Goal: Information Seeking & Learning: Find specific fact

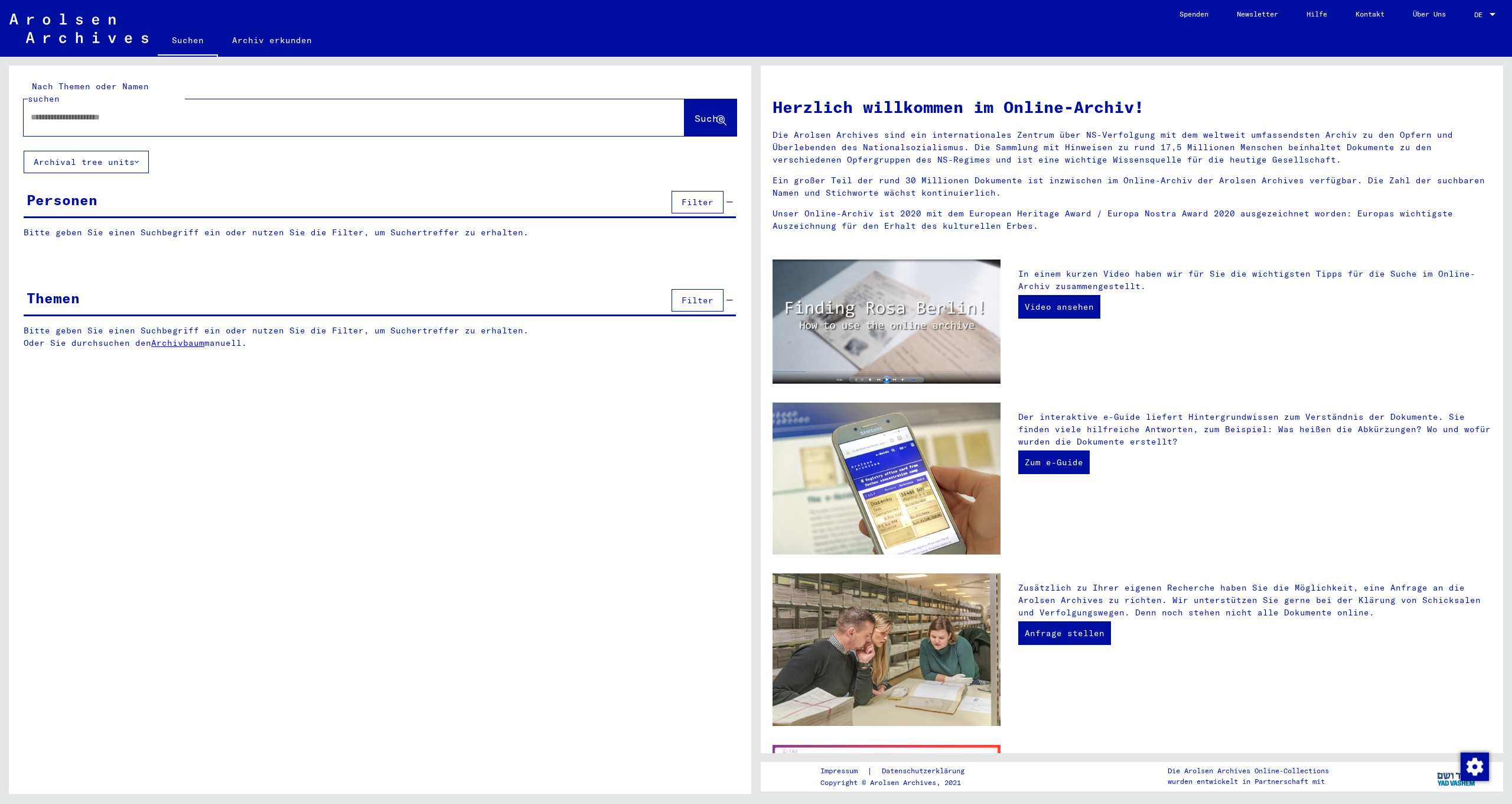
click at [63, 111] on input "text" at bounding box center [340, 117] width 618 height 12
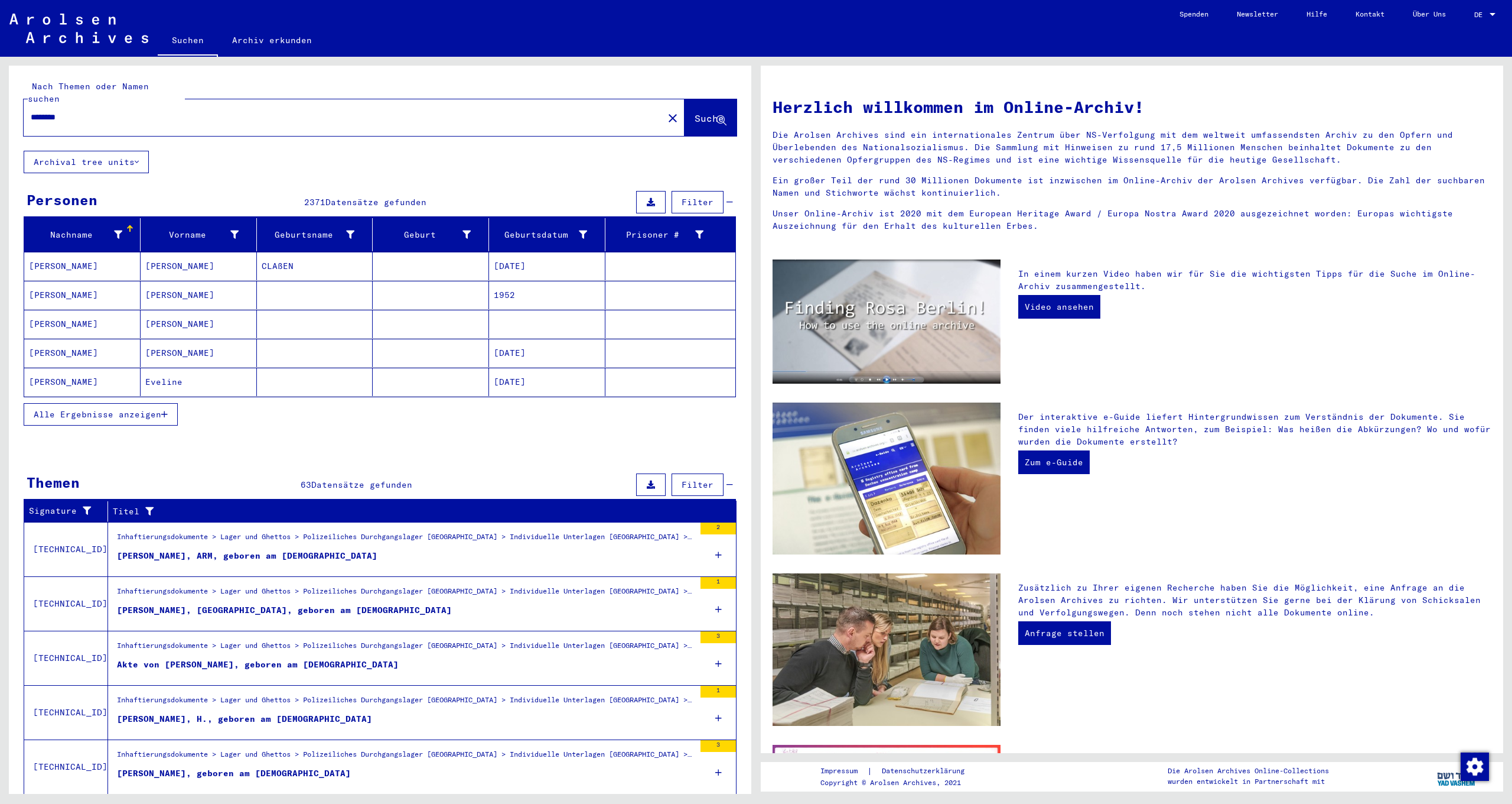
scroll to position [23, 0]
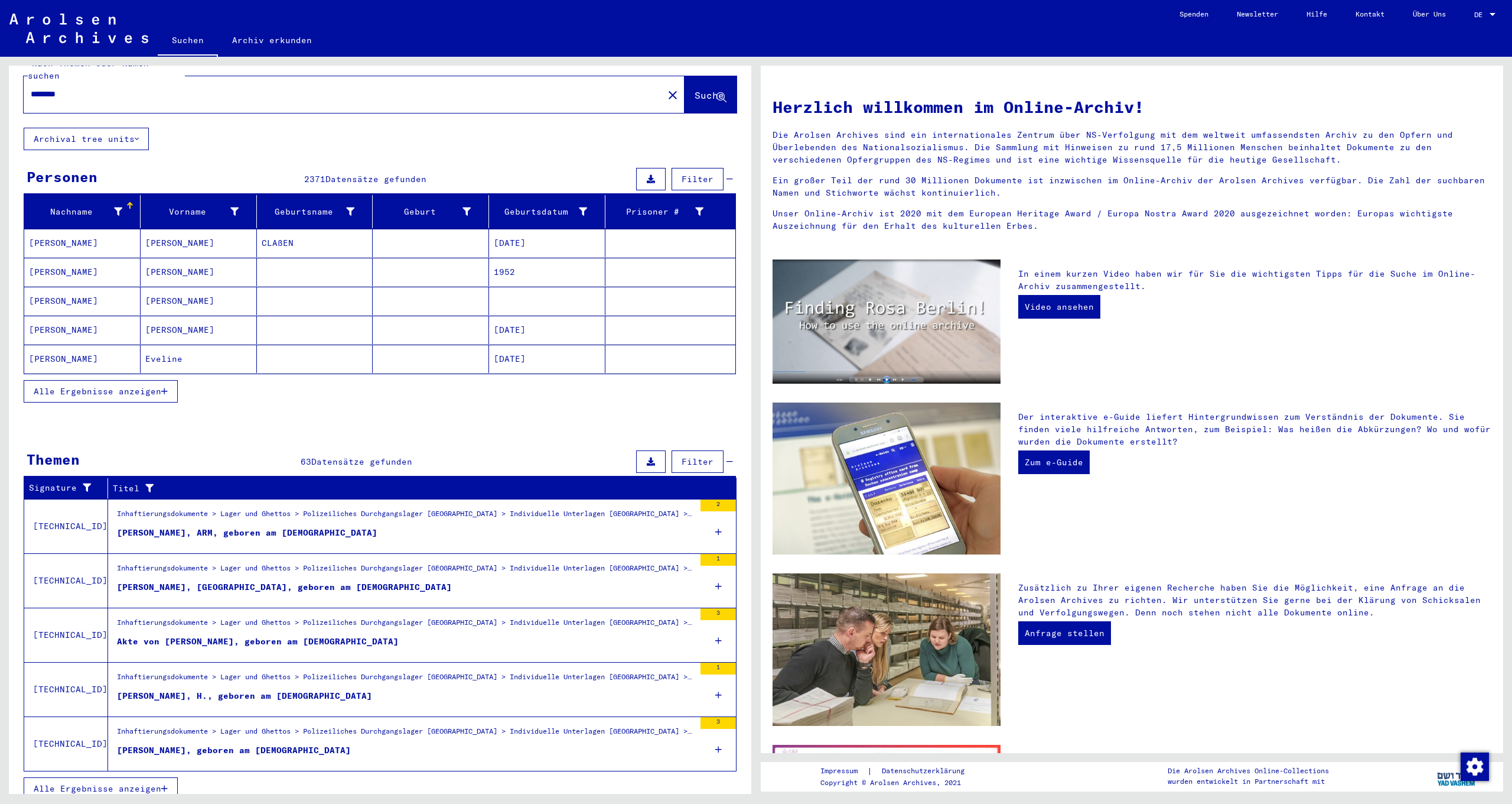
click at [132, 783] on span "Alle Ergebnisse anzeigen" at bounding box center [97, 788] width 128 height 11
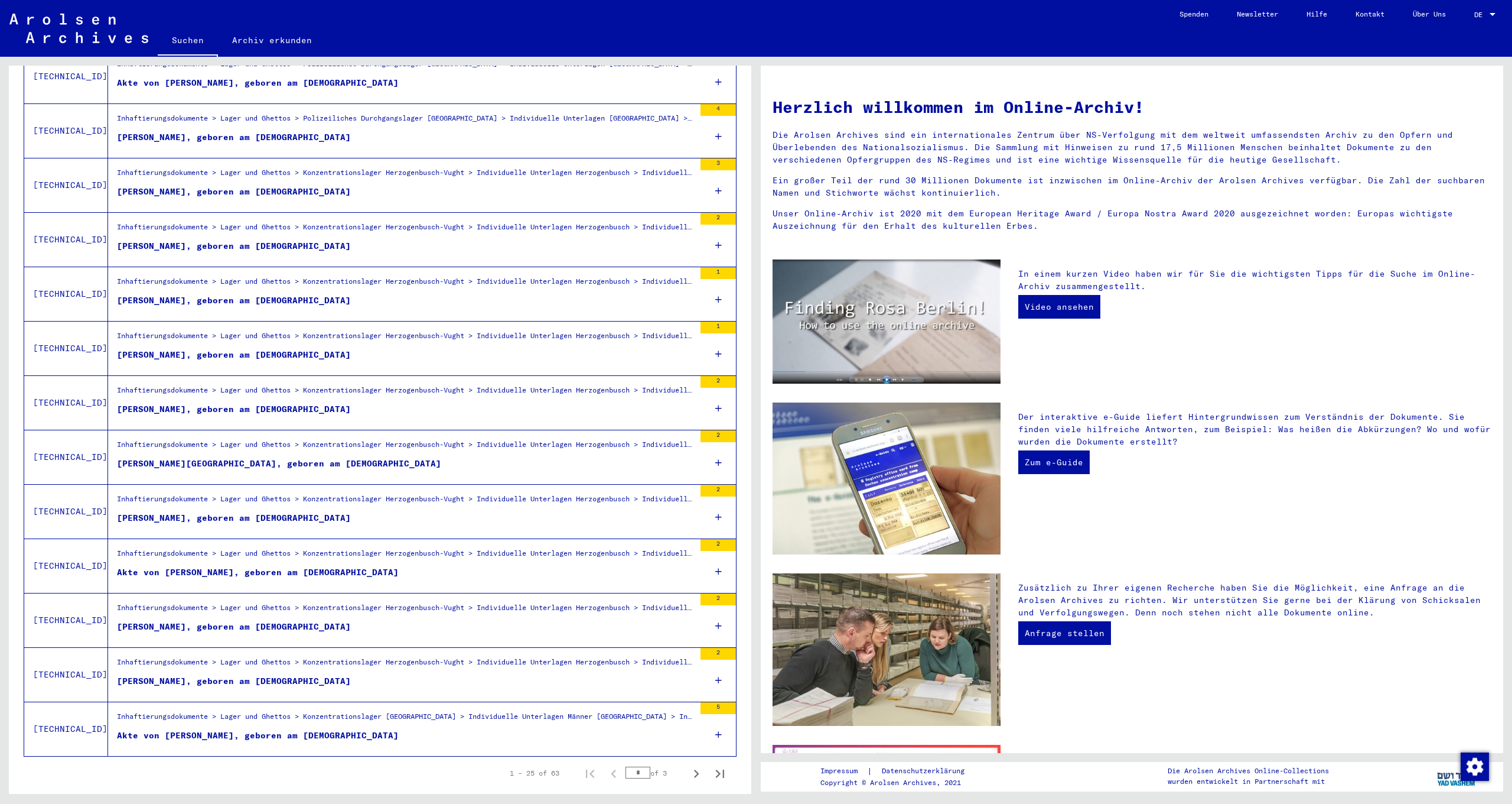
scroll to position [914, 0]
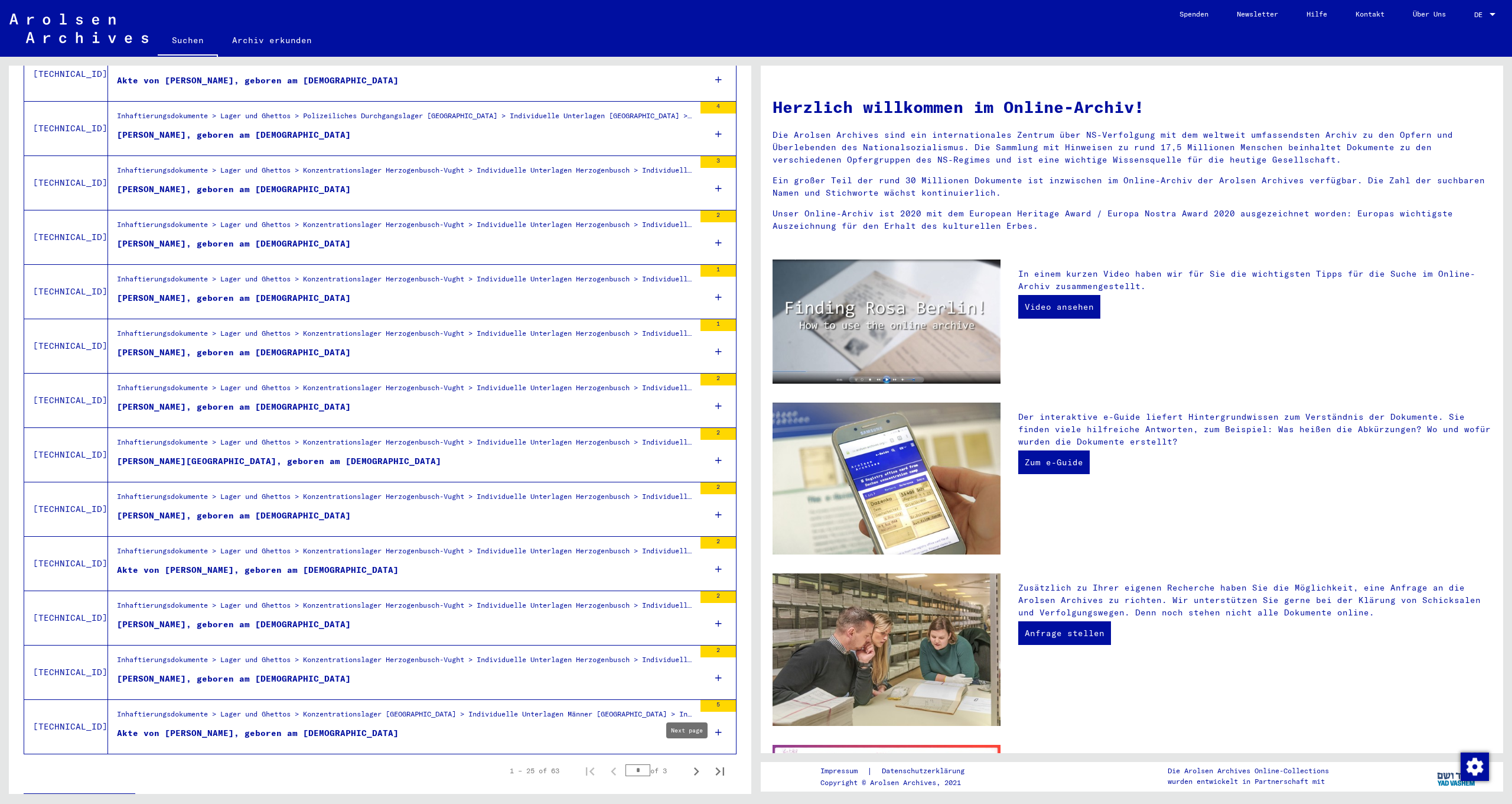
type input "********"
click at [694, 767] on icon "Next page" at bounding box center [697, 771] width 6 height 9
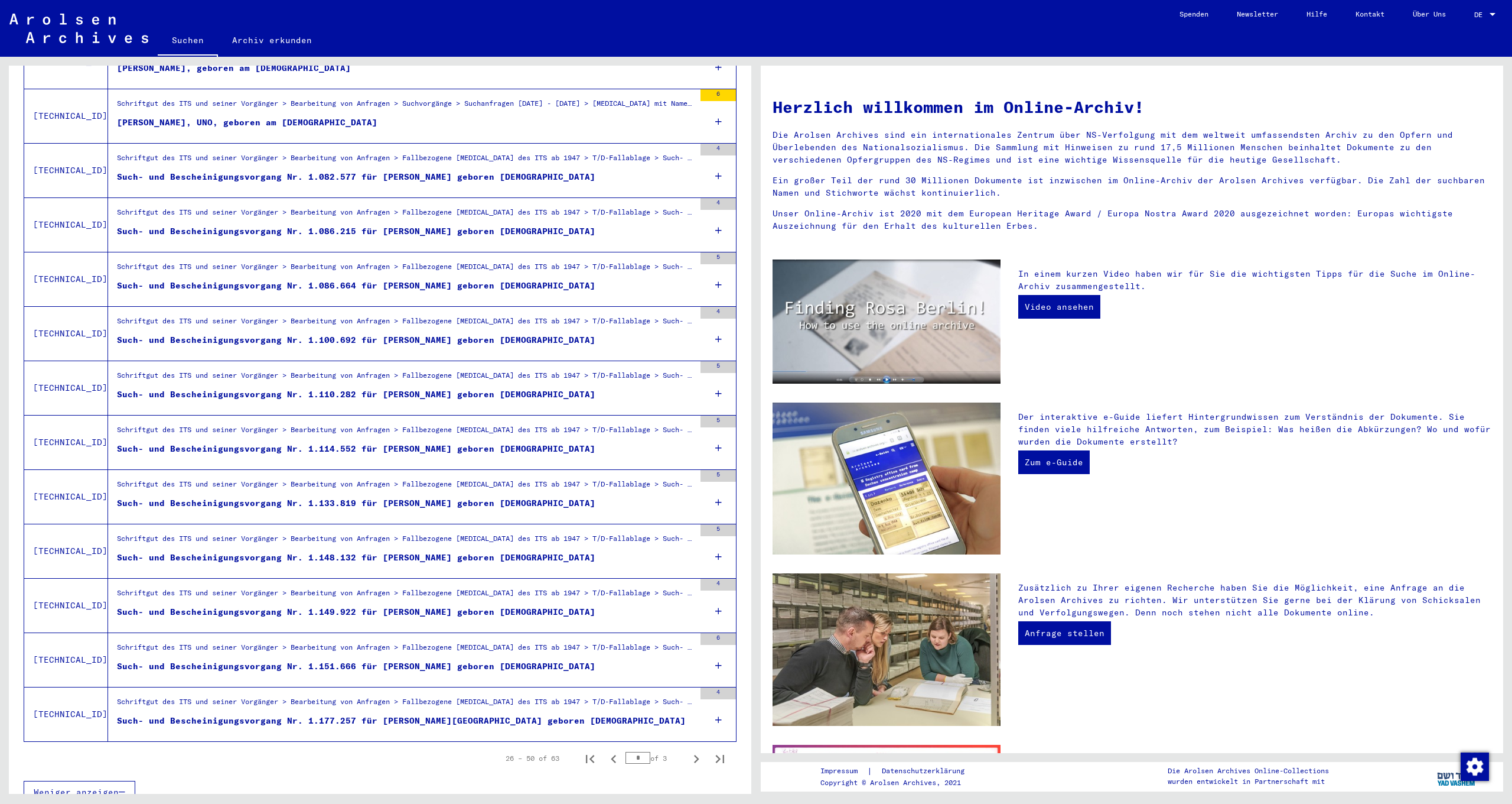
scroll to position [931, 0]
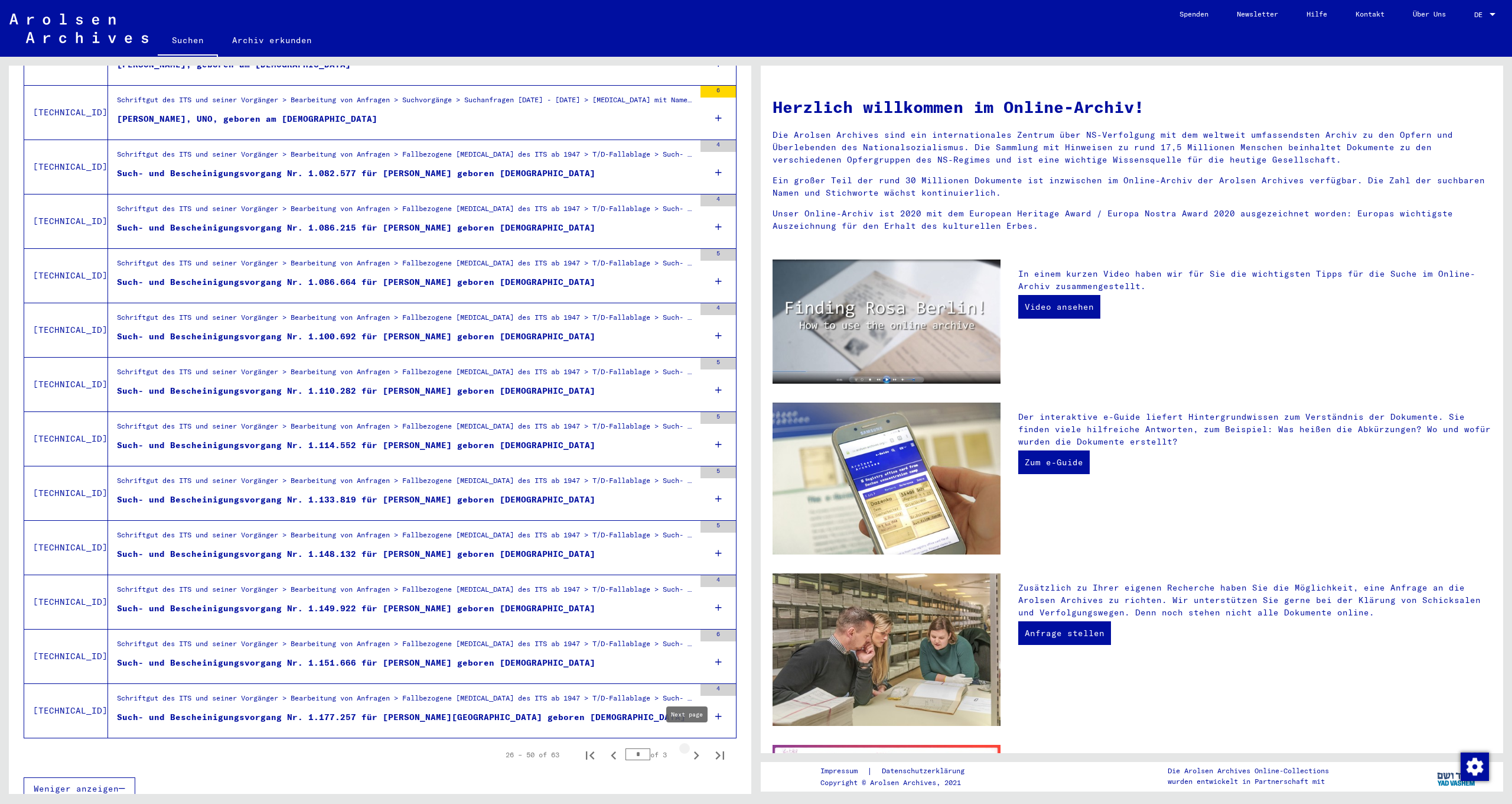
click at [688, 747] on icon "Next page" at bounding box center [696, 755] width 16 height 16
type input "*"
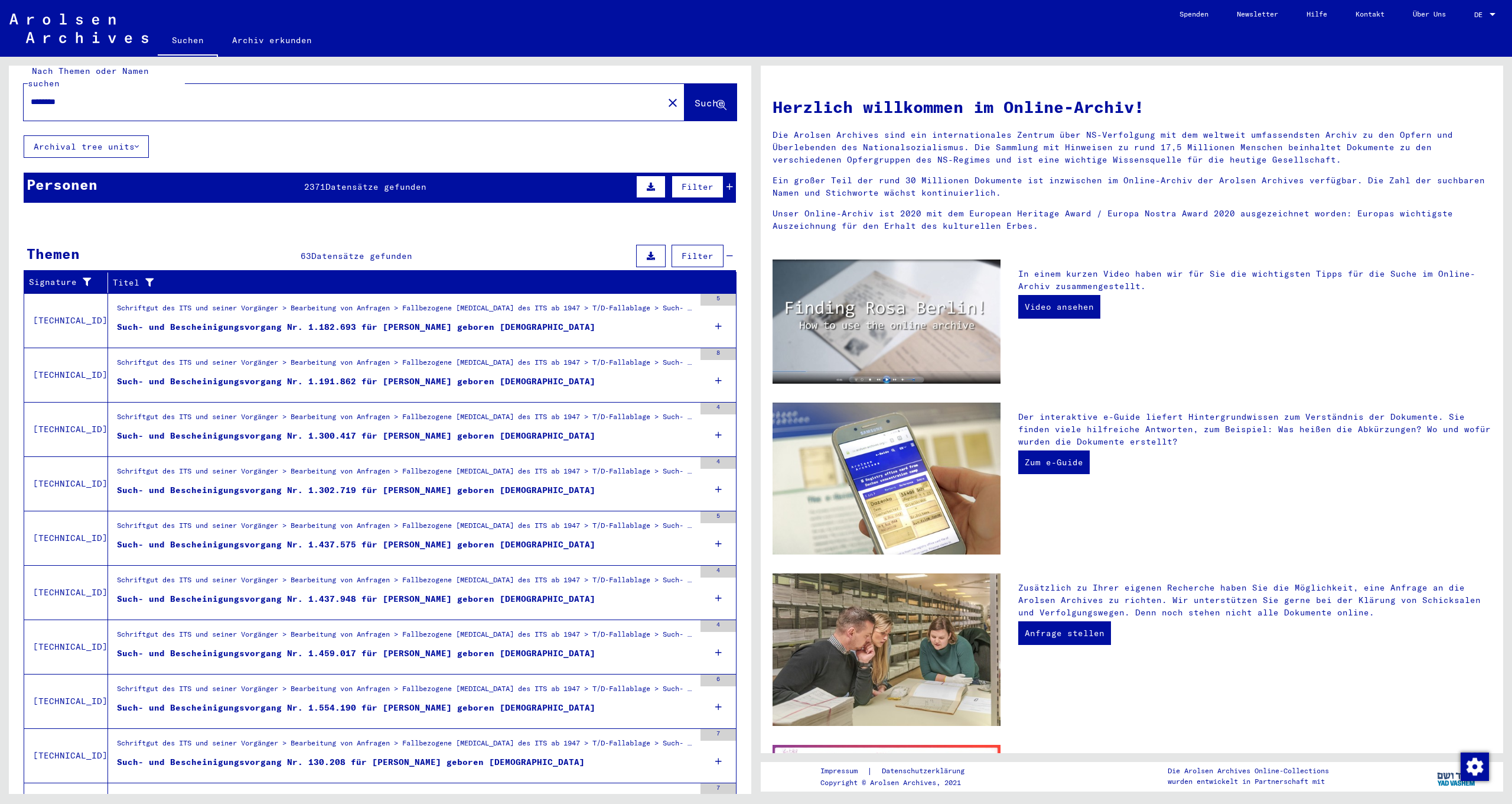
scroll to position [0, 0]
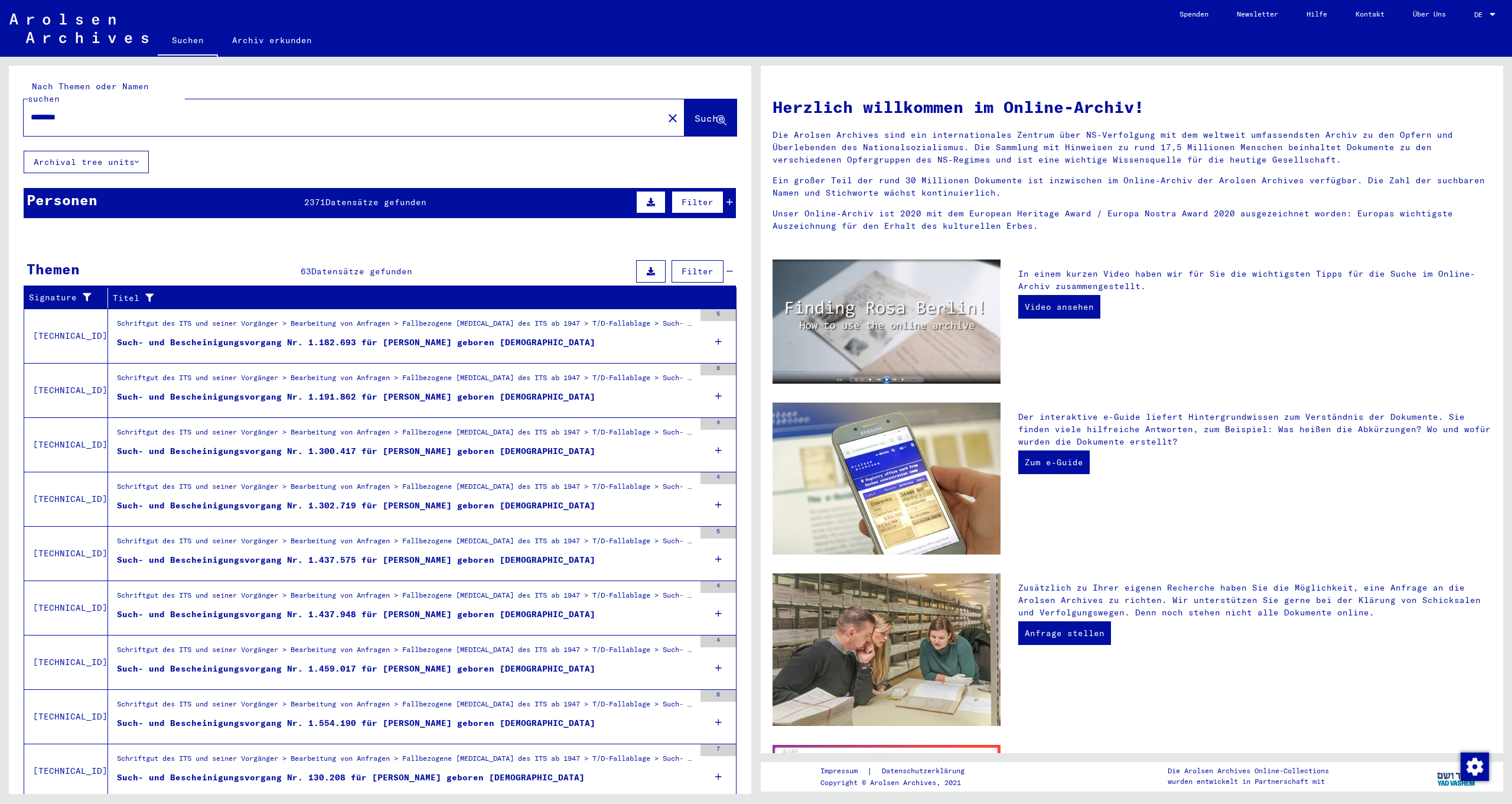
click at [73, 189] on div "Personen" at bounding box center [62, 200] width 71 height 21
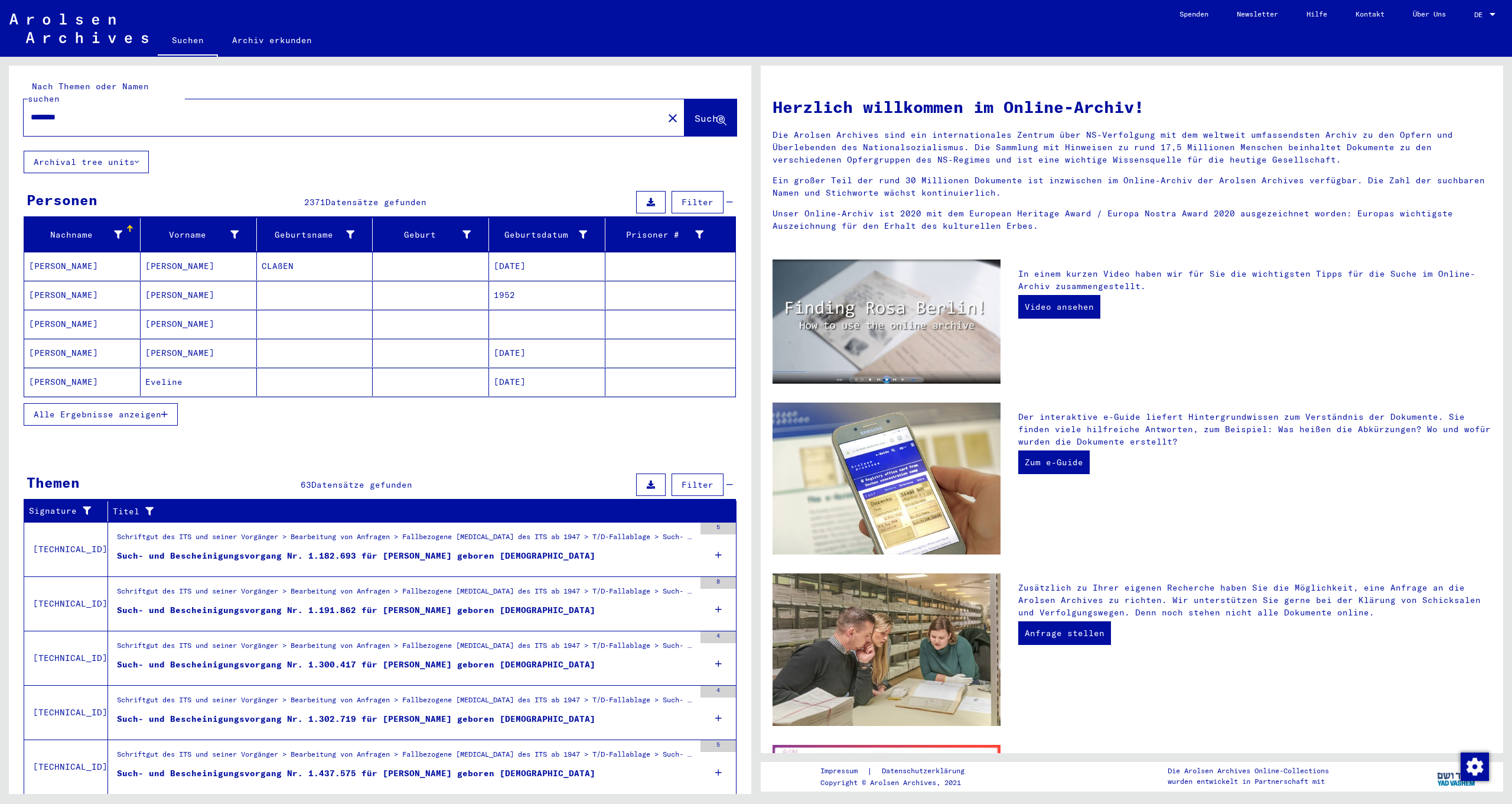
click at [72, 409] on span "Alle Ergebnisse anzeigen" at bounding box center [97, 414] width 128 height 11
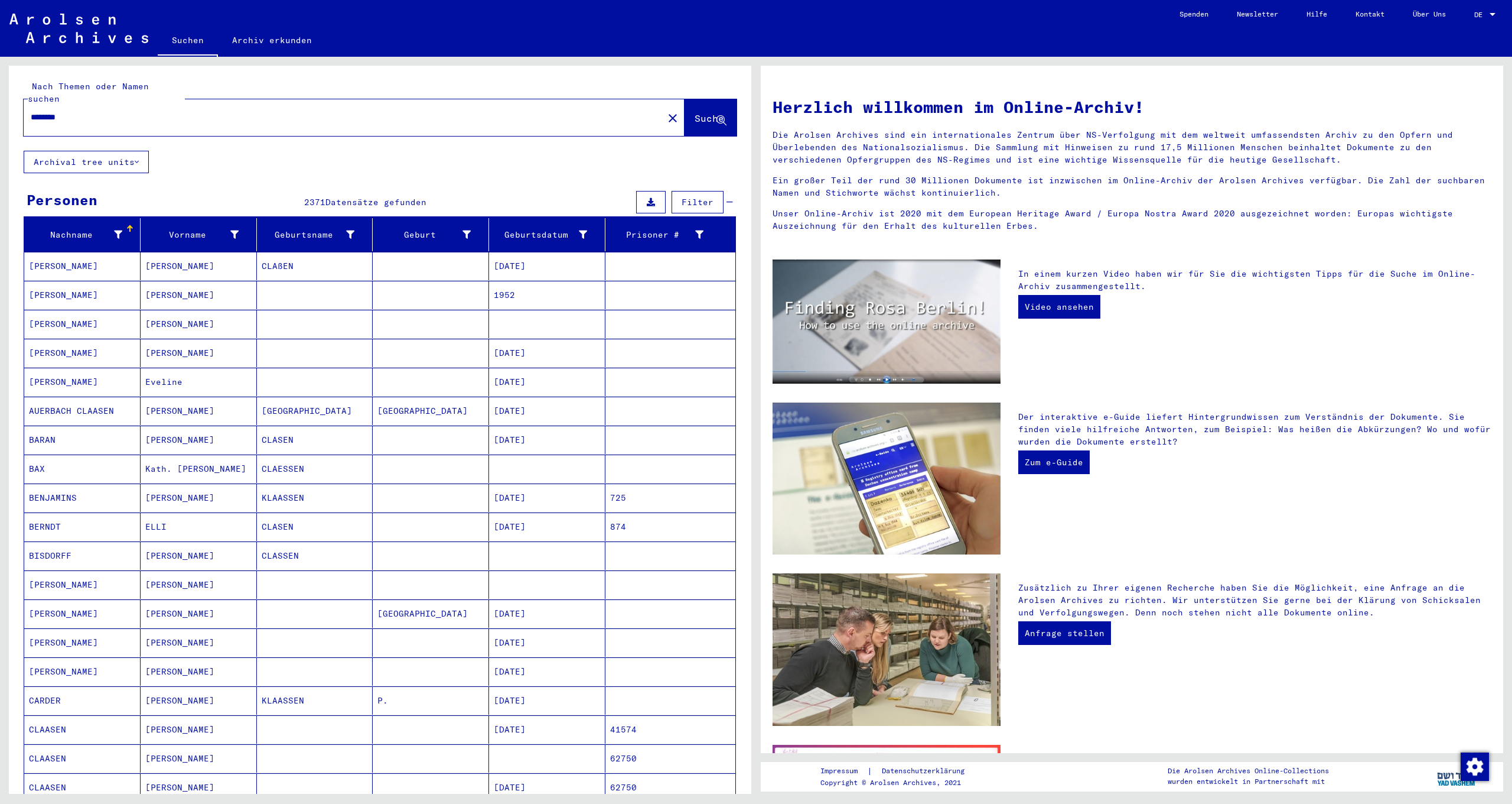
scroll to position [360, 0]
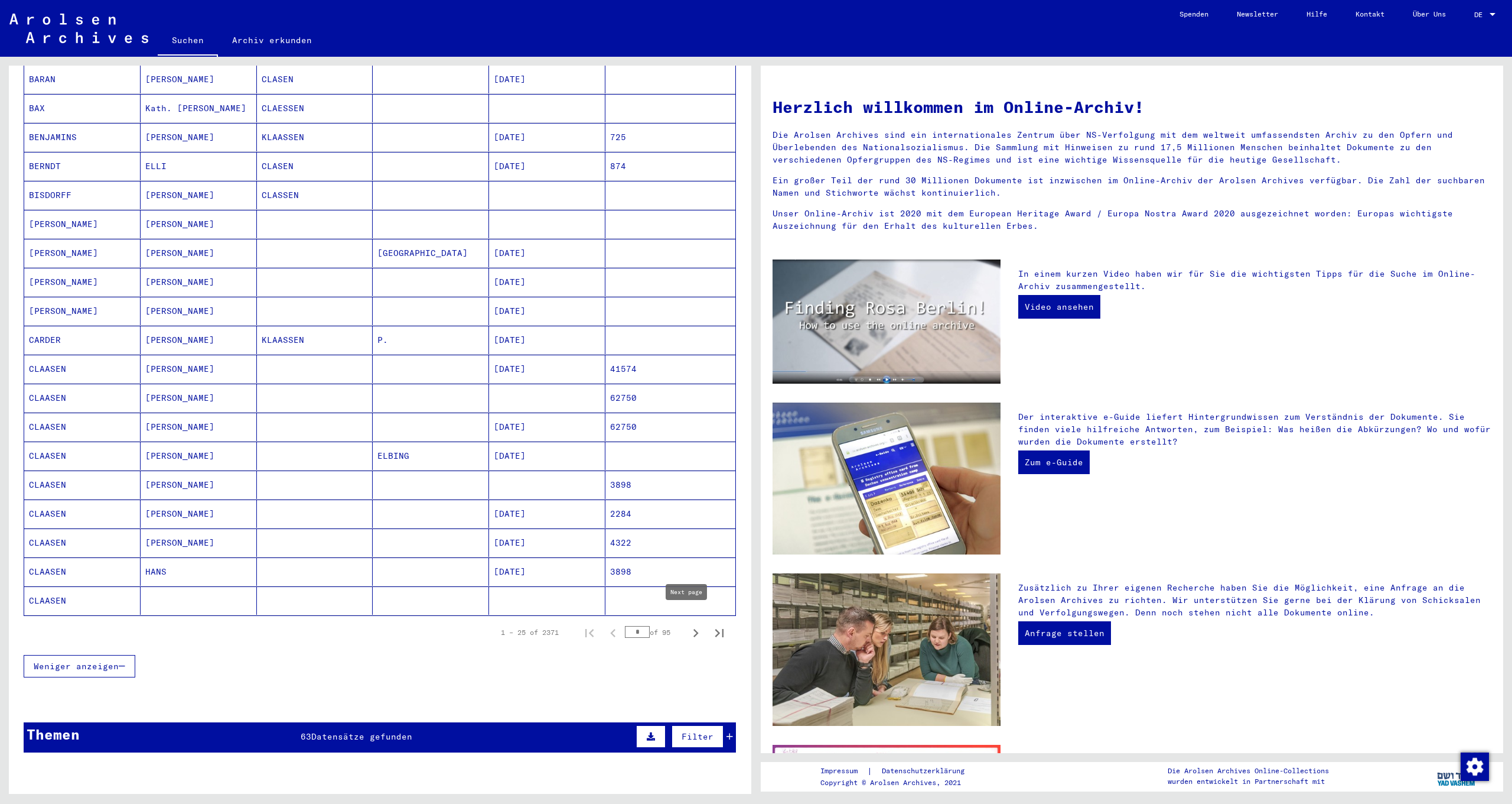
click at [687, 624] on icon "Next page" at bounding box center [695, 632] width 16 height 16
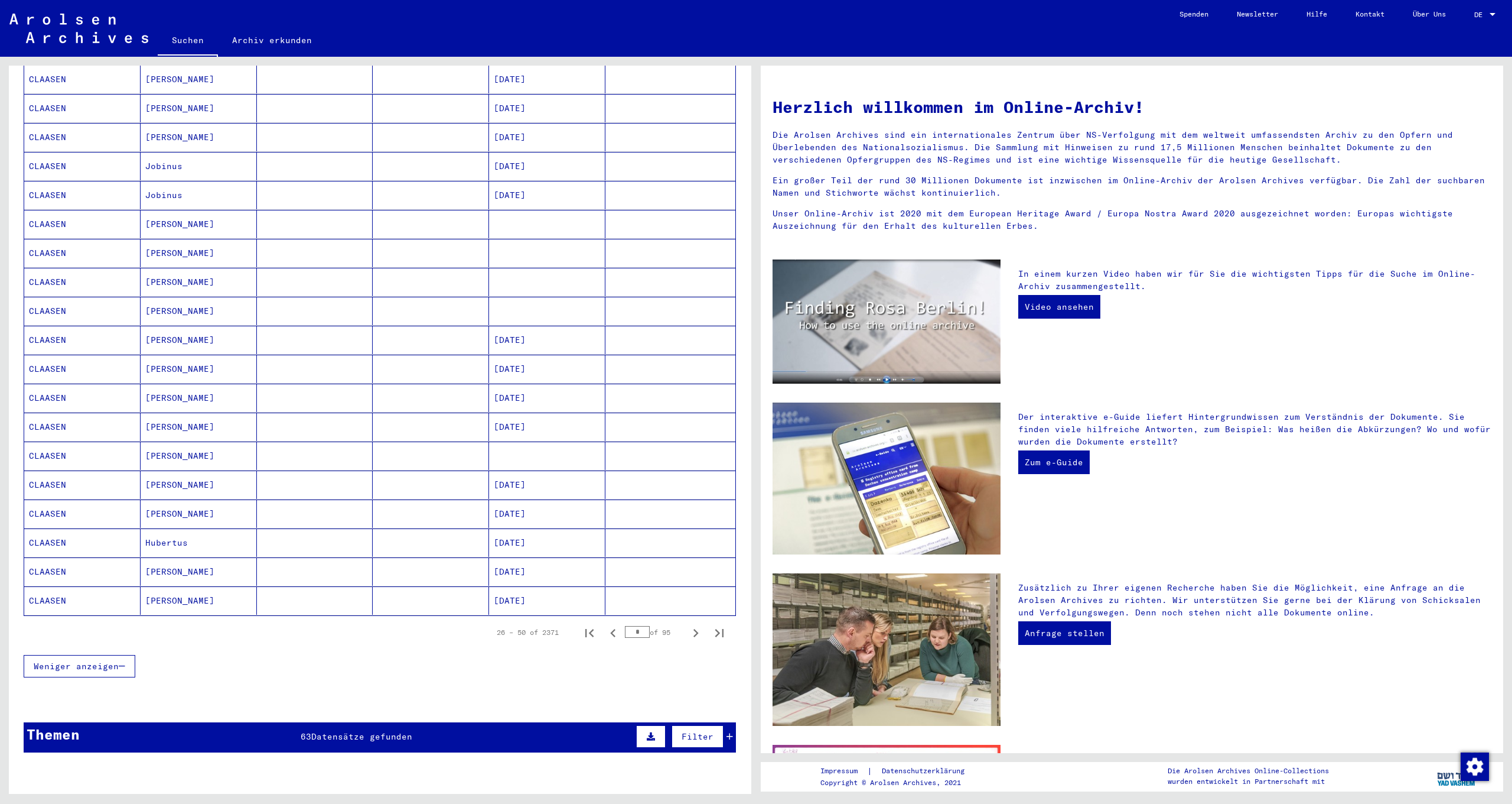
click at [687, 624] on icon "Next page" at bounding box center [695, 632] width 16 height 16
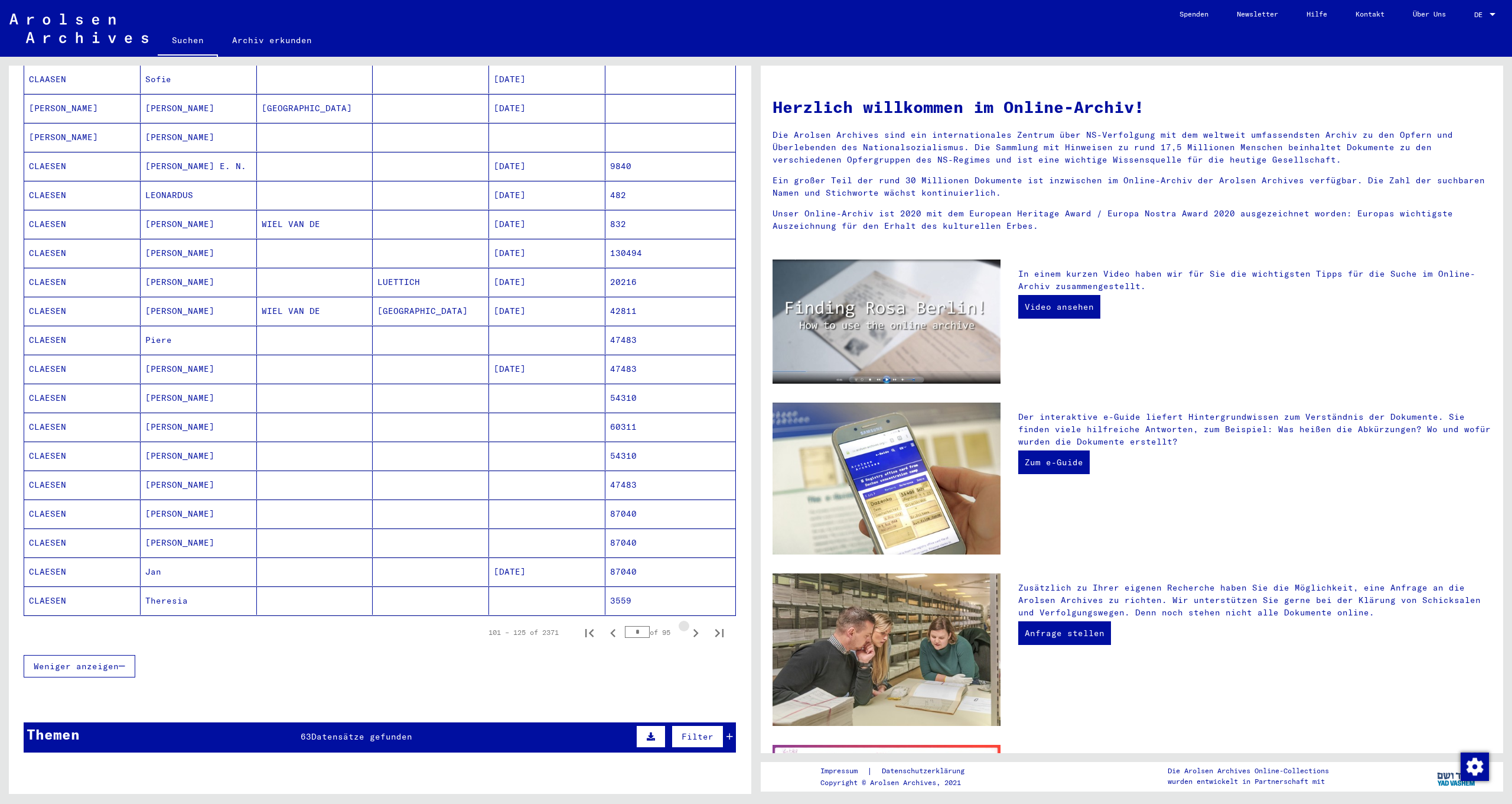
click at [687, 624] on icon "Next page" at bounding box center [695, 632] width 16 height 16
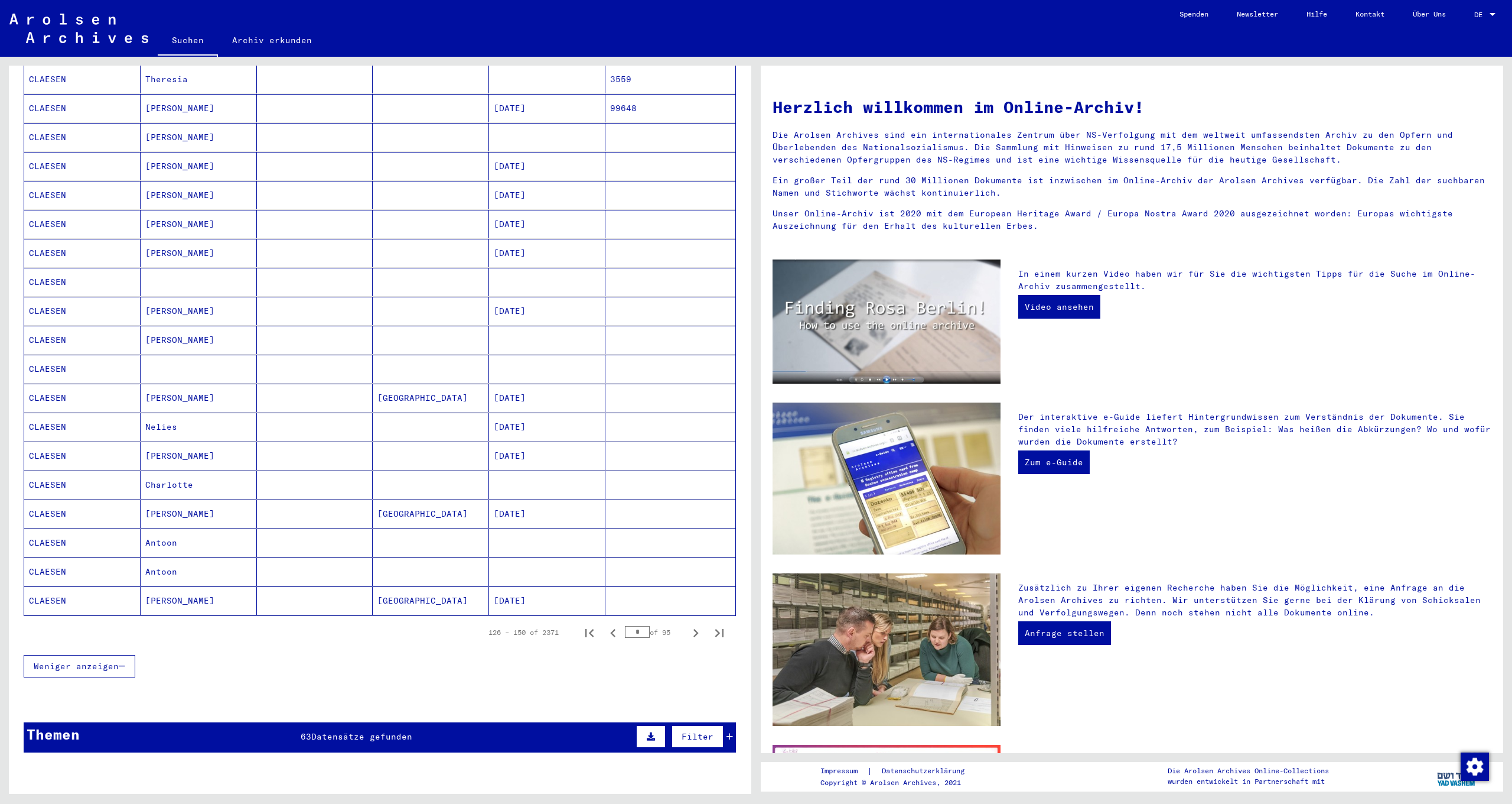
click at [687, 624] on icon "Next page" at bounding box center [695, 632] width 16 height 16
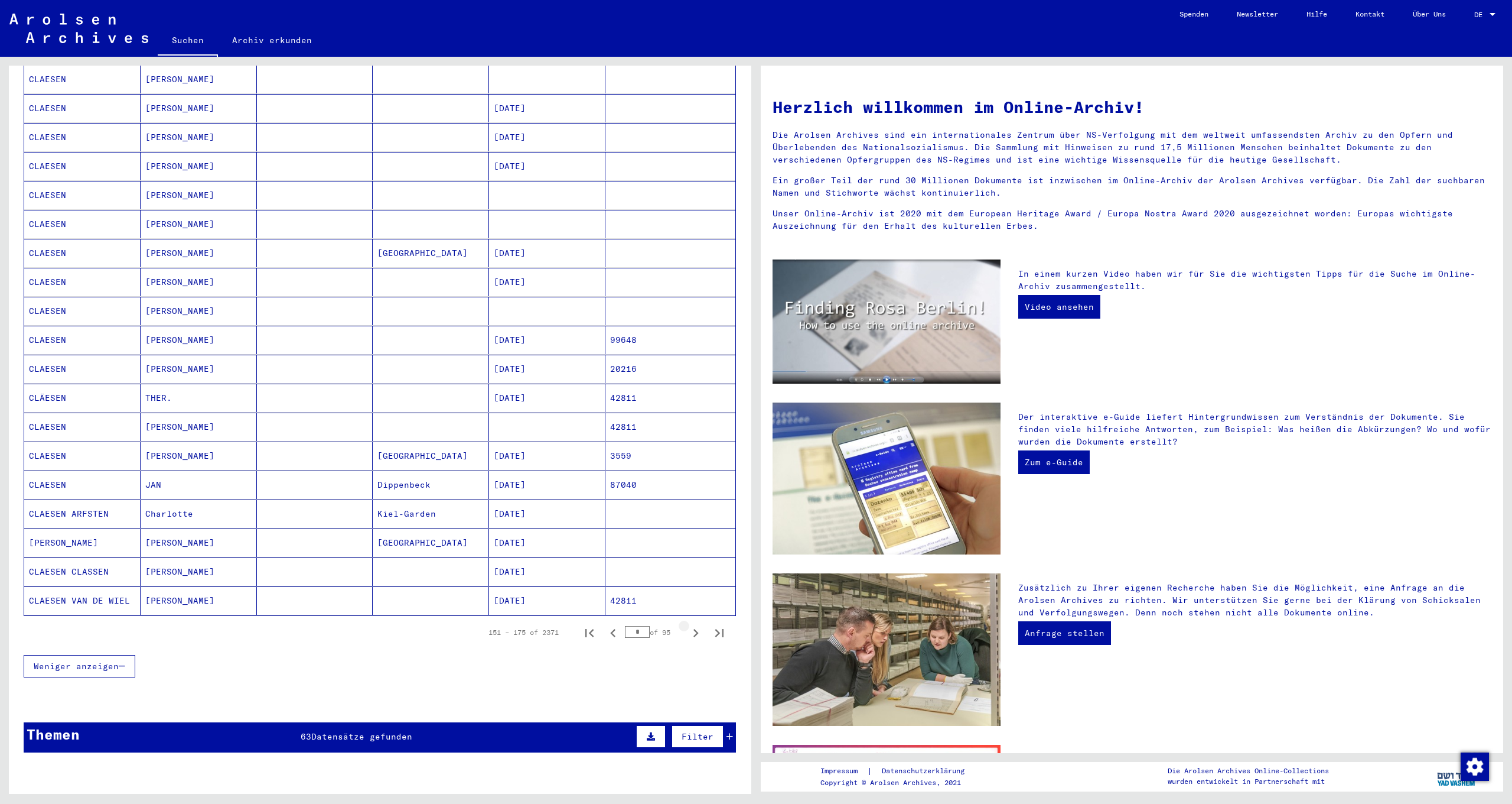
click at [687, 624] on icon "Next page" at bounding box center [695, 632] width 16 height 16
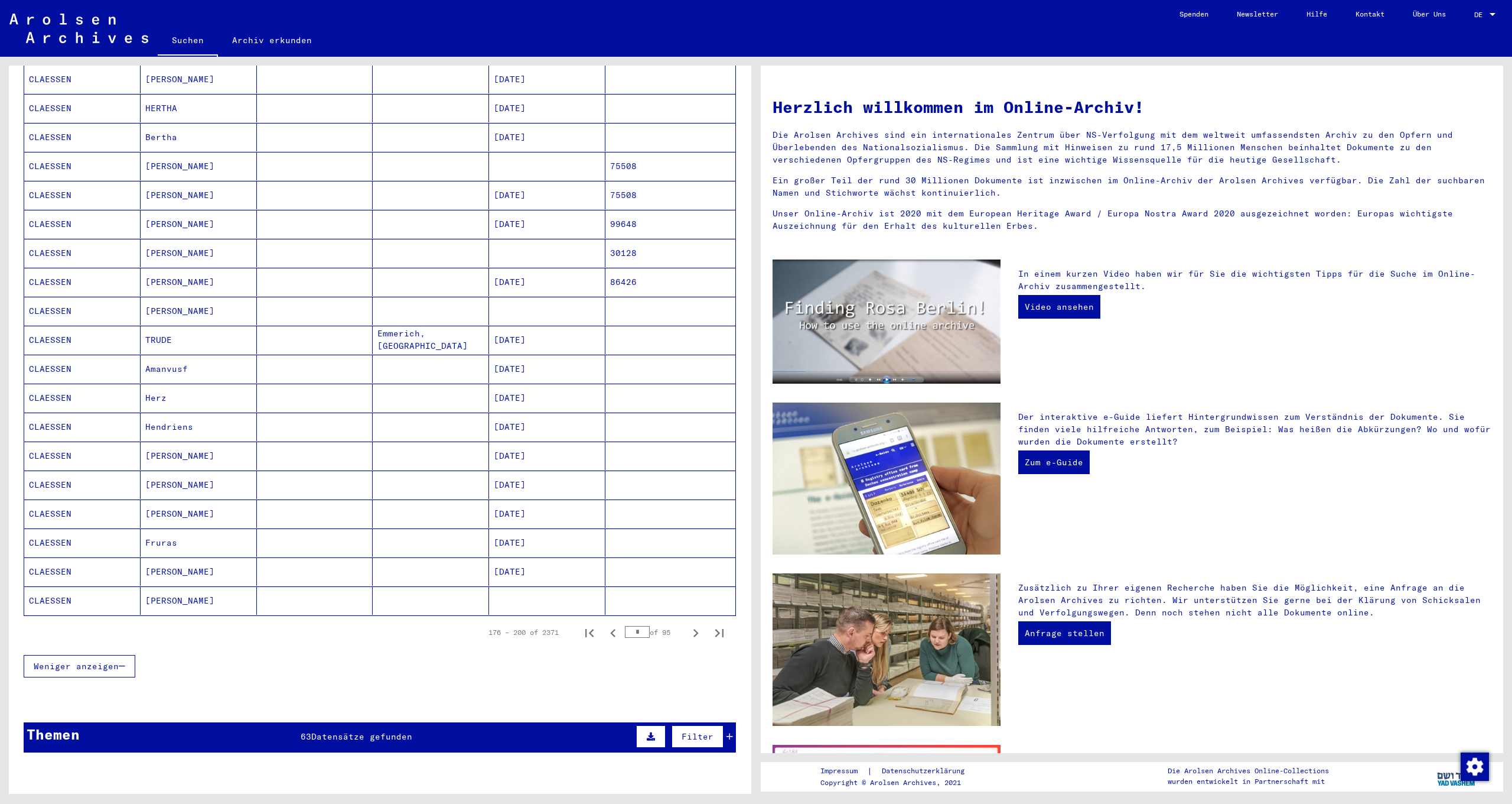
click at [687, 624] on icon "Next page" at bounding box center [695, 632] width 16 height 16
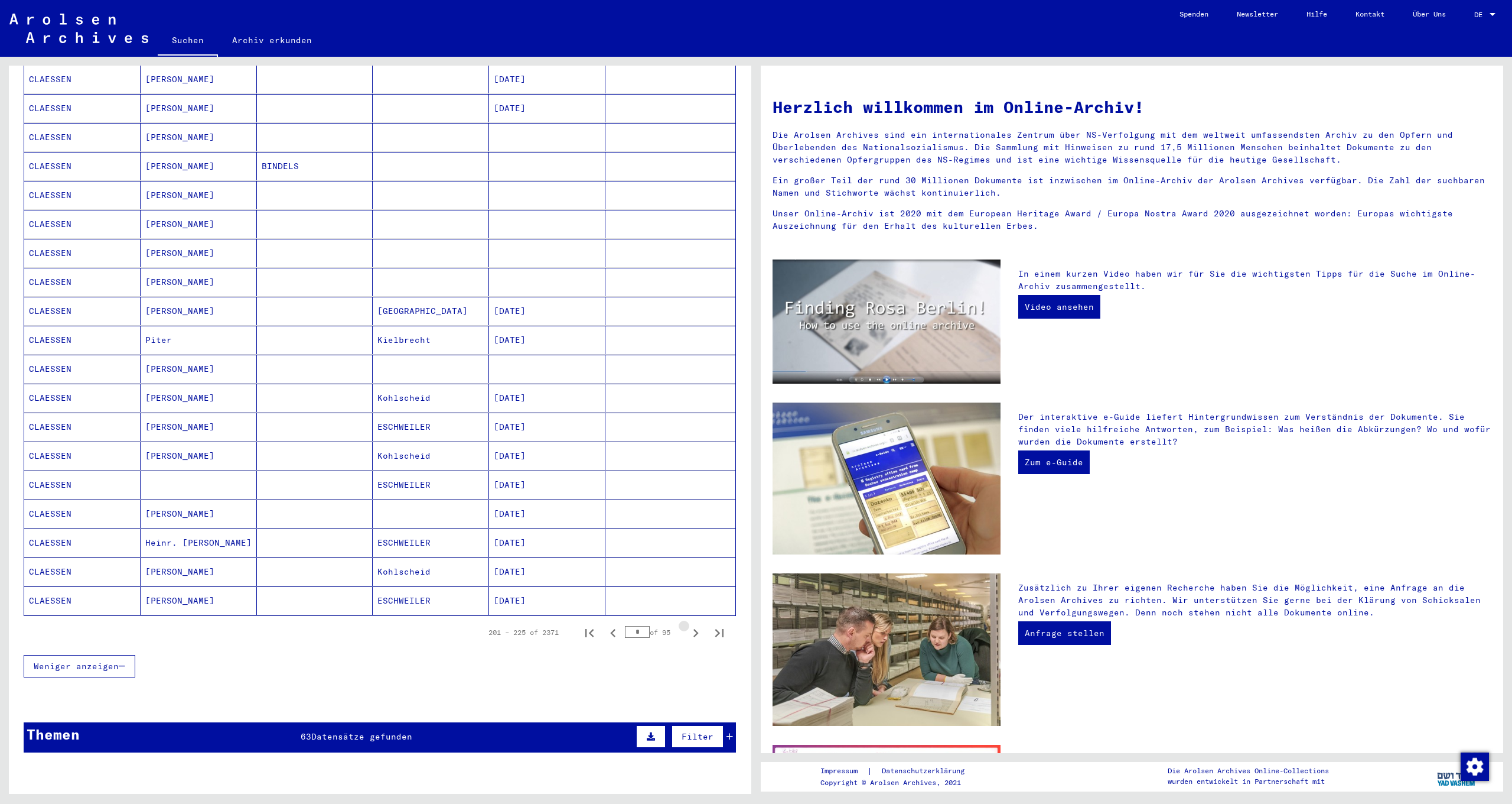
click at [687, 624] on icon "Next page" at bounding box center [695, 632] width 16 height 16
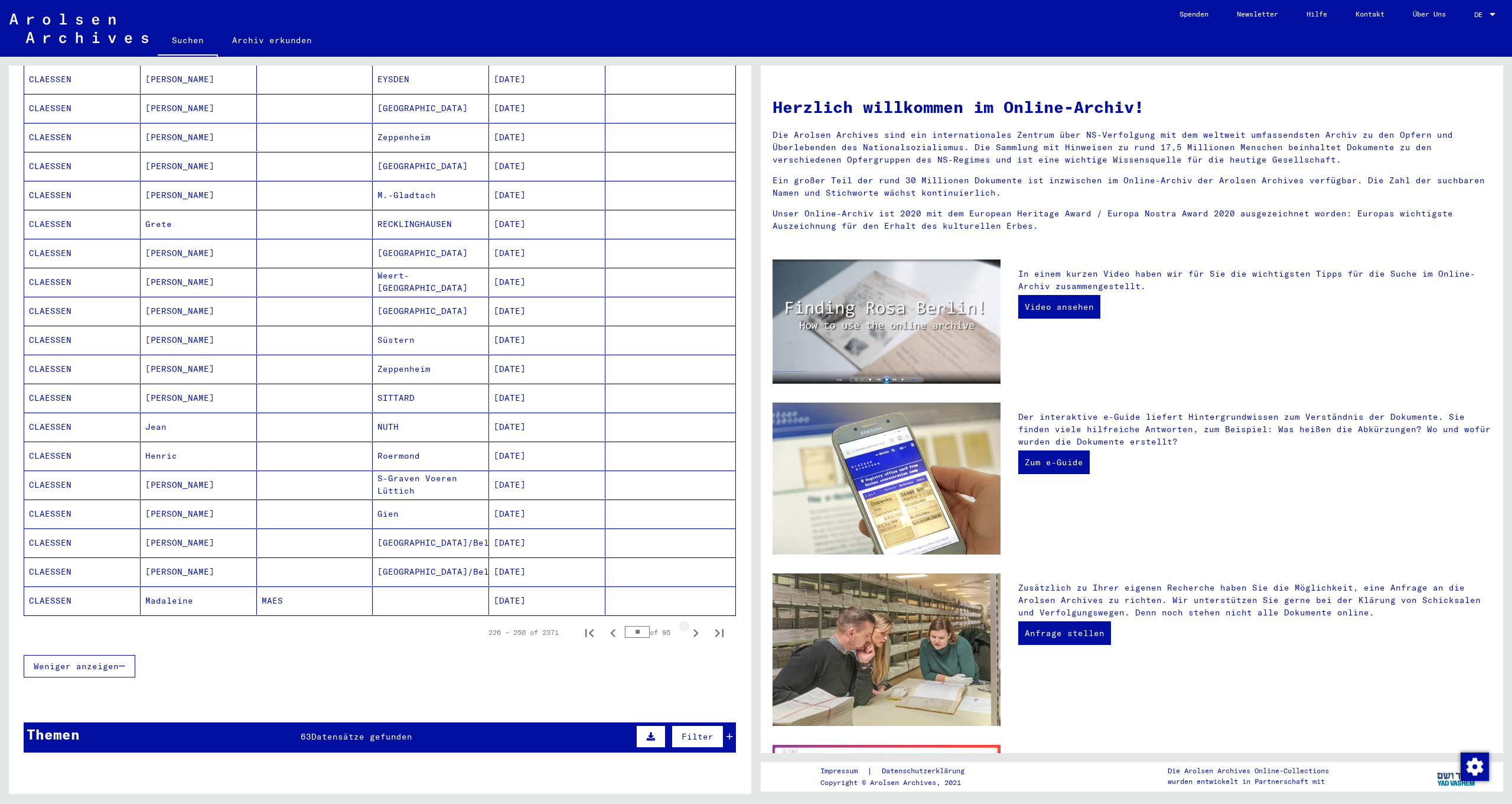
click at [687, 624] on icon "Next page" at bounding box center [695, 632] width 16 height 16
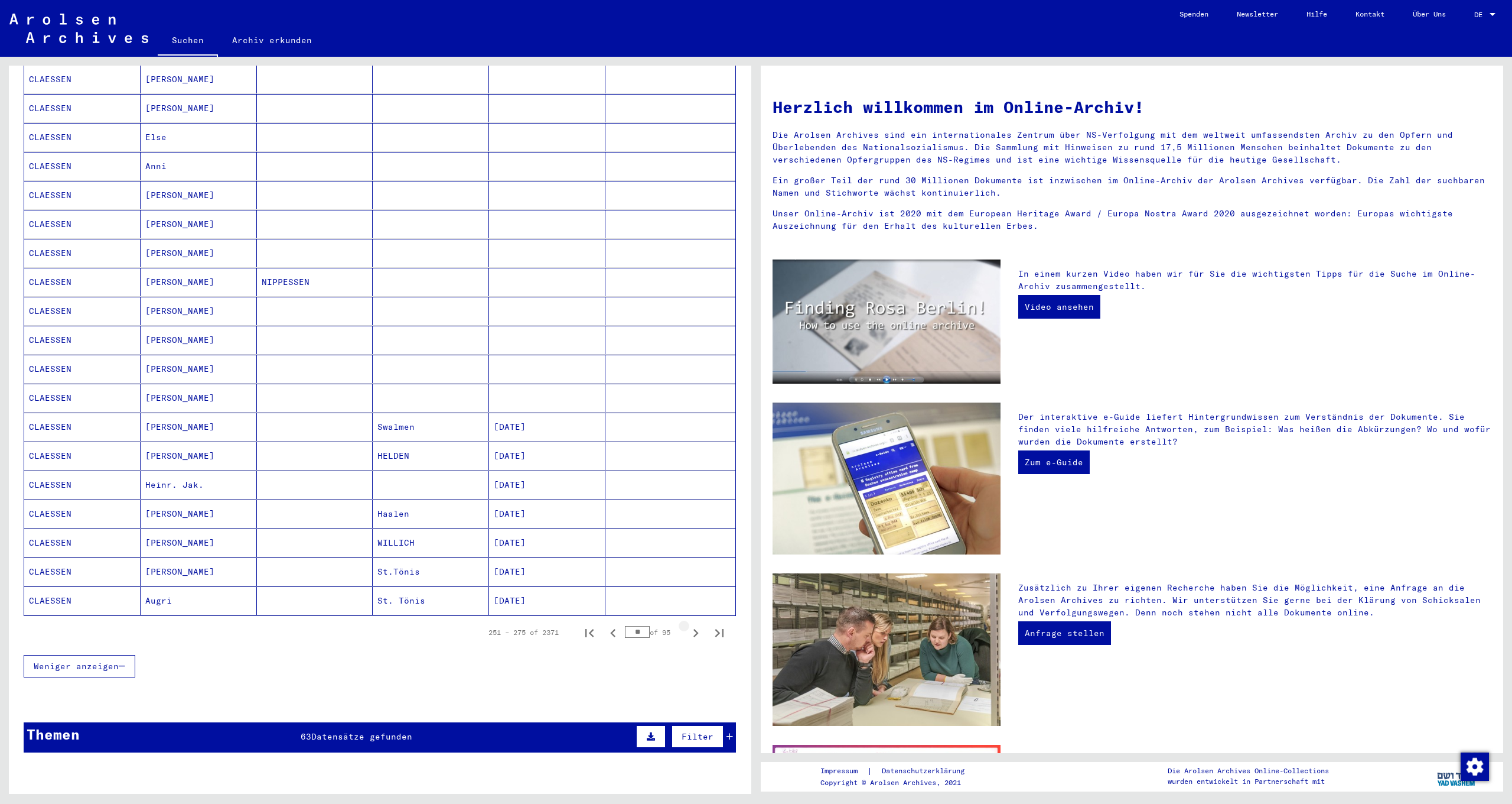
click at [687, 624] on icon "Next page" at bounding box center [695, 632] width 16 height 16
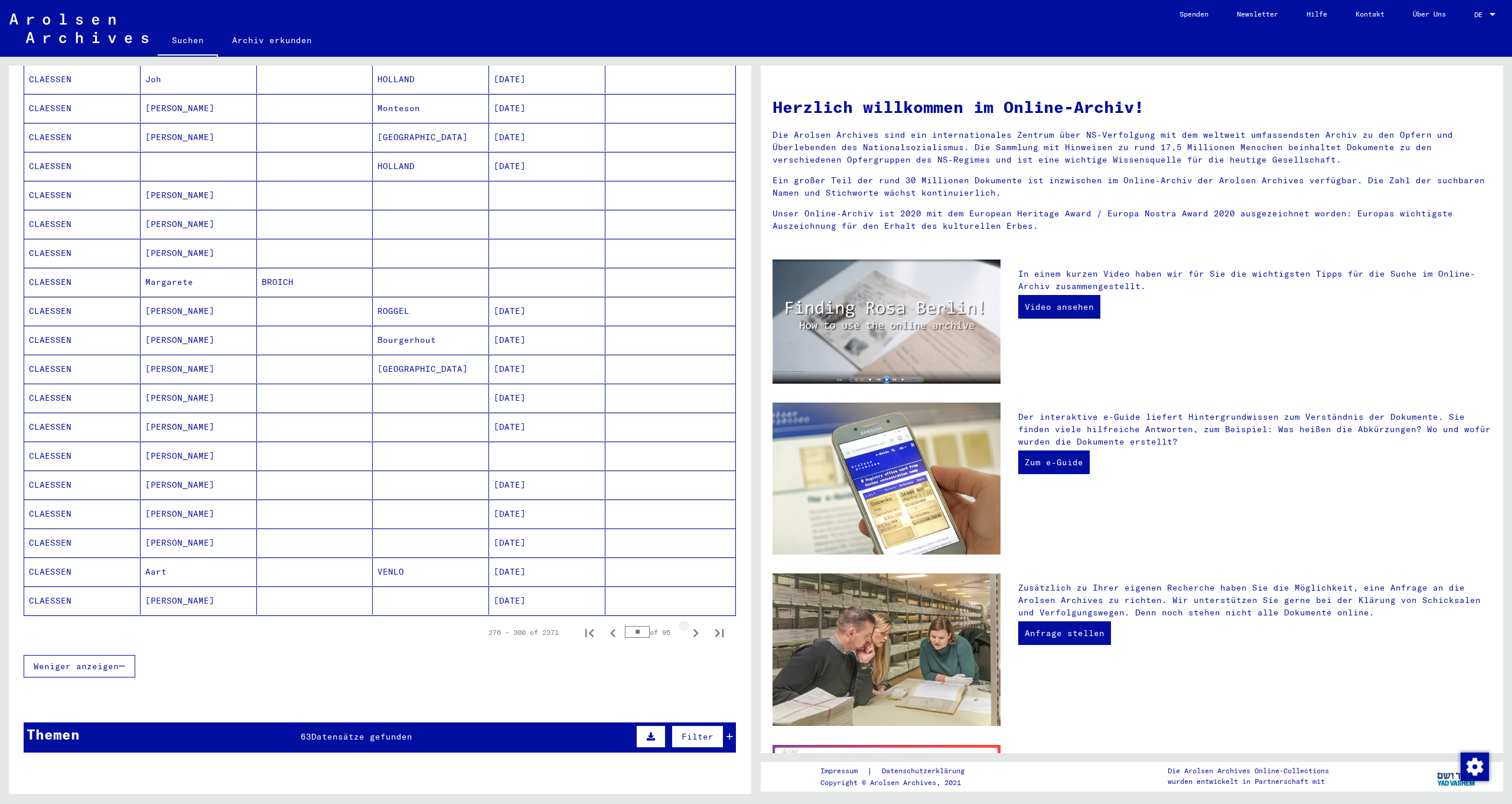
click at [687, 624] on icon "Next page" at bounding box center [695, 632] width 16 height 16
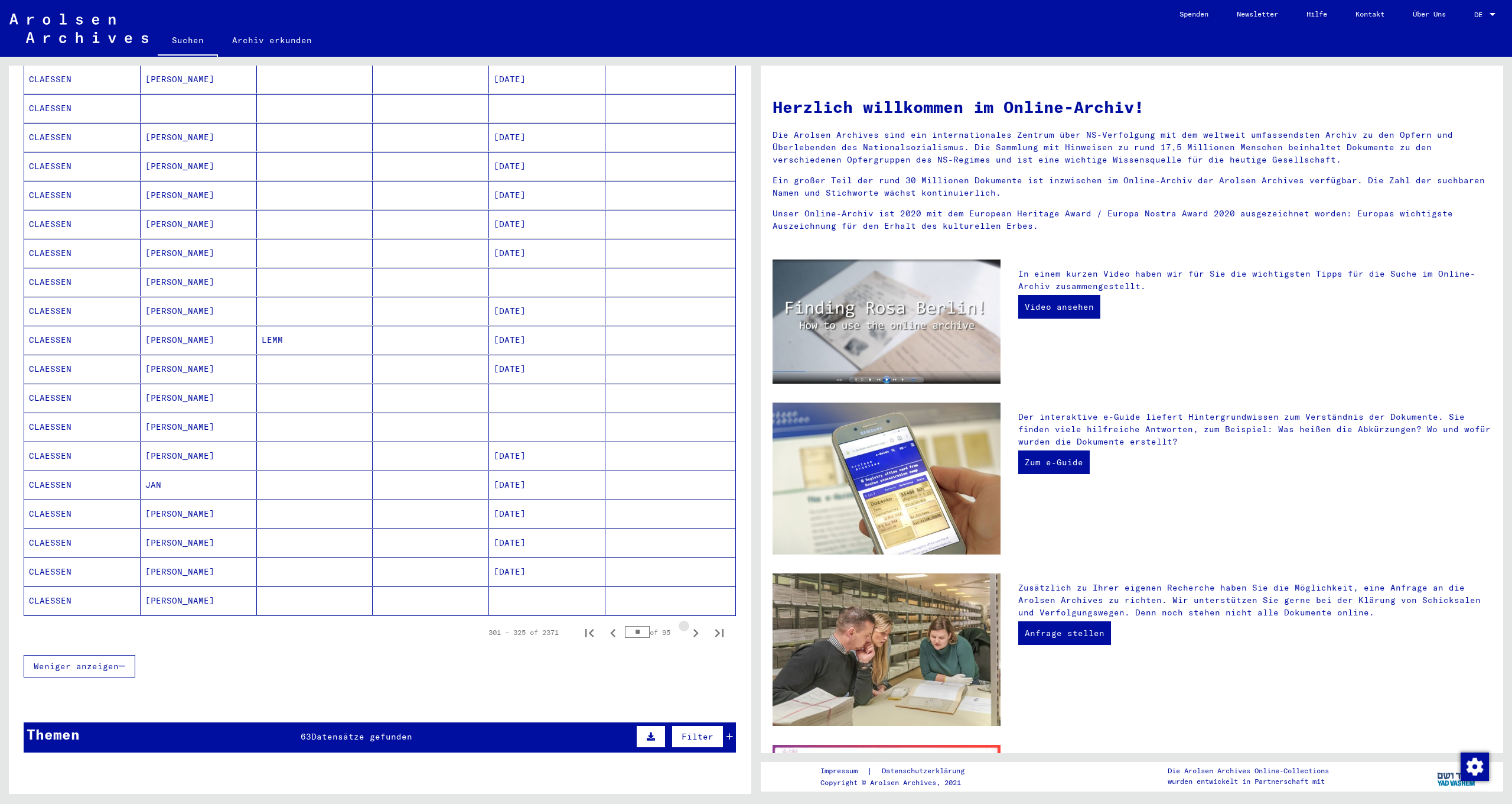
click at [687, 624] on icon "Next page" at bounding box center [695, 632] width 16 height 16
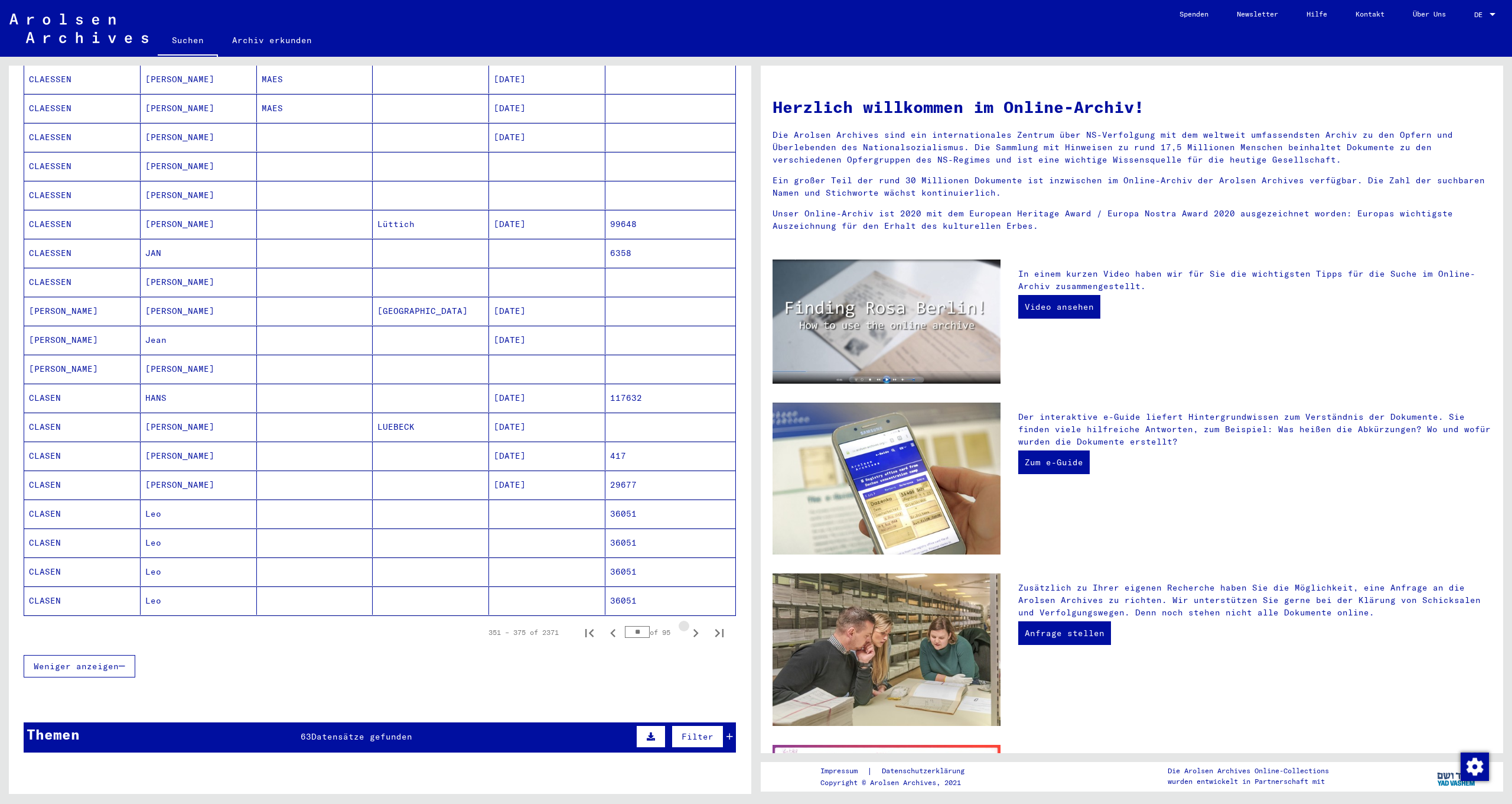
click at [687, 624] on icon "Next page" at bounding box center [695, 632] width 16 height 16
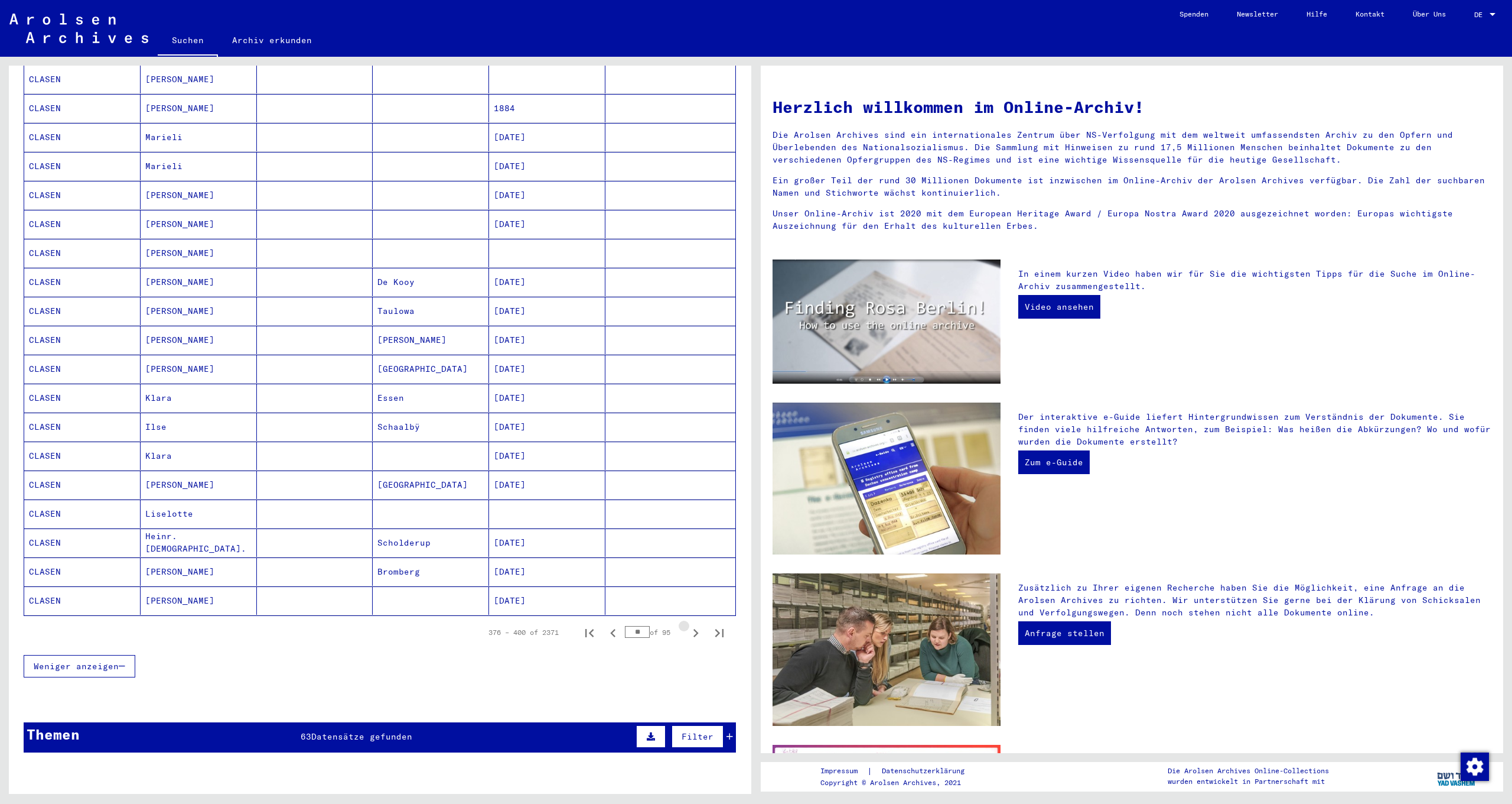
click at [687, 624] on icon "Next page" at bounding box center [695, 632] width 16 height 16
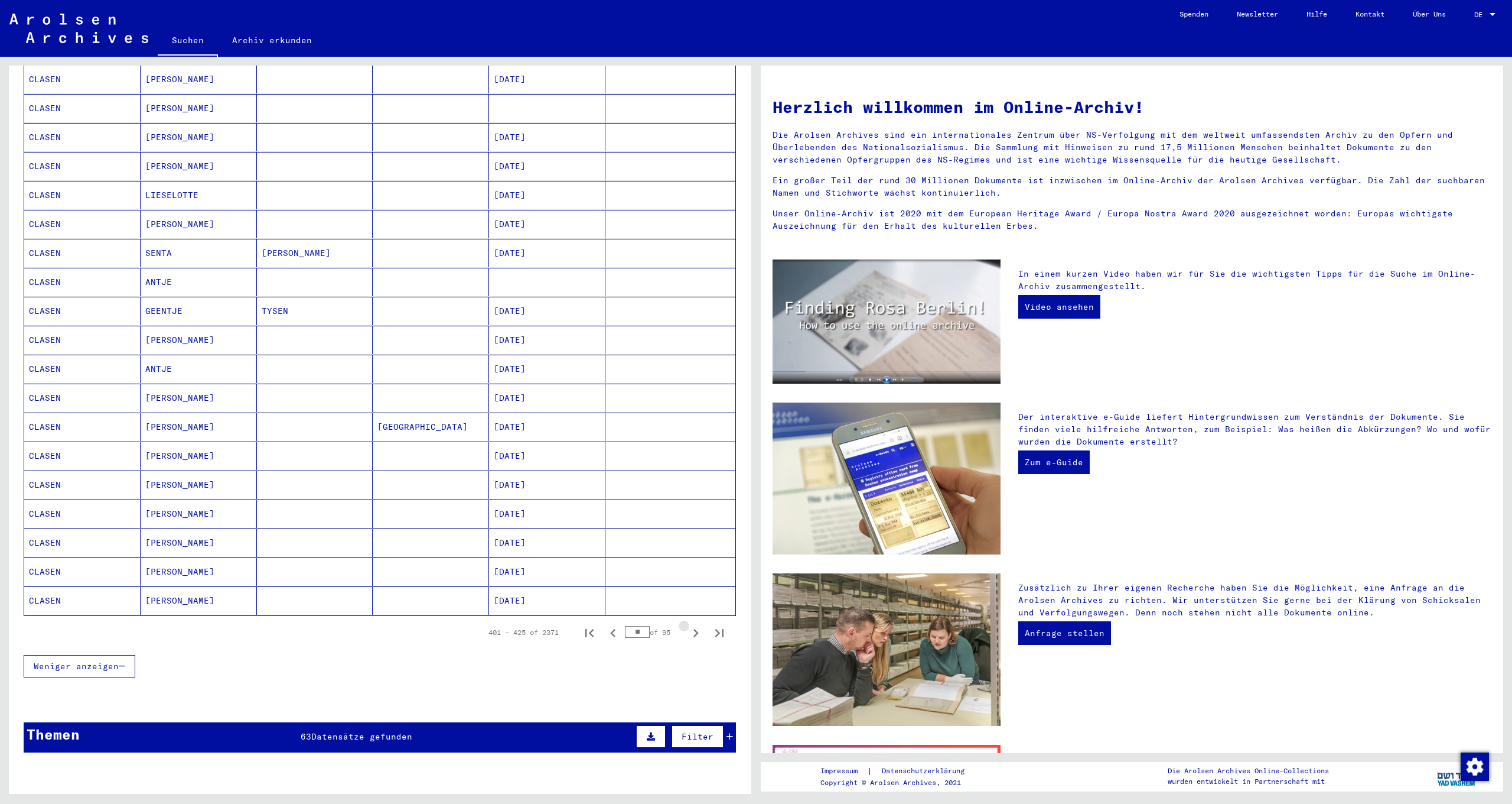
click at [687, 624] on icon "Next page" at bounding box center [695, 632] width 16 height 16
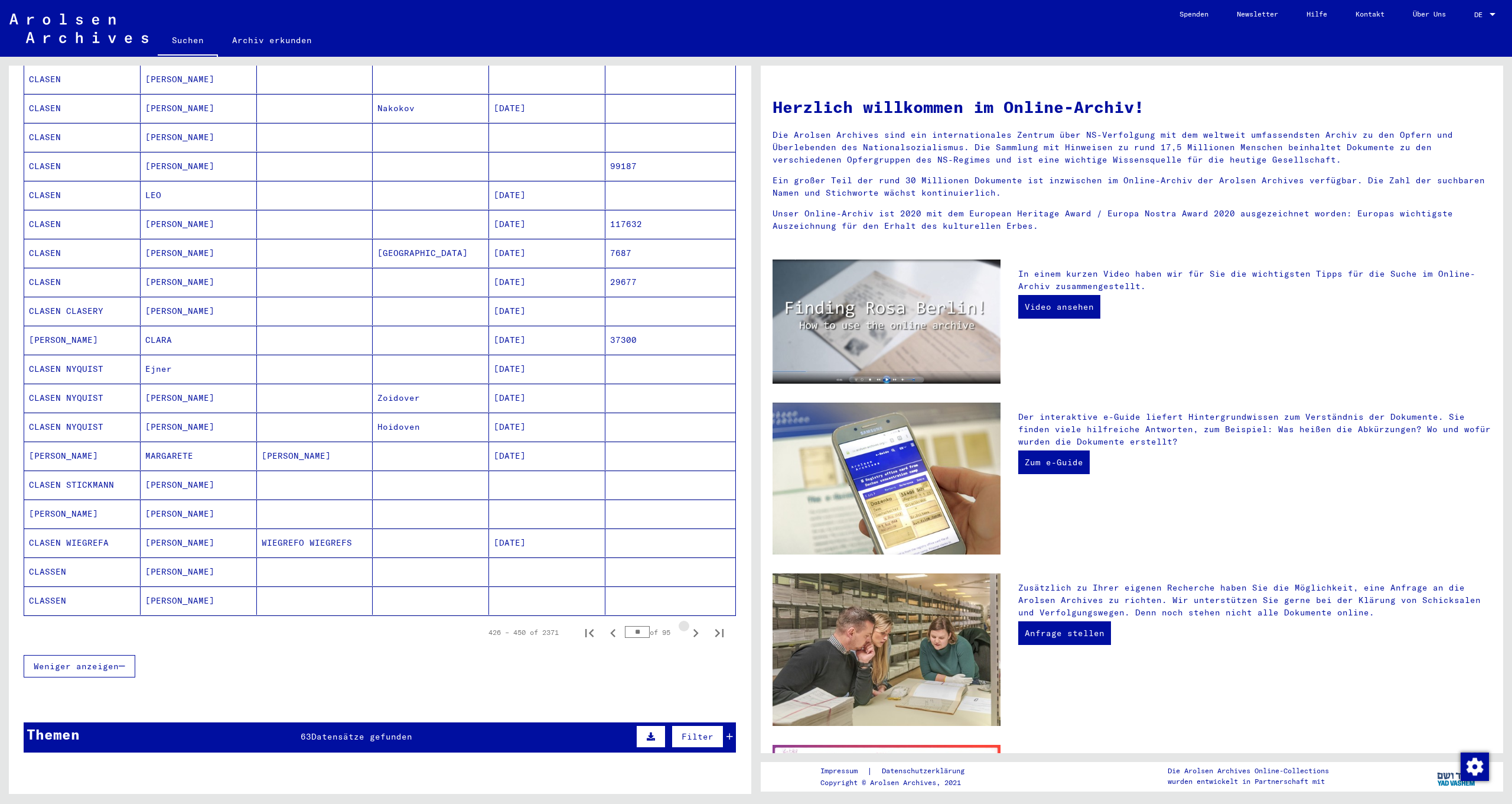
click at [687, 624] on icon "Next page" at bounding box center [695, 632] width 16 height 16
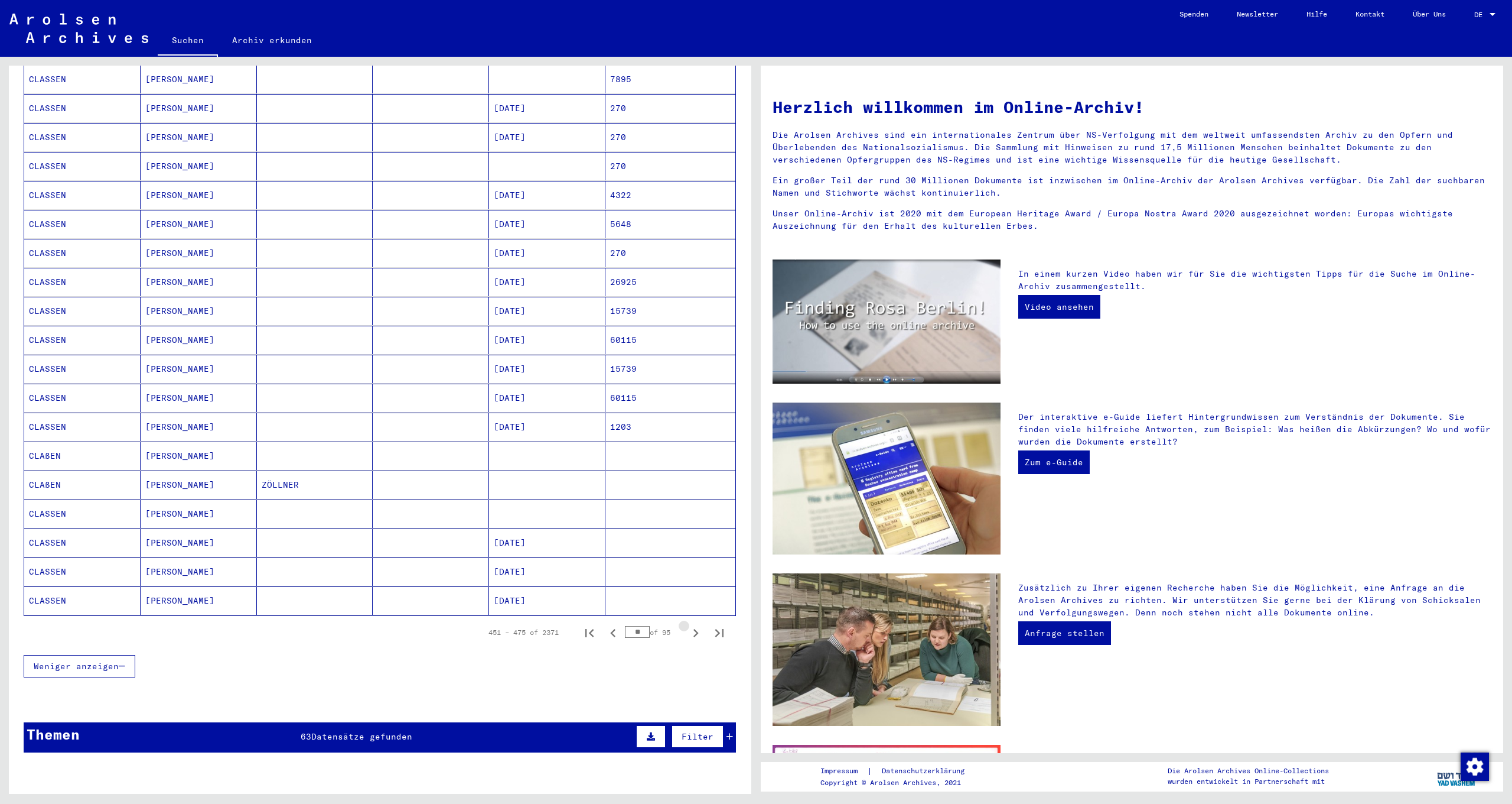
click at [687, 624] on icon "Next page" at bounding box center [695, 632] width 16 height 16
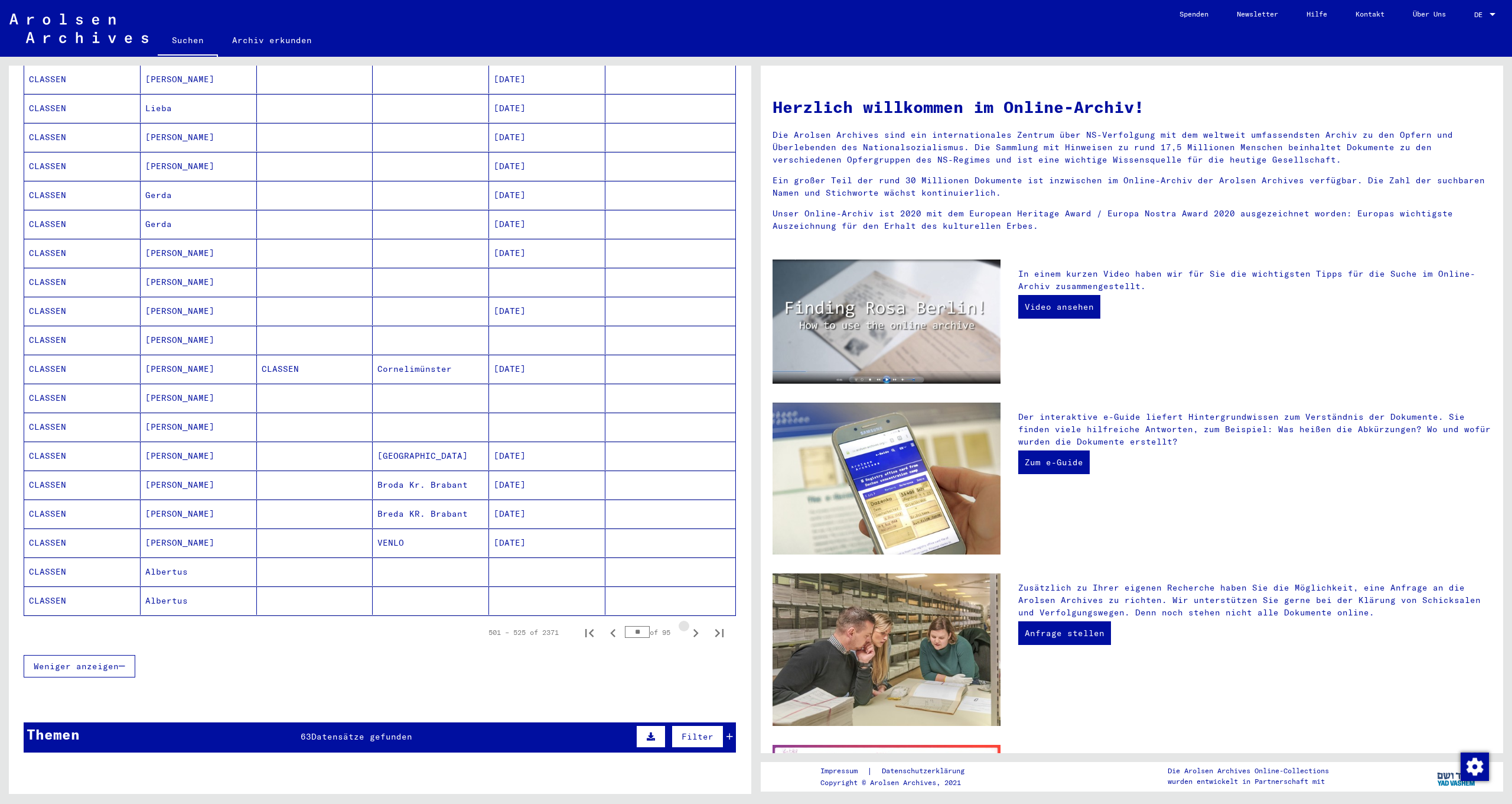
click at [687, 624] on icon "Next page" at bounding box center [695, 632] width 16 height 16
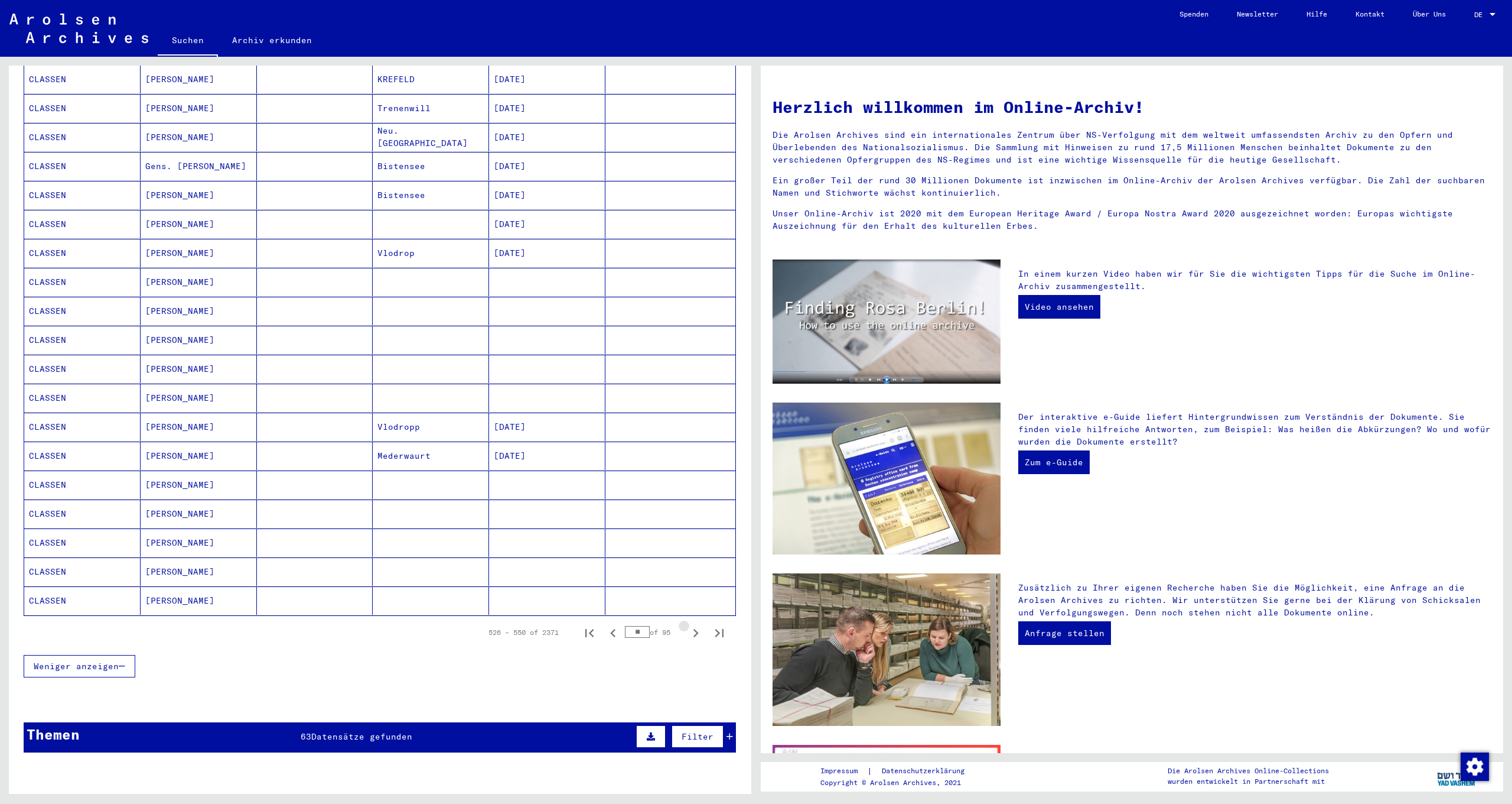
click at [687, 624] on icon "Next page" at bounding box center [695, 632] width 16 height 16
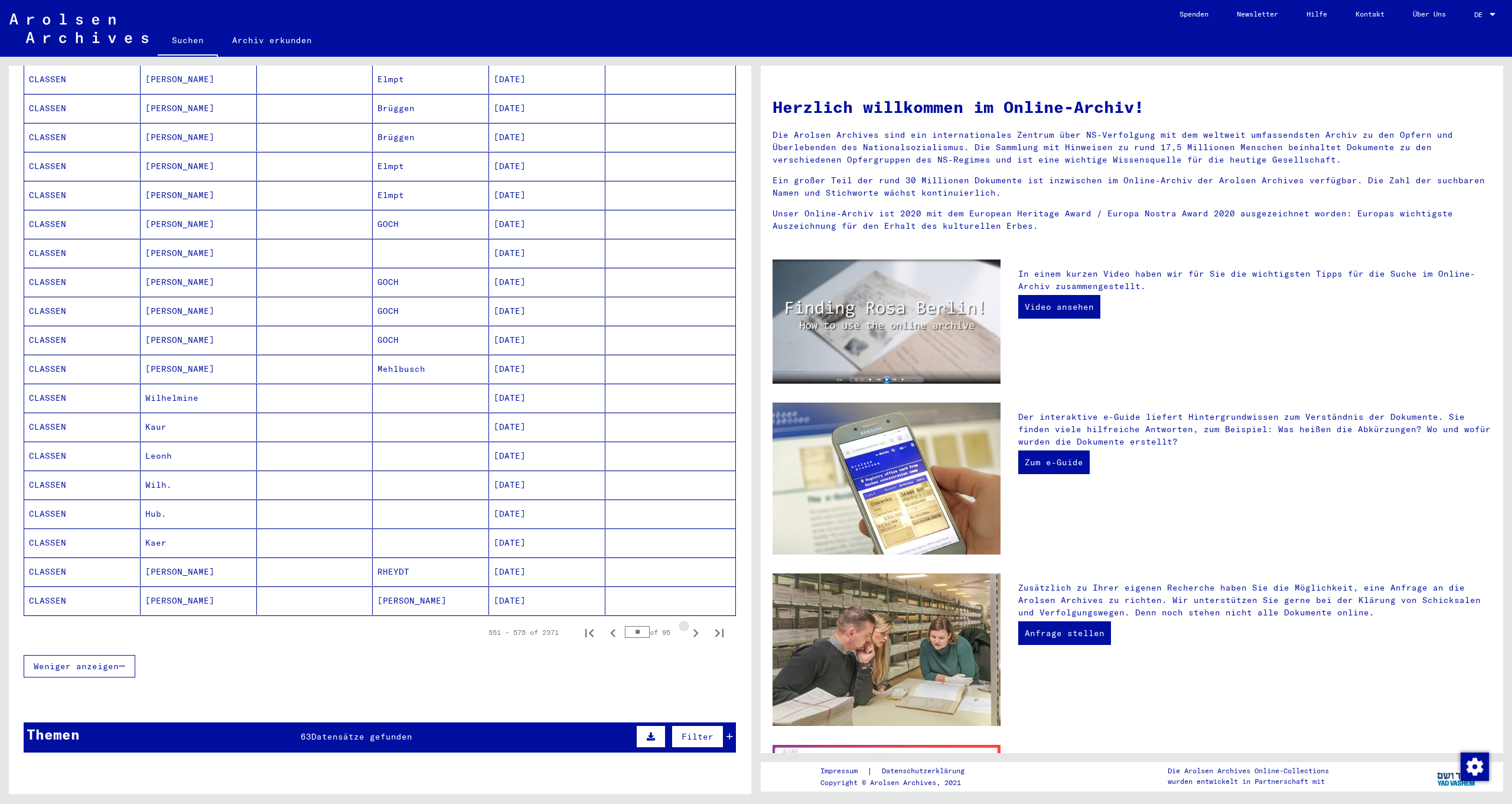
click at [687, 624] on icon "Next page" at bounding box center [695, 632] width 16 height 16
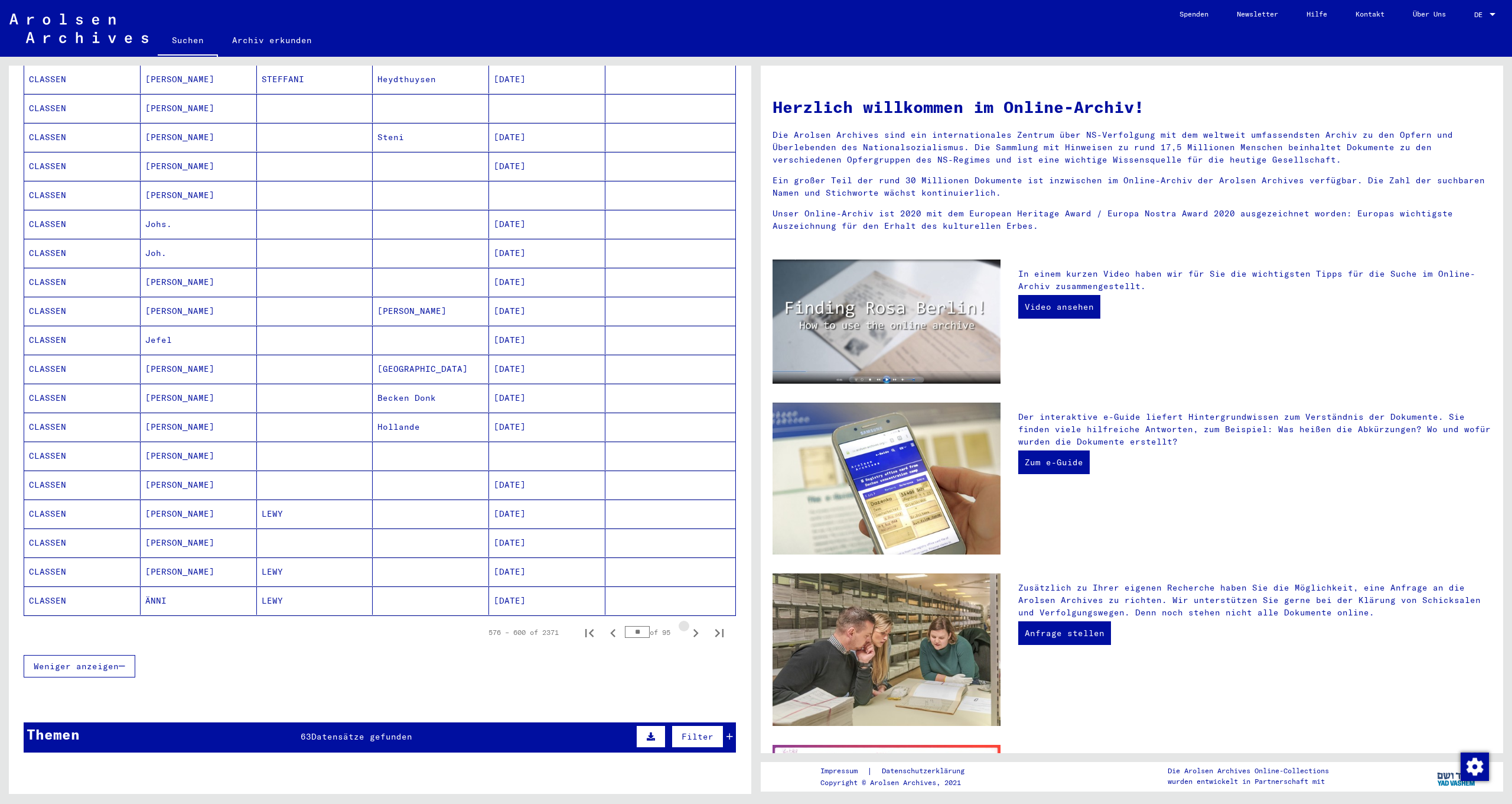
click at [687, 624] on icon "Next page" at bounding box center [695, 632] width 16 height 16
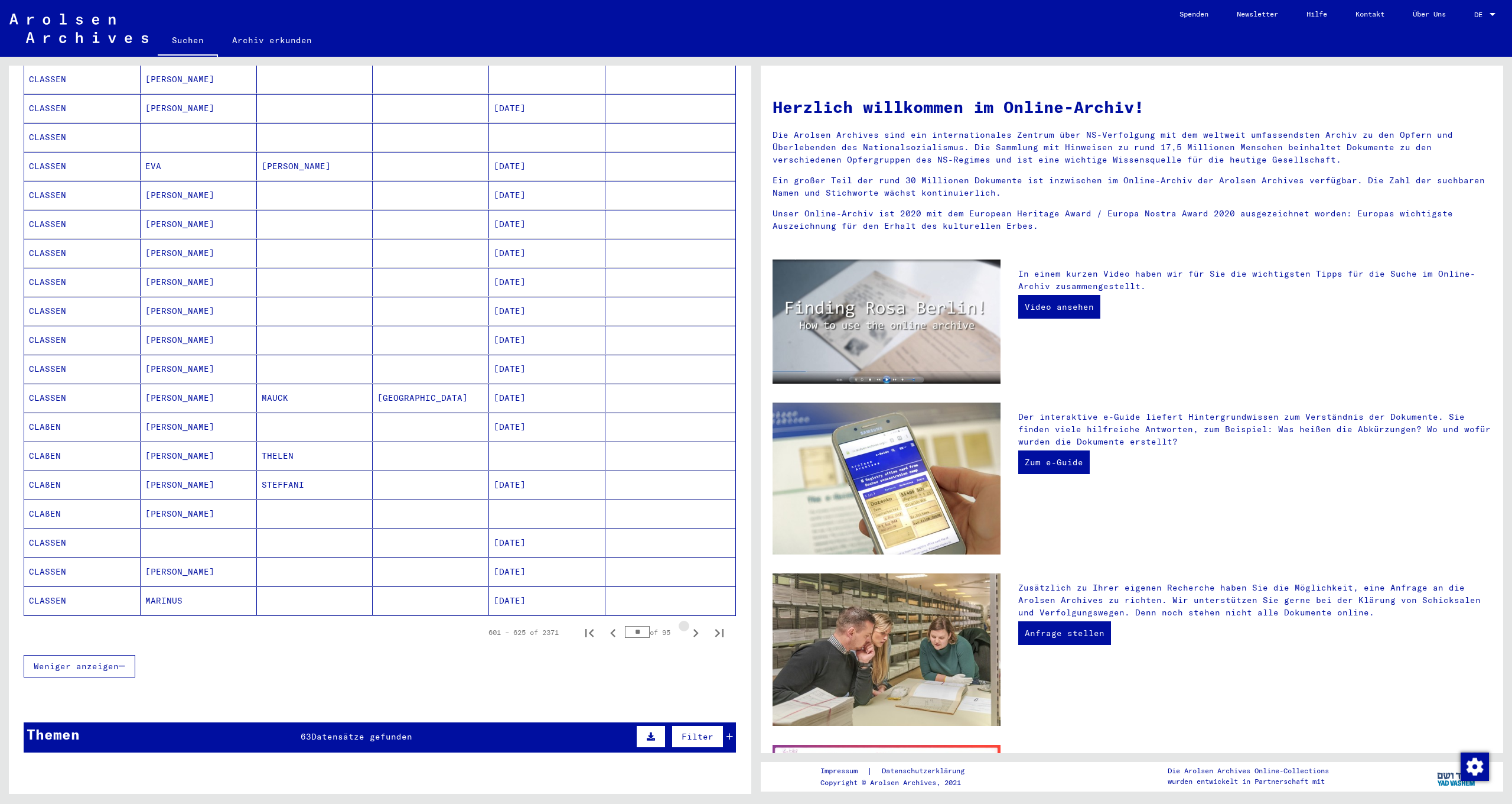
click at [687, 624] on icon "Next page" at bounding box center [695, 632] width 16 height 16
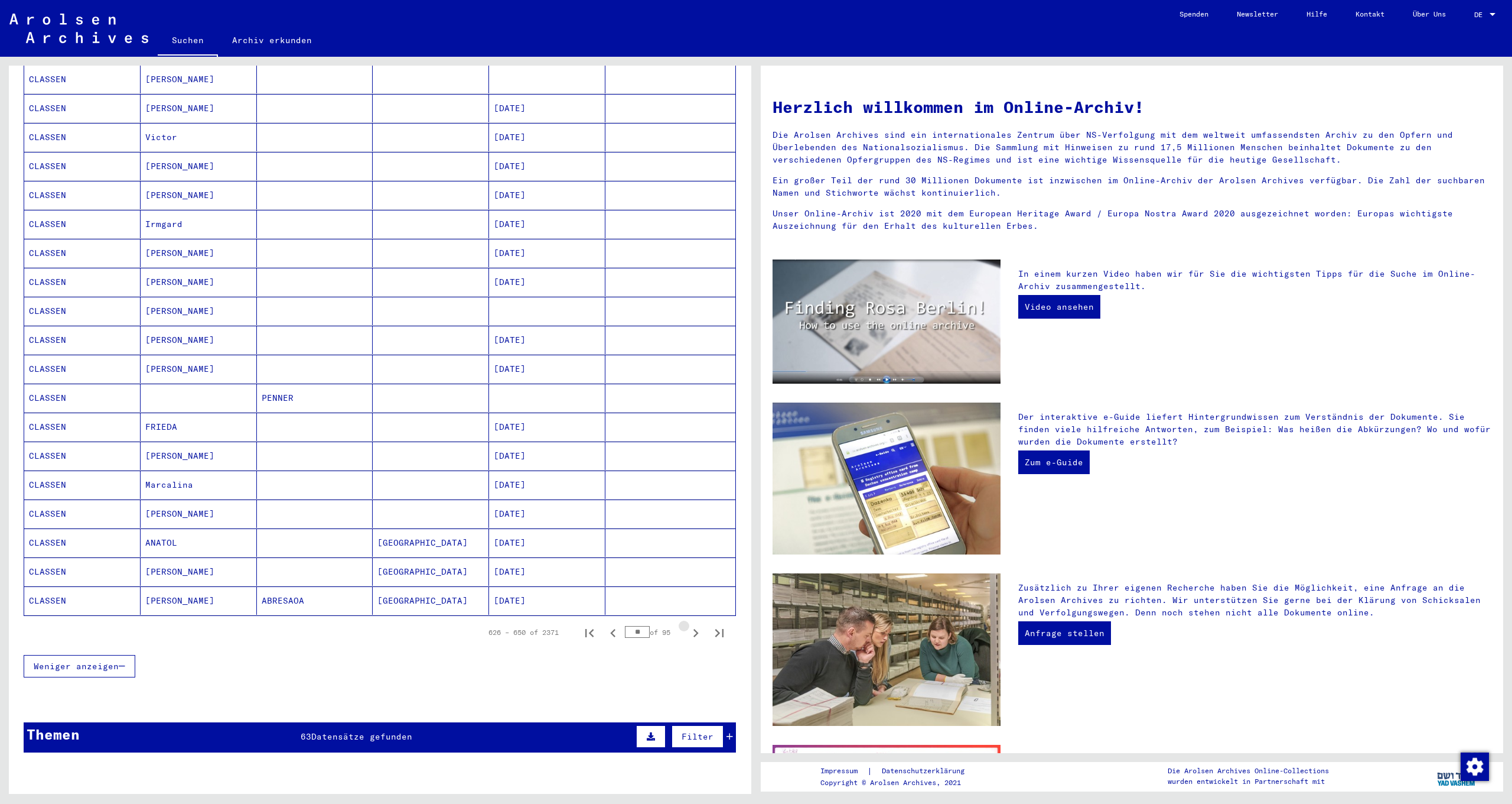
click at [687, 624] on icon "Next page" at bounding box center [695, 632] width 16 height 16
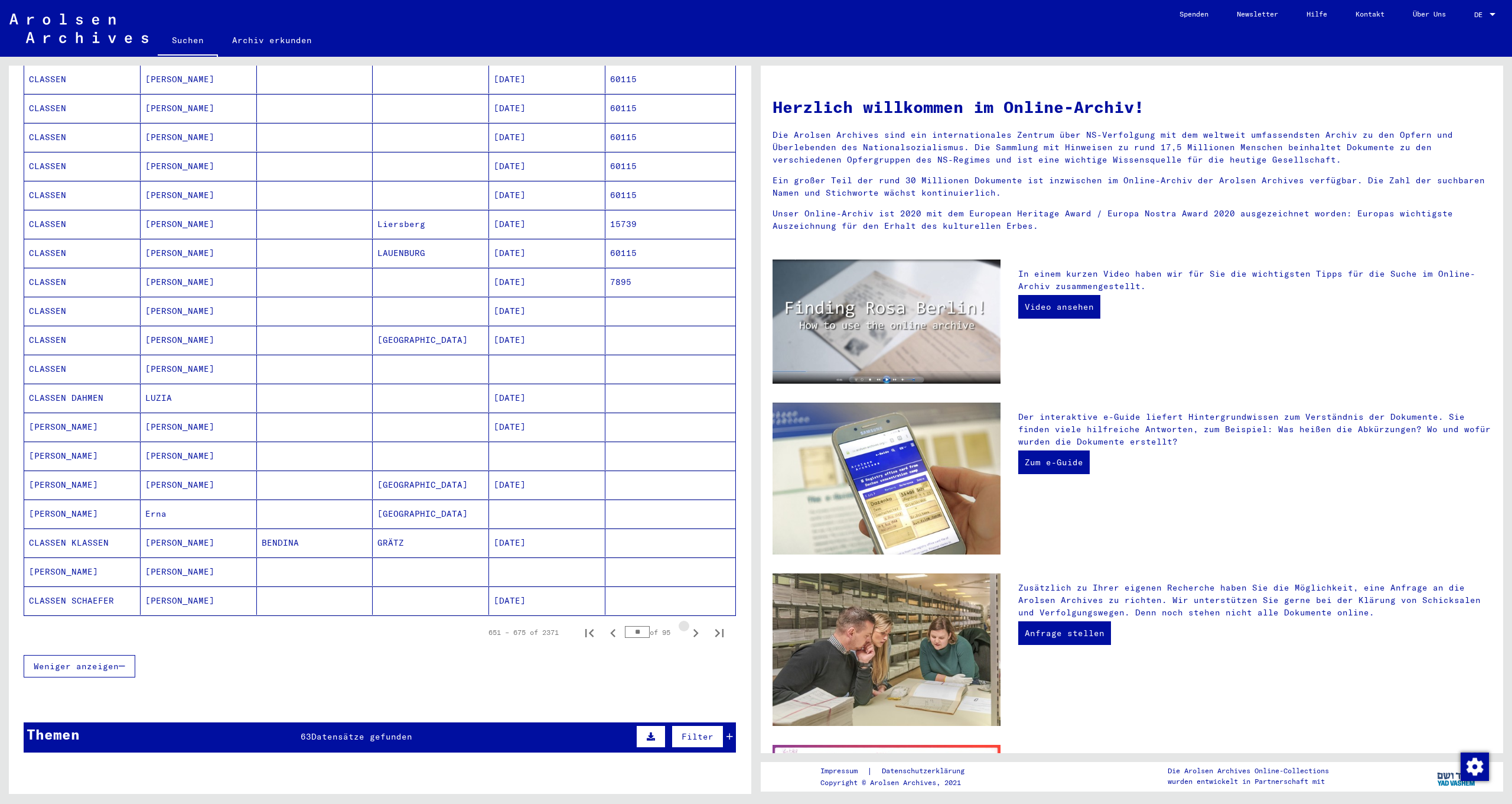
click at [687, 624] on icon "Next page" at bounding box center [695, 632] width 16 height 16
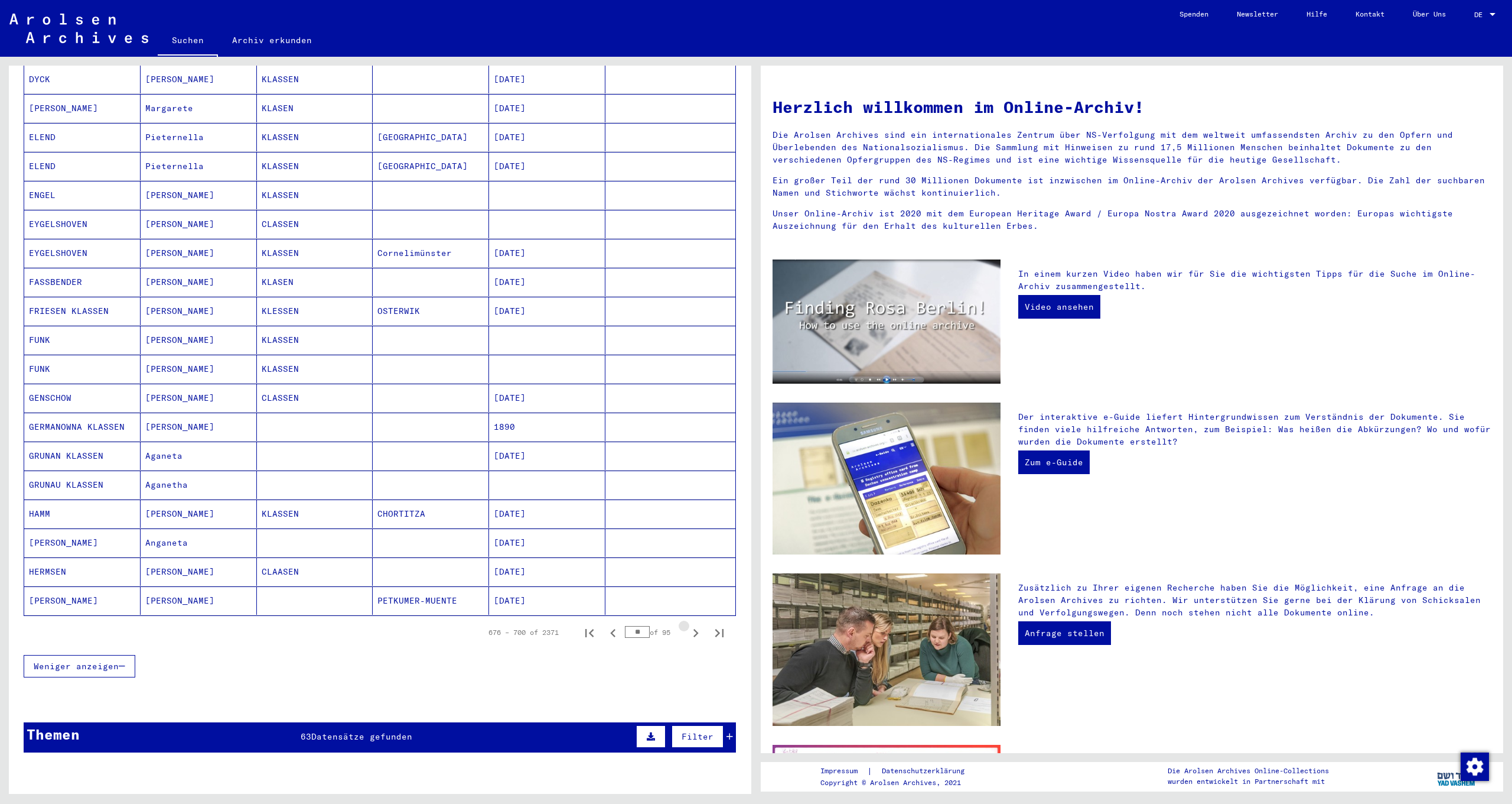
click at [687, 624] on icon "Next page" at bounding box center [695, 632] width 16 height 16
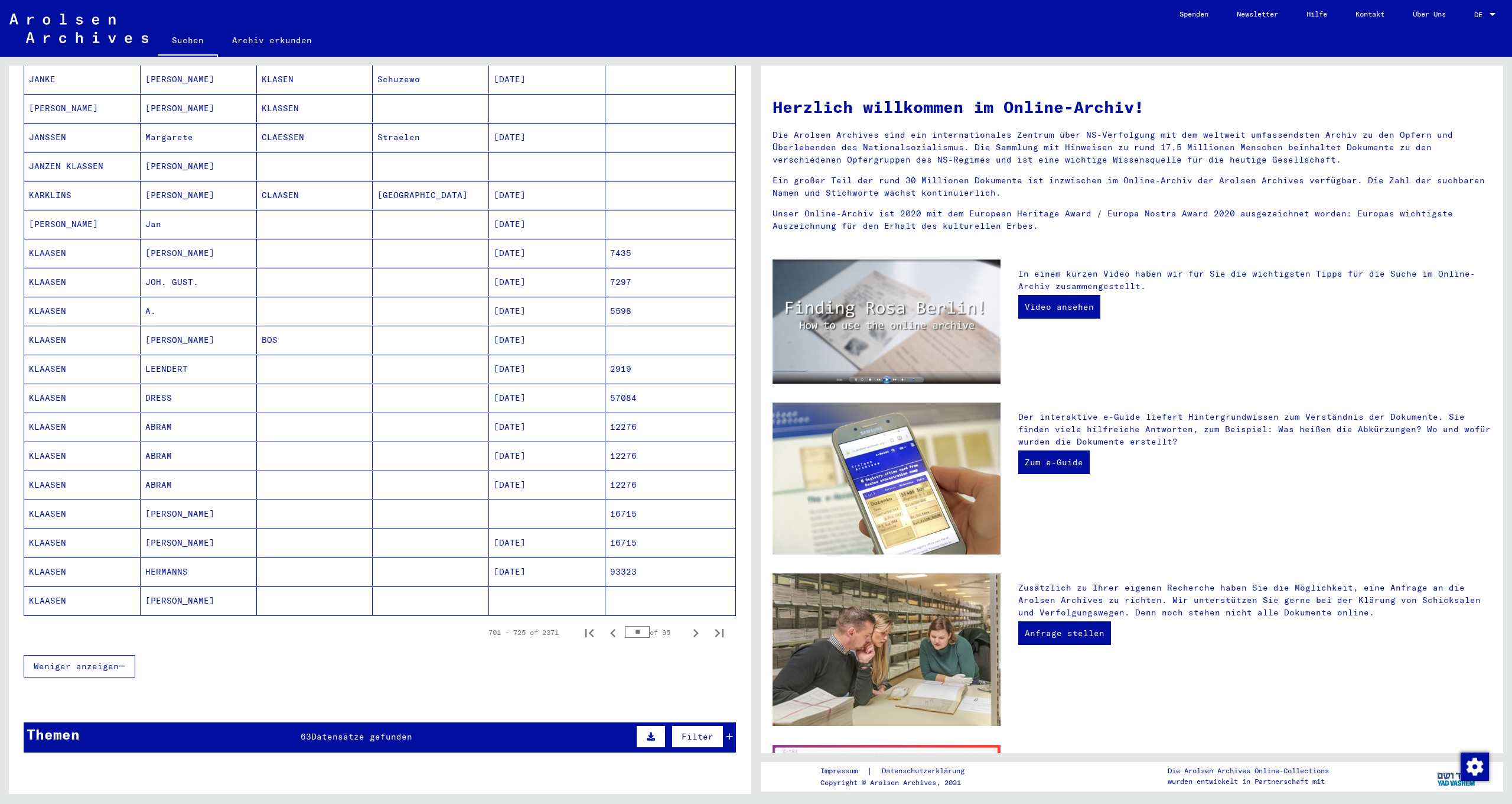
click at [687, 624] on icon "Next page" at bounding box center [695, 632] width 16 height 16
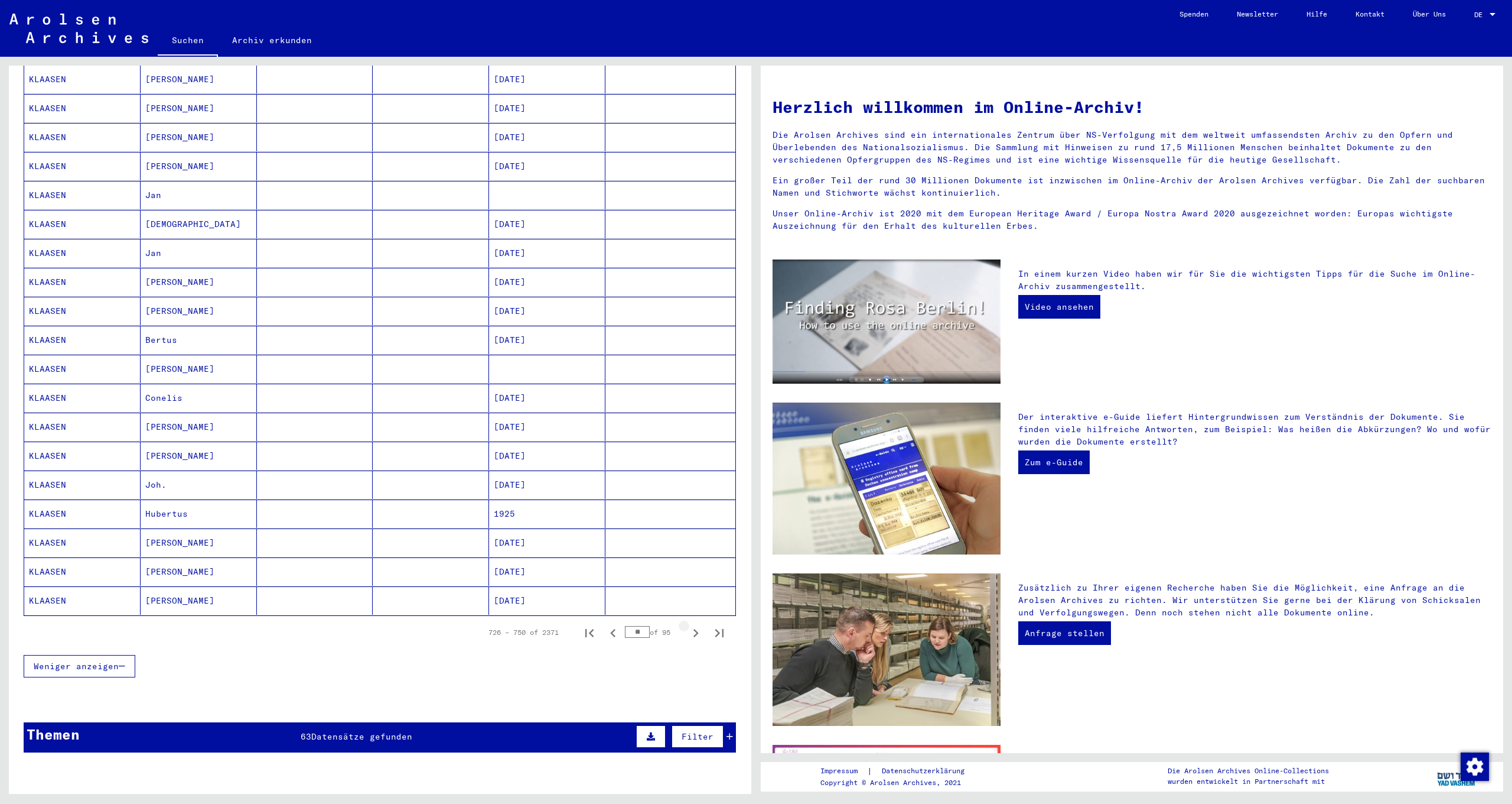
click at [687, 624] on icon "Next page" at bounding box center [695, 632] width 16 height 16
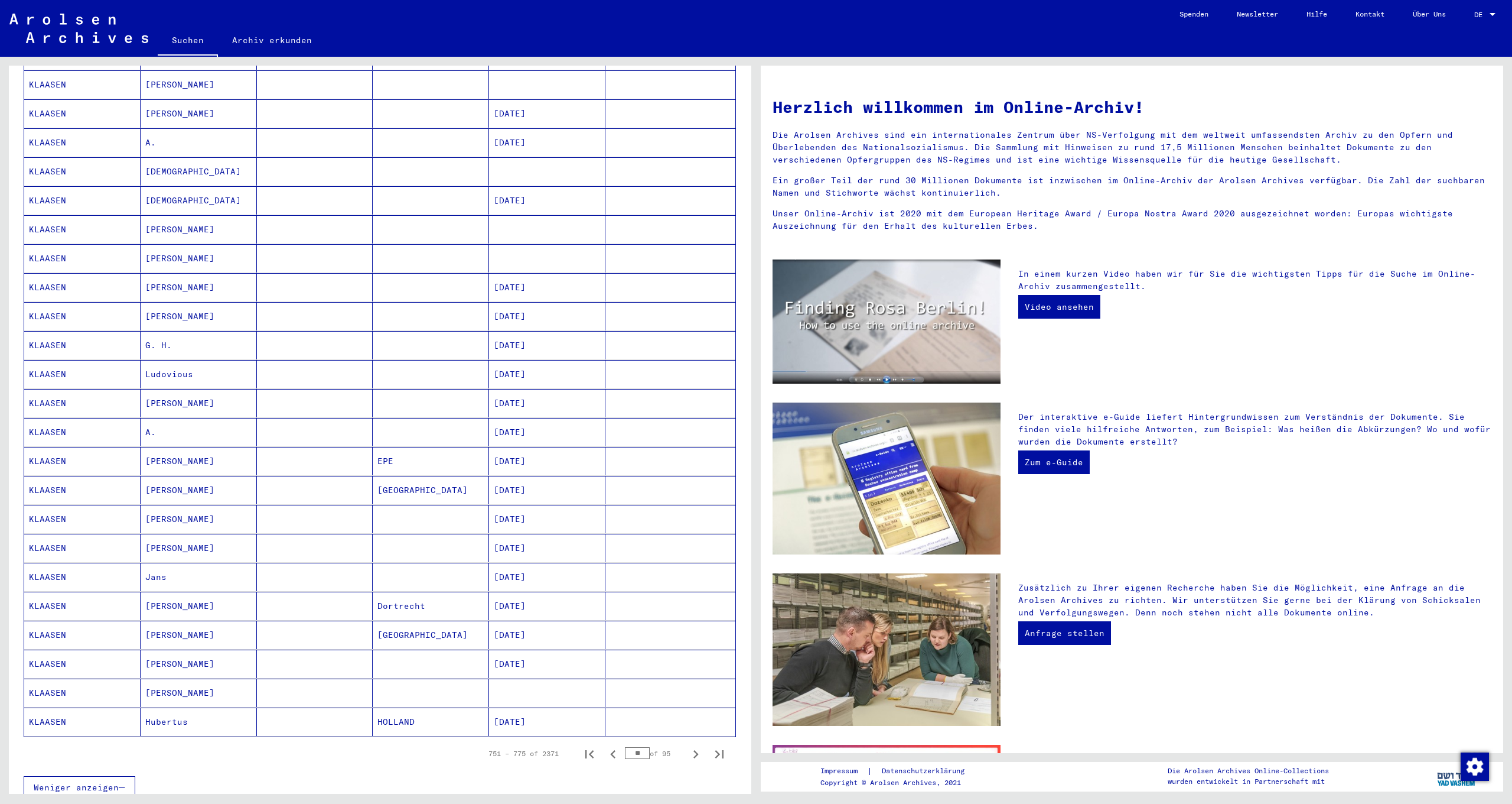
scroll to position [473, 0]
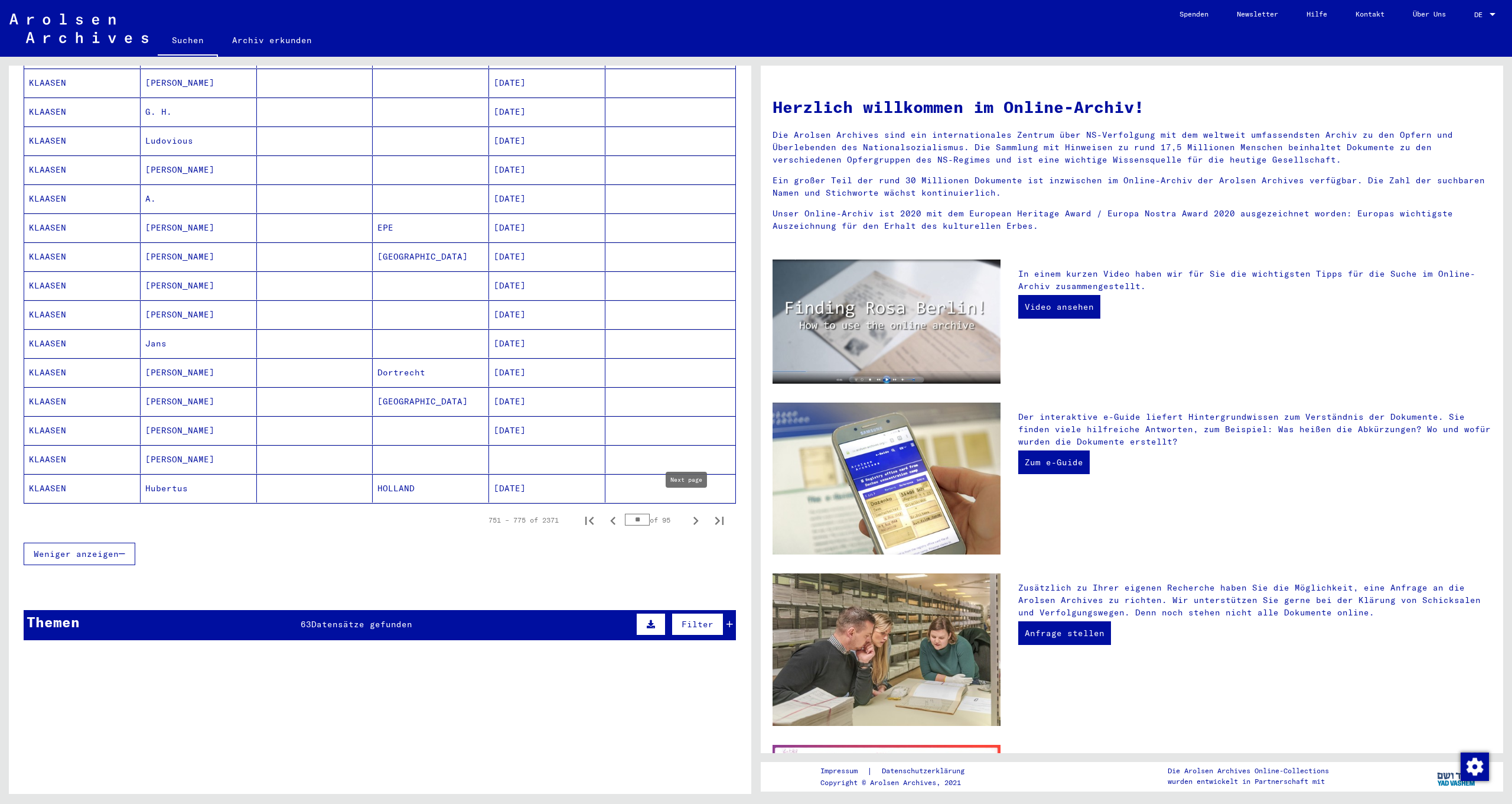
click at [693, 517] on icon "Next page" at bounding box center [696, 521] width 6 height 9
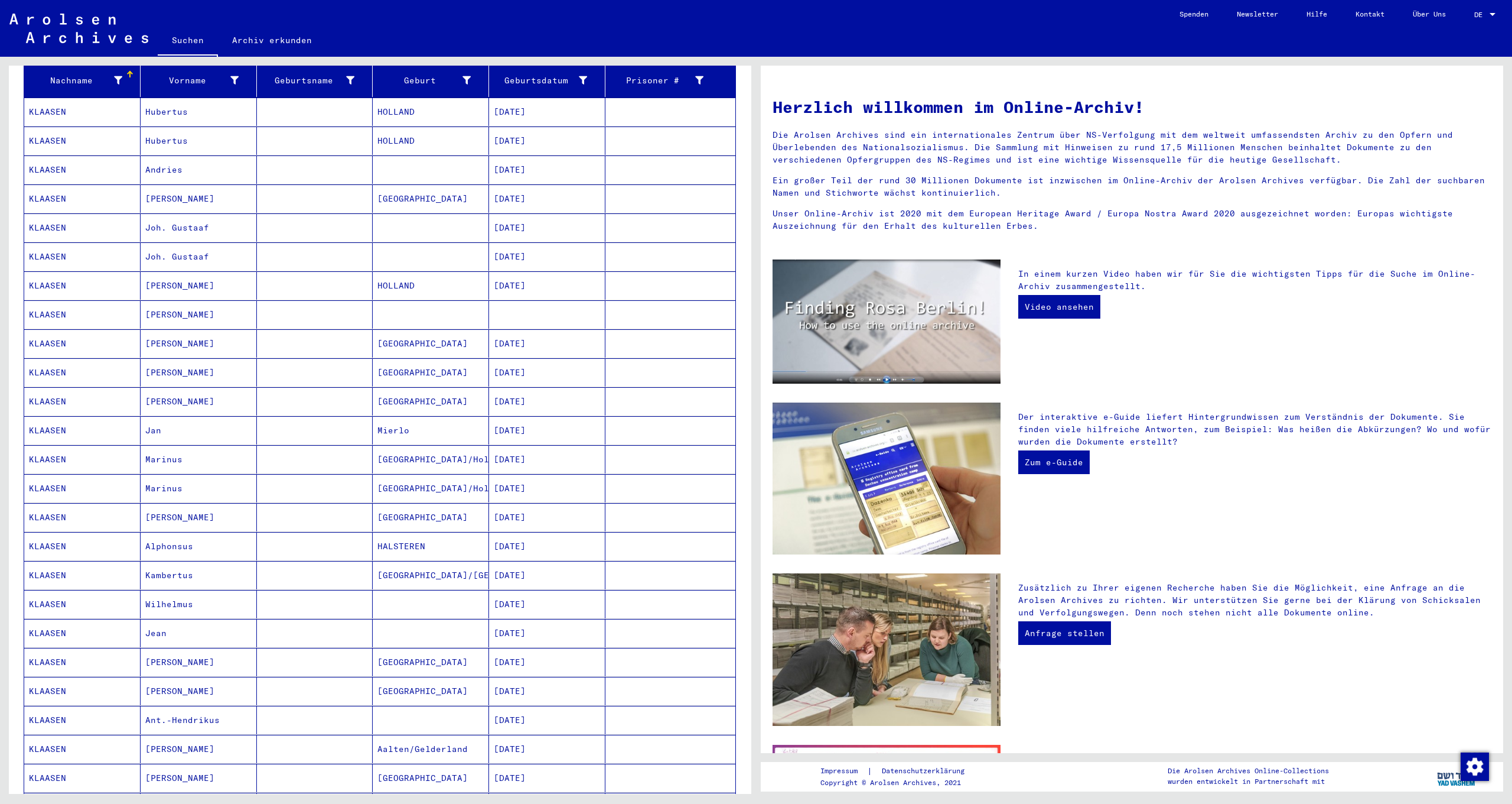
scroll to position [257, 0]
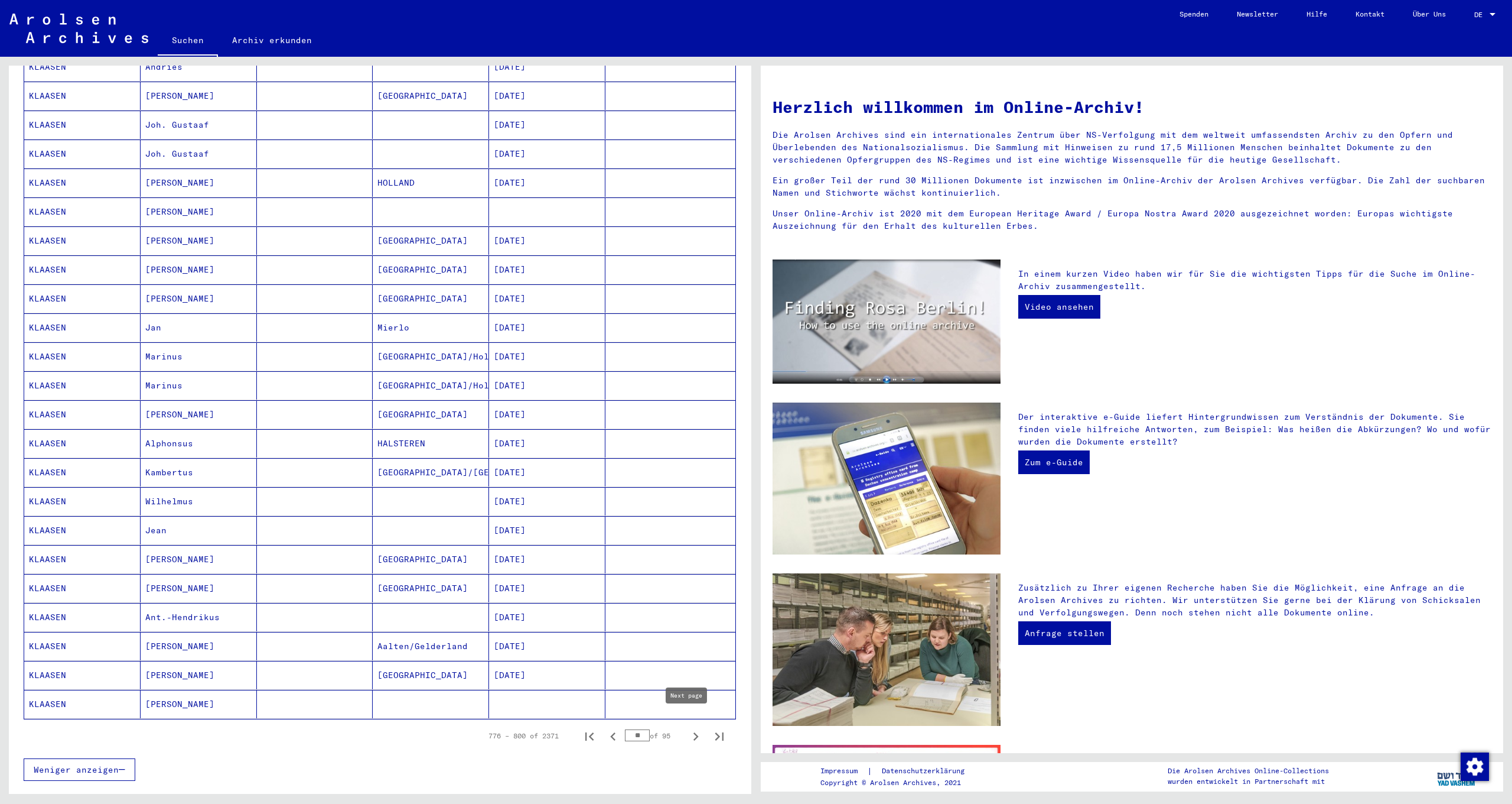
click at [693, 732] on icon "Next page" at bounding box center [696, 736] width 6 height 9
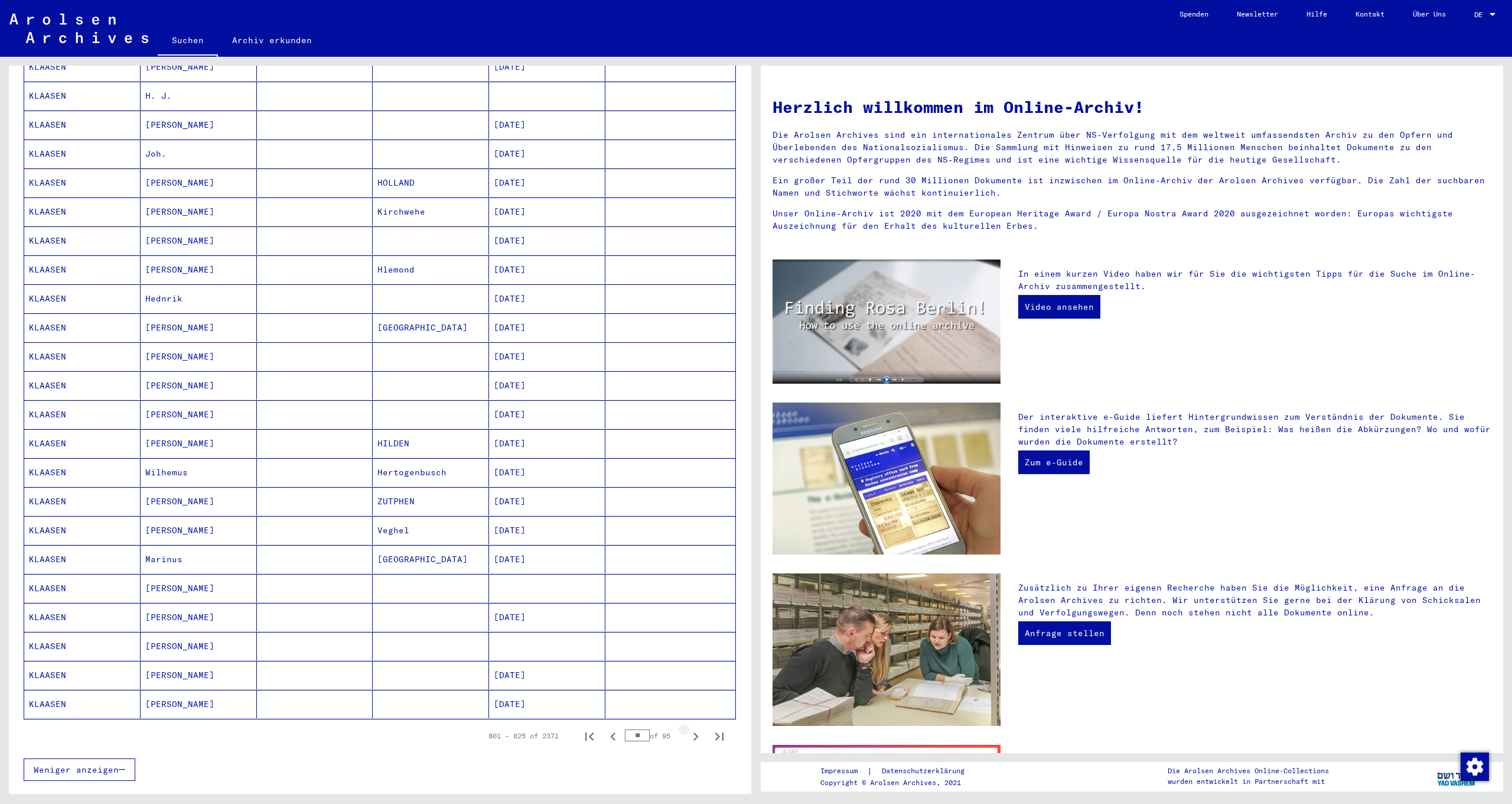
click at [693, 732] on icon "Next page" at bounding box center [696, 736] width 6 height 9
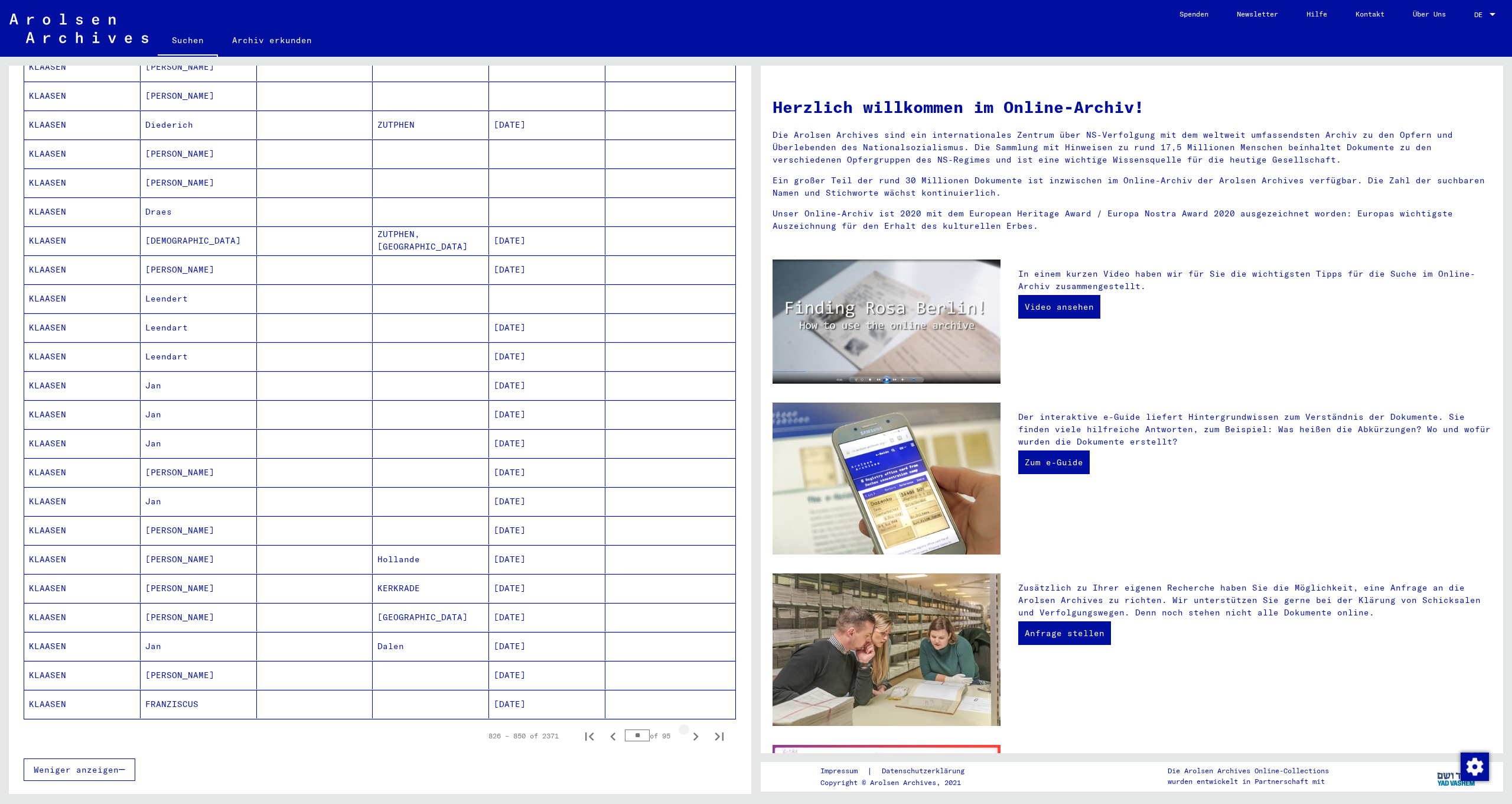
click at [693, 732] on icon "Next page" at bounding box center [696, 736] width 6 height 9
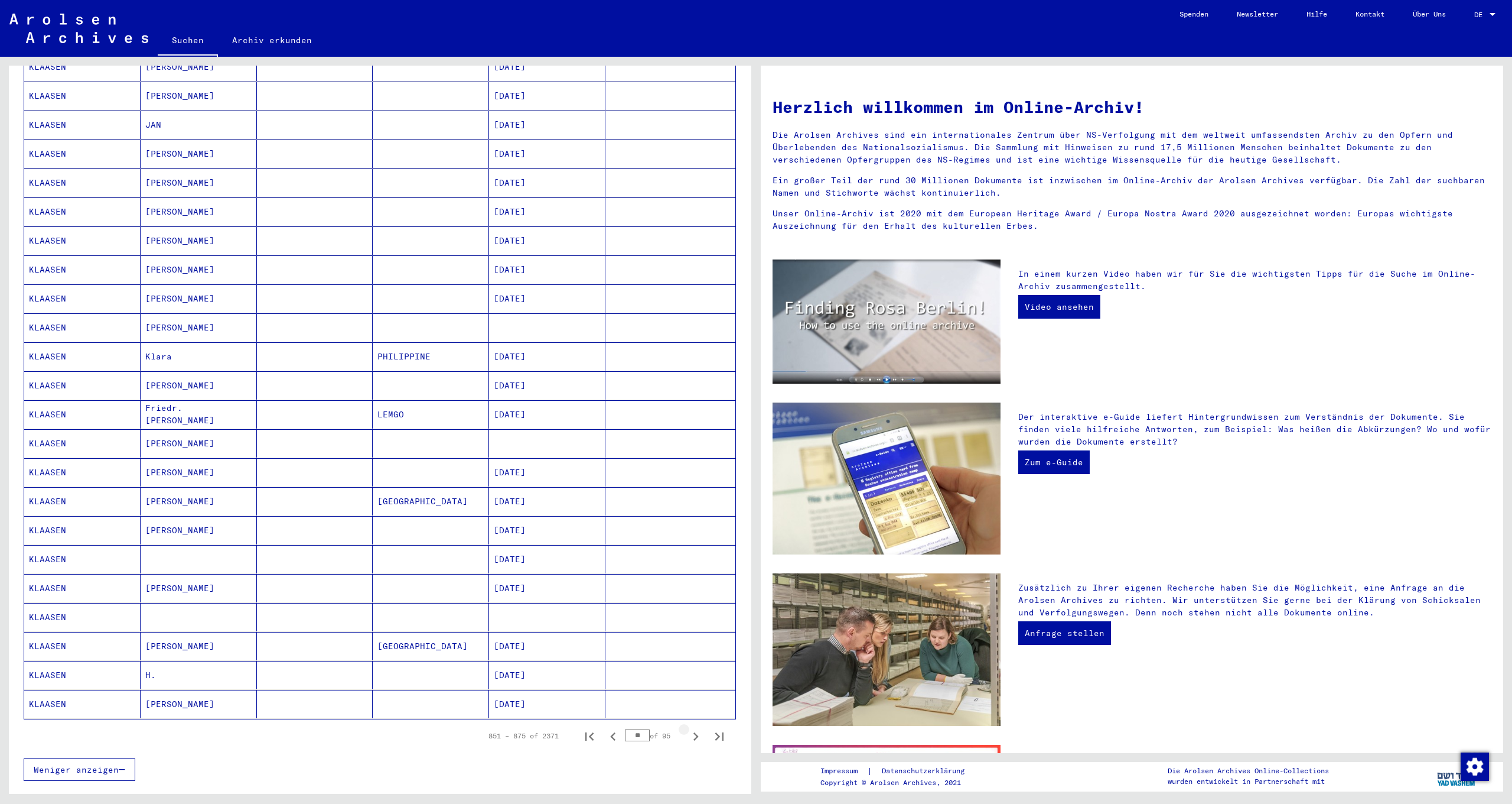
click at [693, 732] on icon "Next page" at bounding box center [696, 736] width 6 height 9
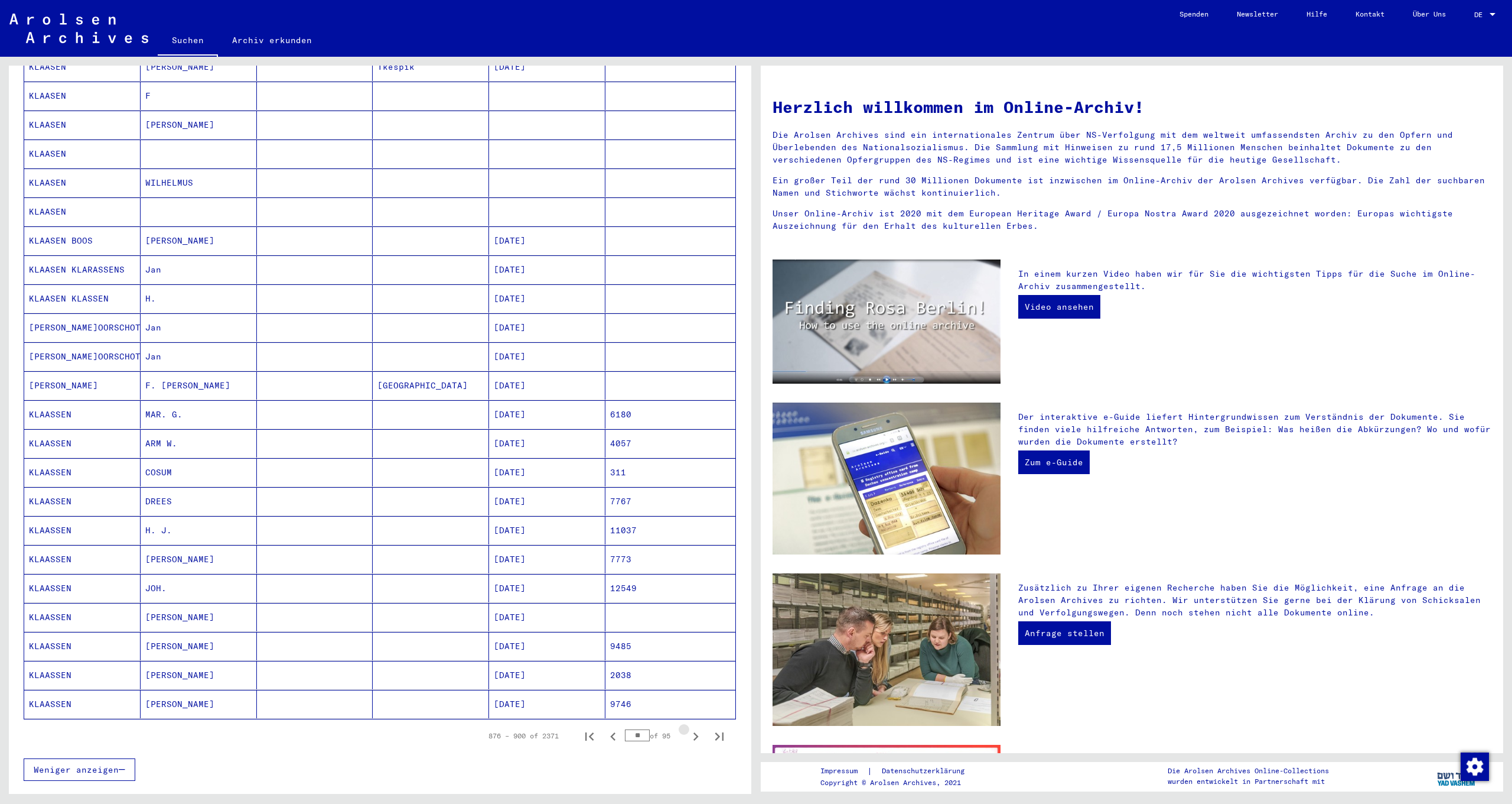
click at [693, 732] on icon "Next page" at bounding box center [696, 736] width 6 height 9
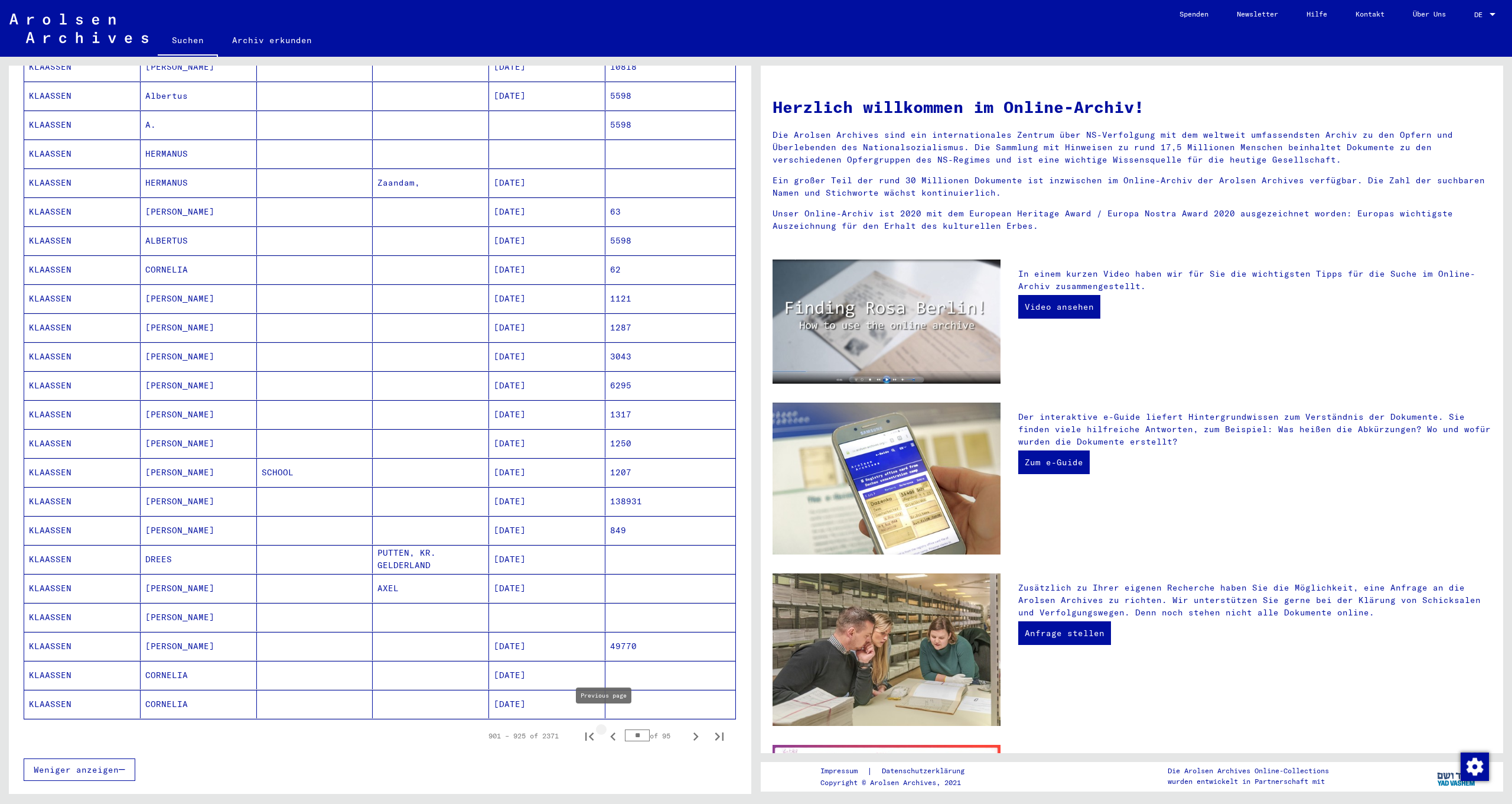
click at [608, 728] on icon "Previous page" at bounding box center [612, 736] width 16 height 16
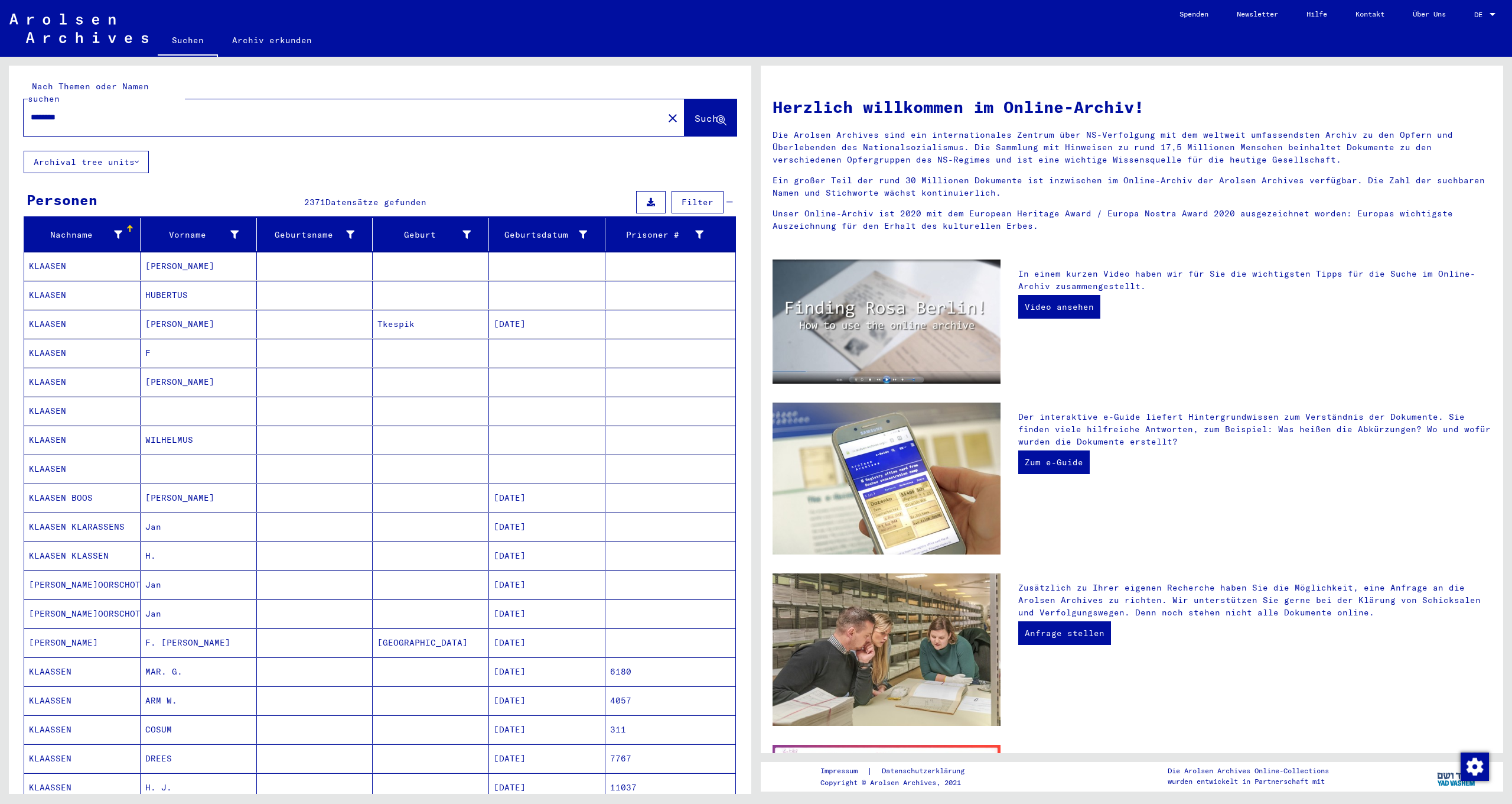
scroll to position [228, 0]
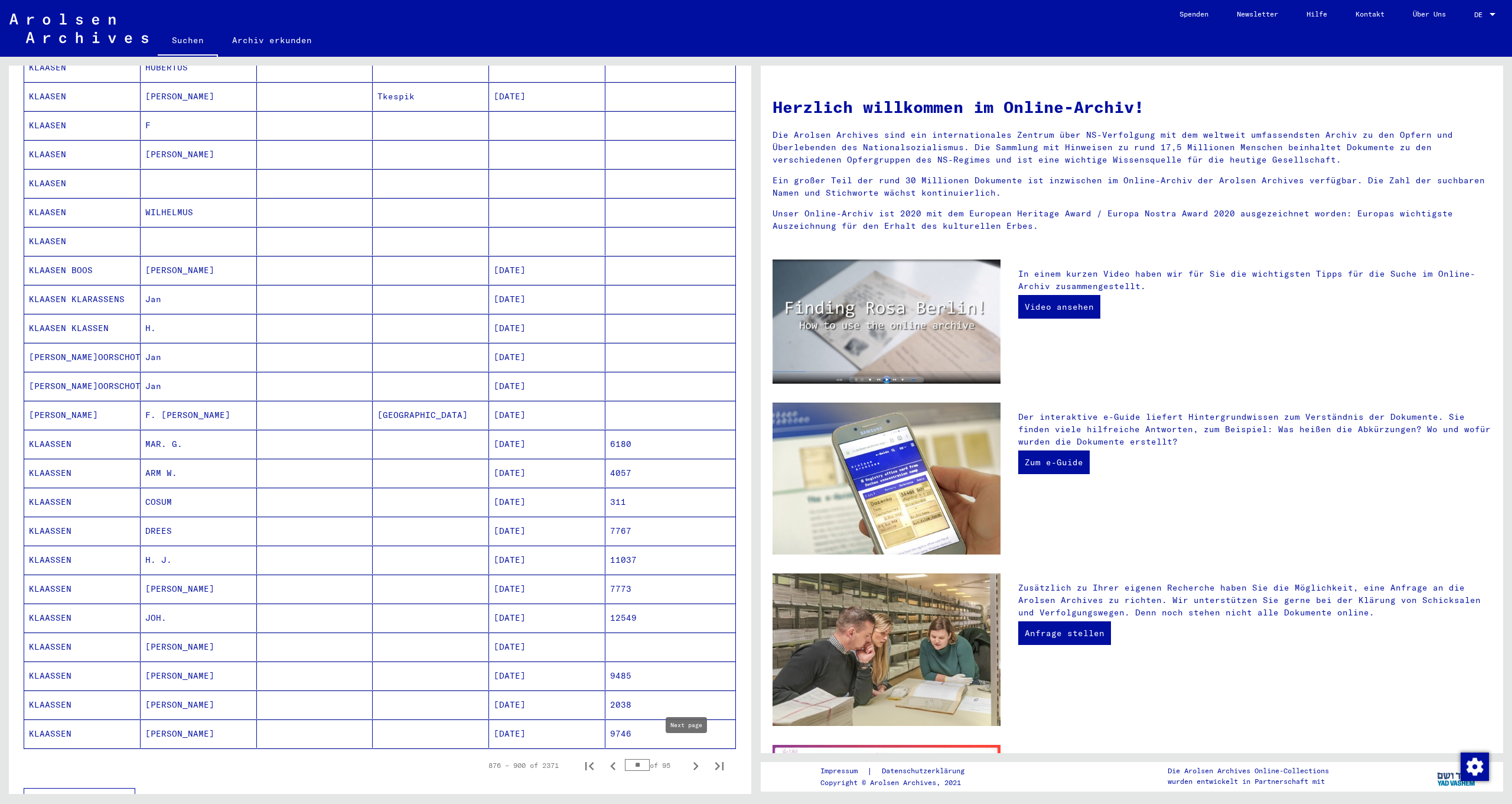
click at [693, 762] on icon "Next page" at bounding box center [696, 766] width 6 height 9
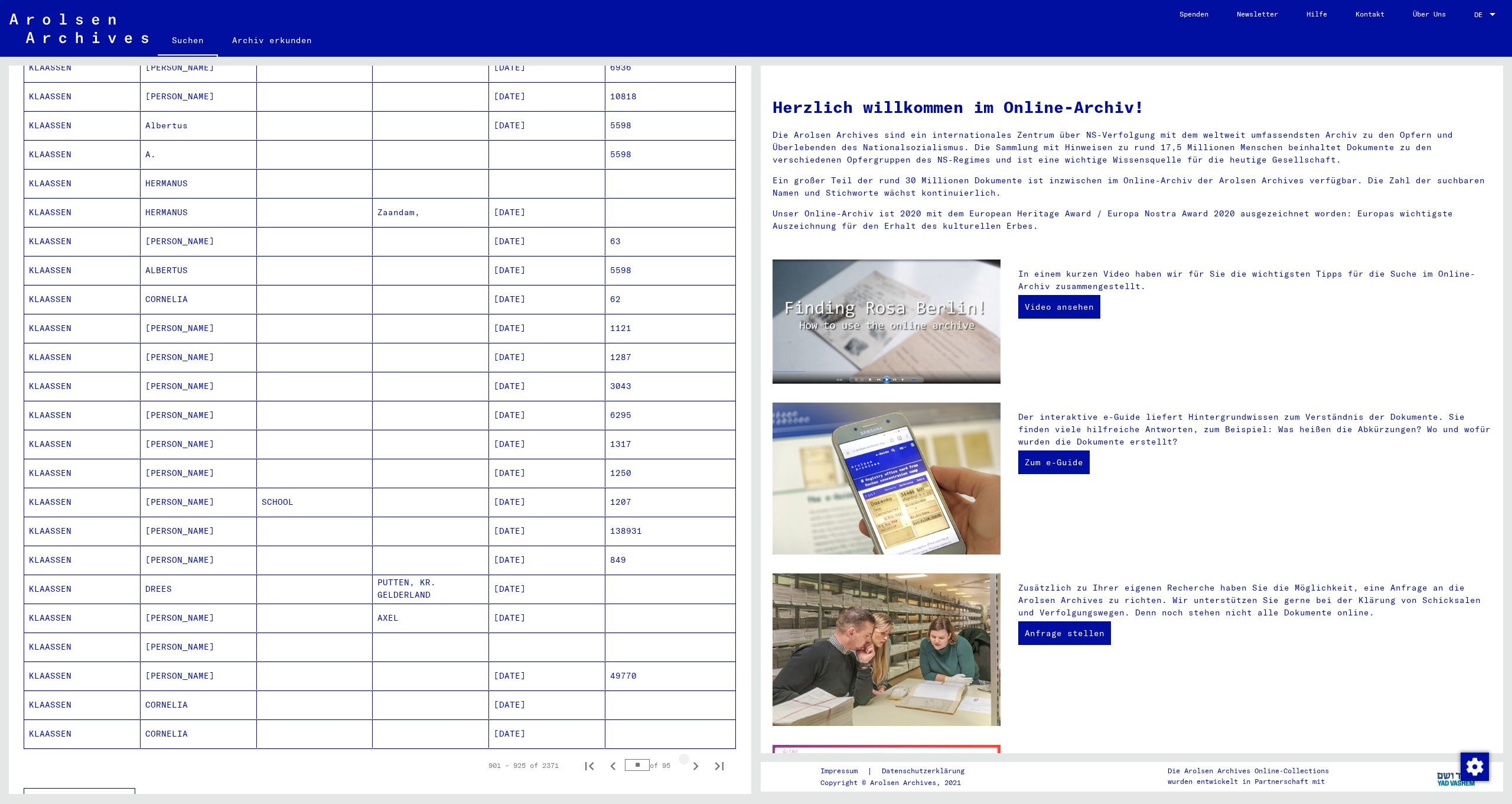
click at [687, 758] on icon "Next page" at bounding box center [695, 766] width 16 height 16
type input "**"
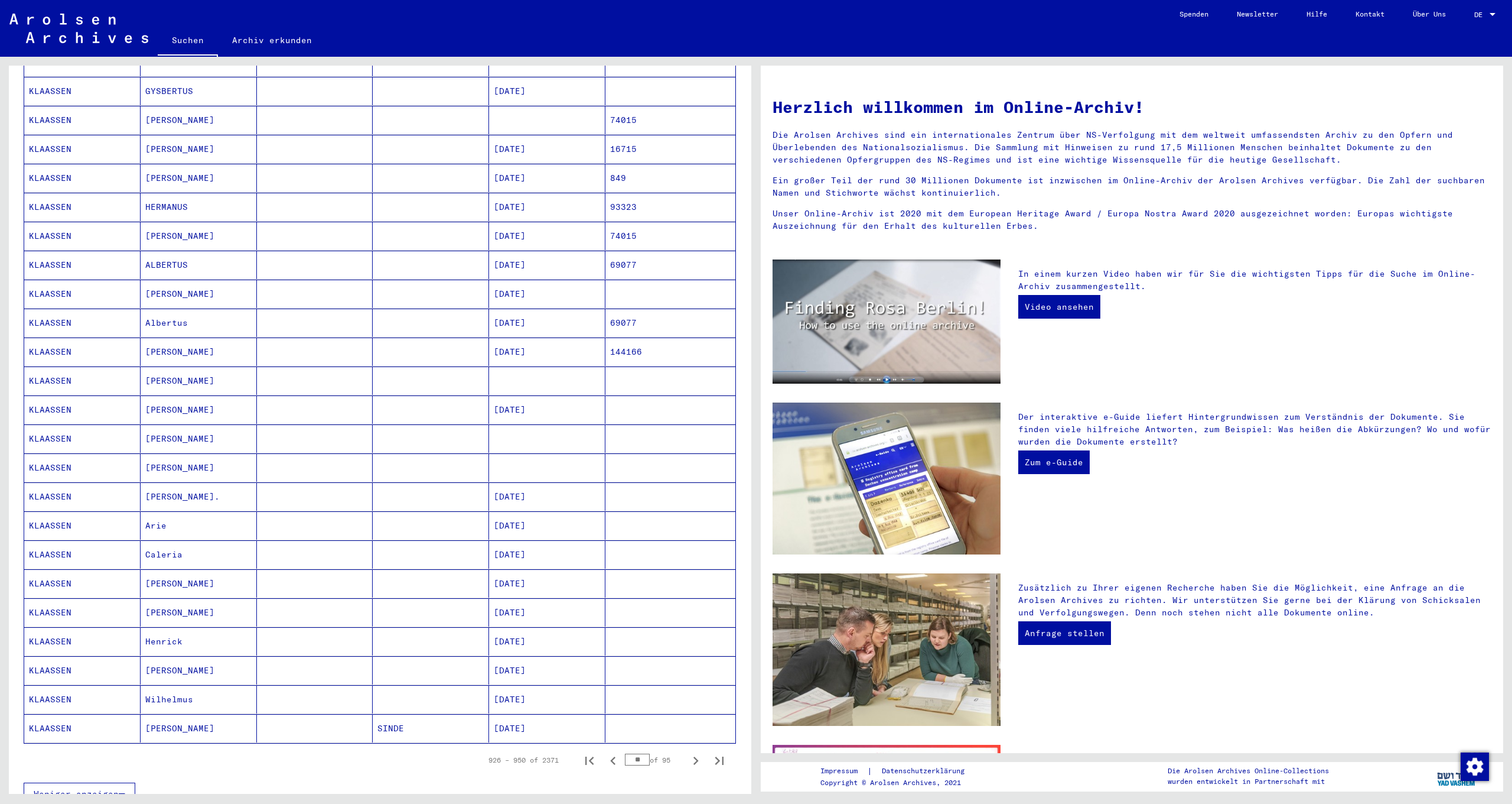
scroll to position [239, 0]
click at [188, 594] on mat-cell "[PERSON_NAME]" at bounding box center [198, 606] width 116 height 29
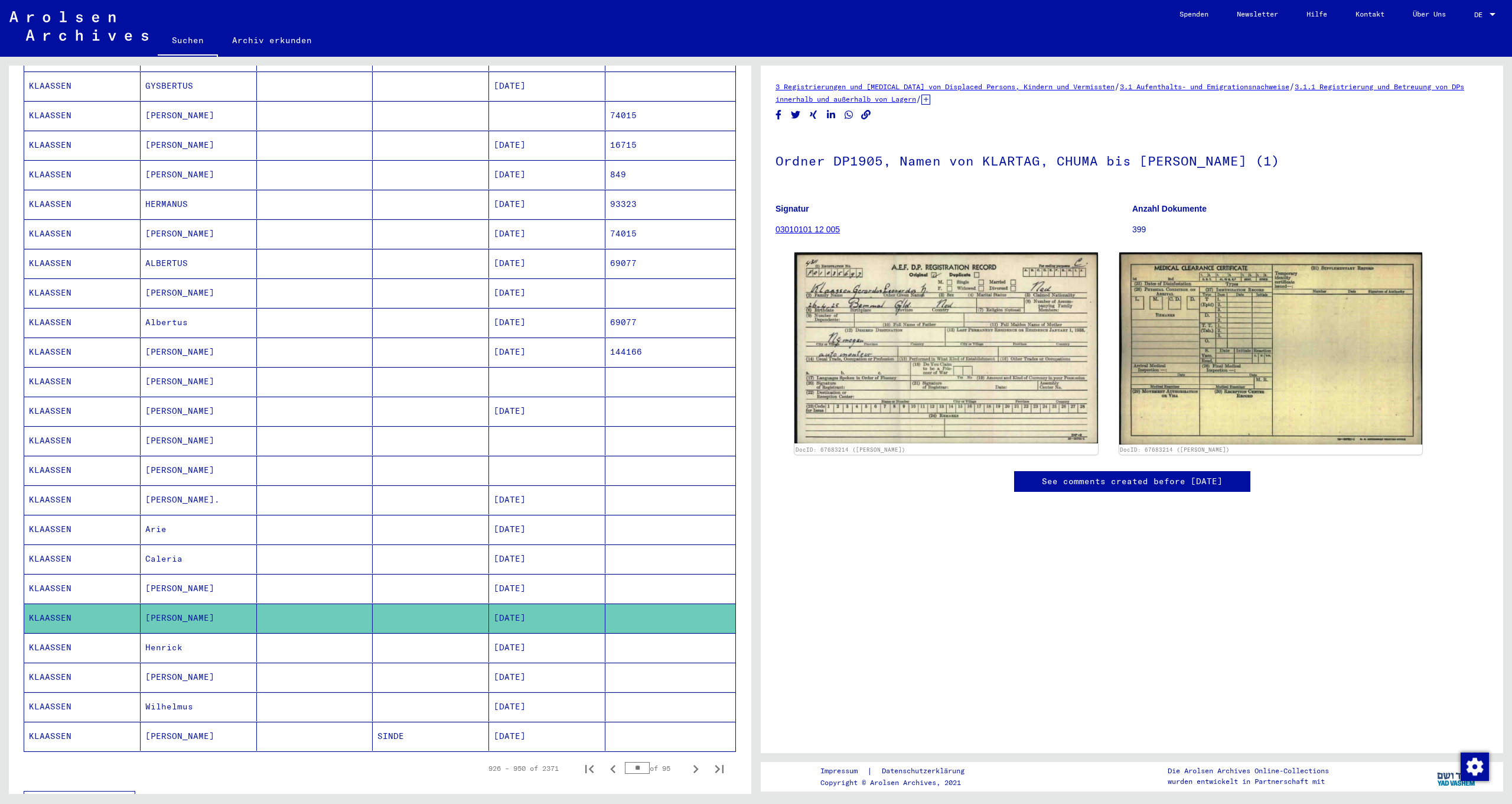
click at [53, 338] on mat-cell "KLAASSEN" at bounding box center [82, 352] width 116 height 29
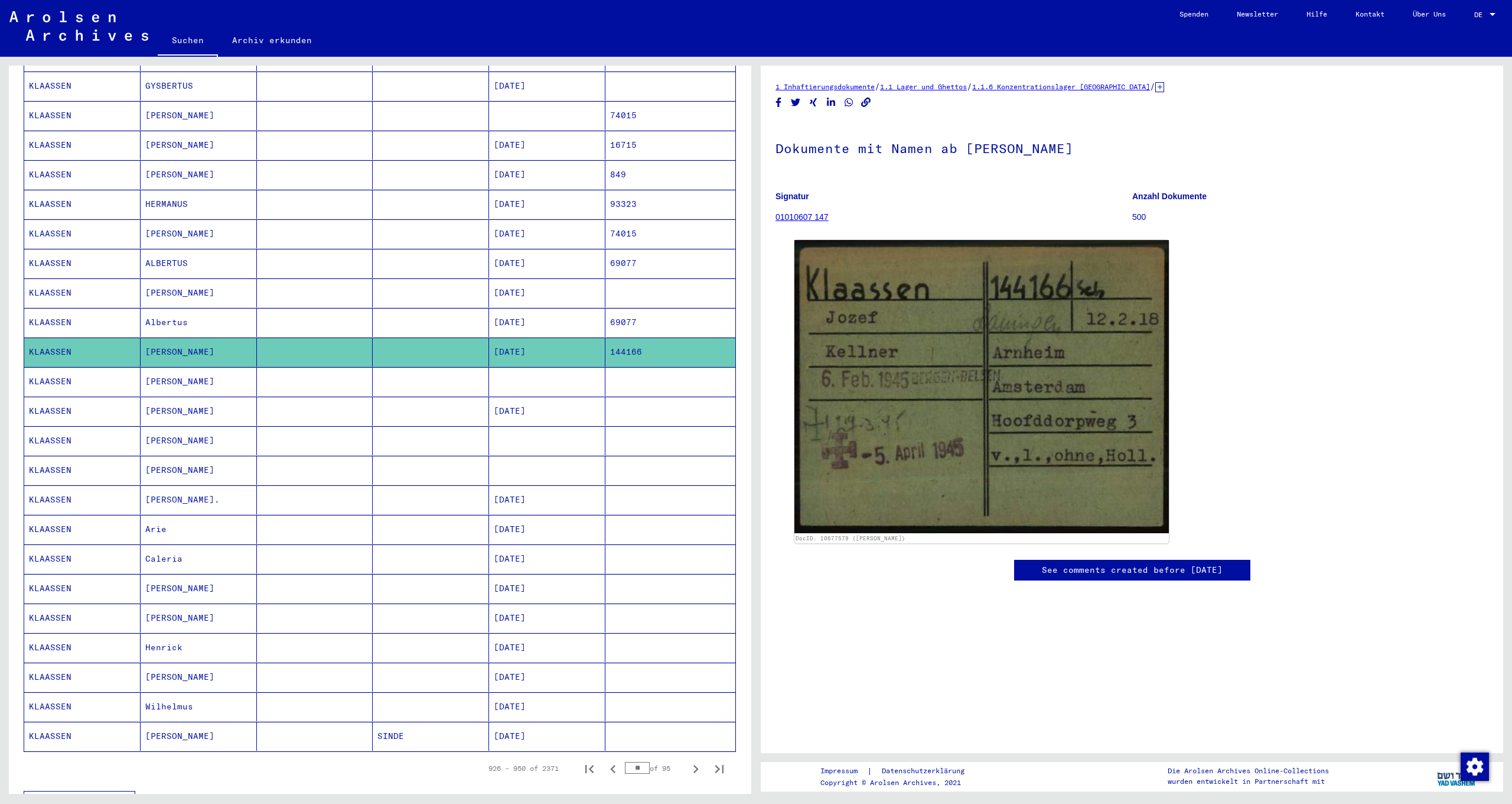
click at [199, 607] on mat-cell "[PERSON_NAME]" at bounding box center [198, 618] width 116 height 29
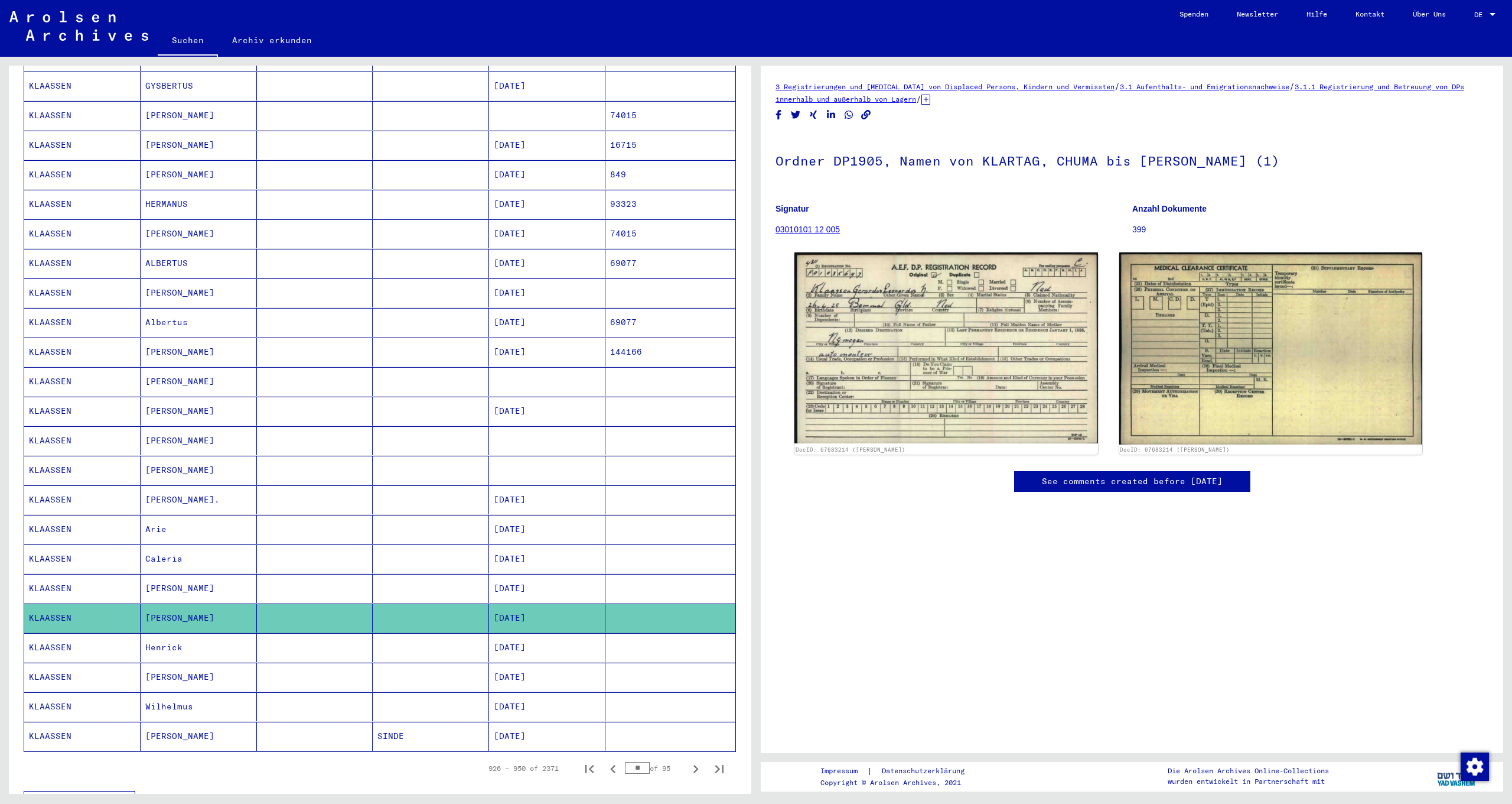
scroll to position [80, 0]
click at [1067, 475] on link "See comments created before [DATE]" at bounding box center [1132, 481] width 180 height 12
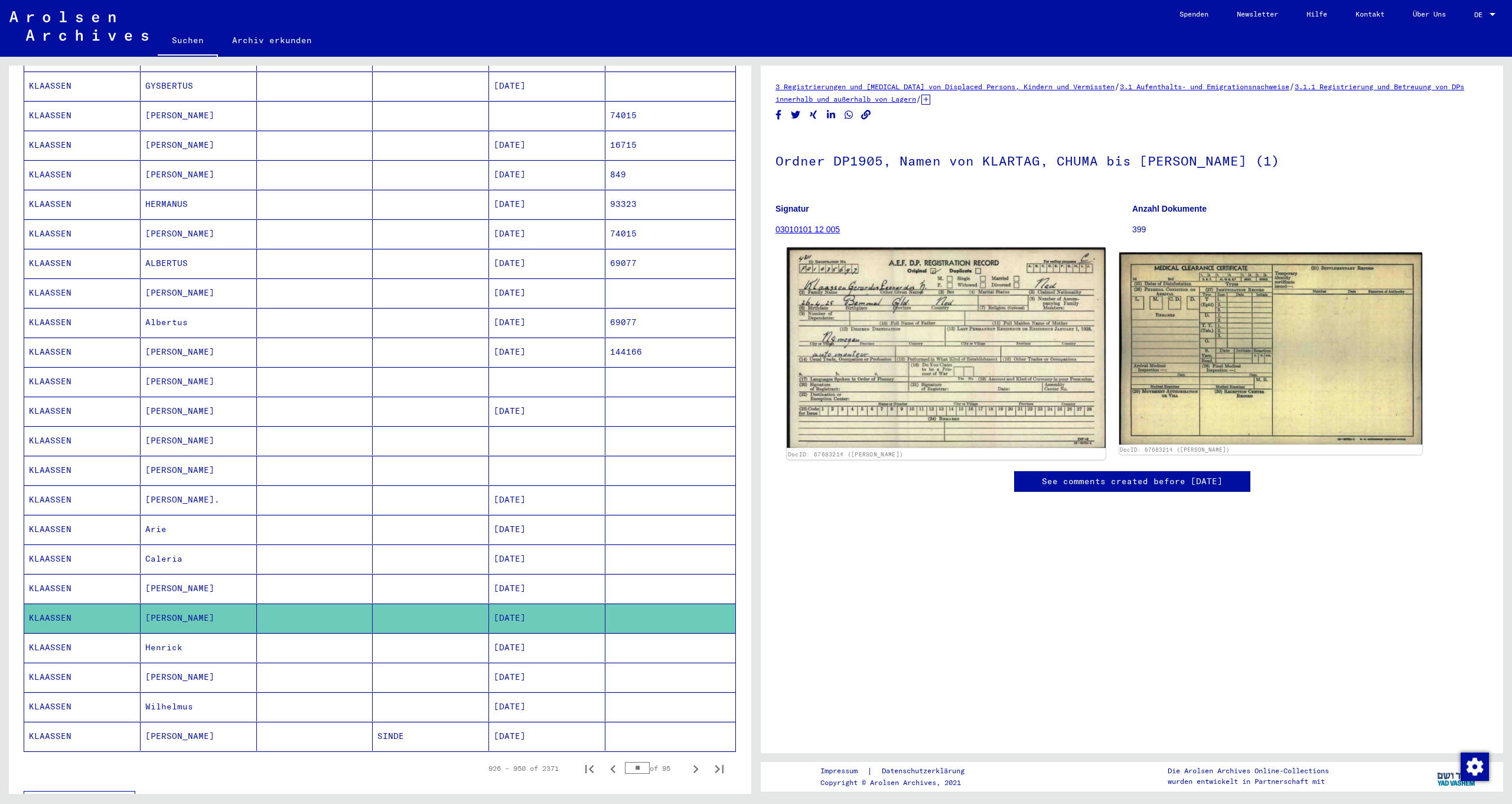
click at [940, 288] on img at bounding box center [947, 348] width 319 height 201
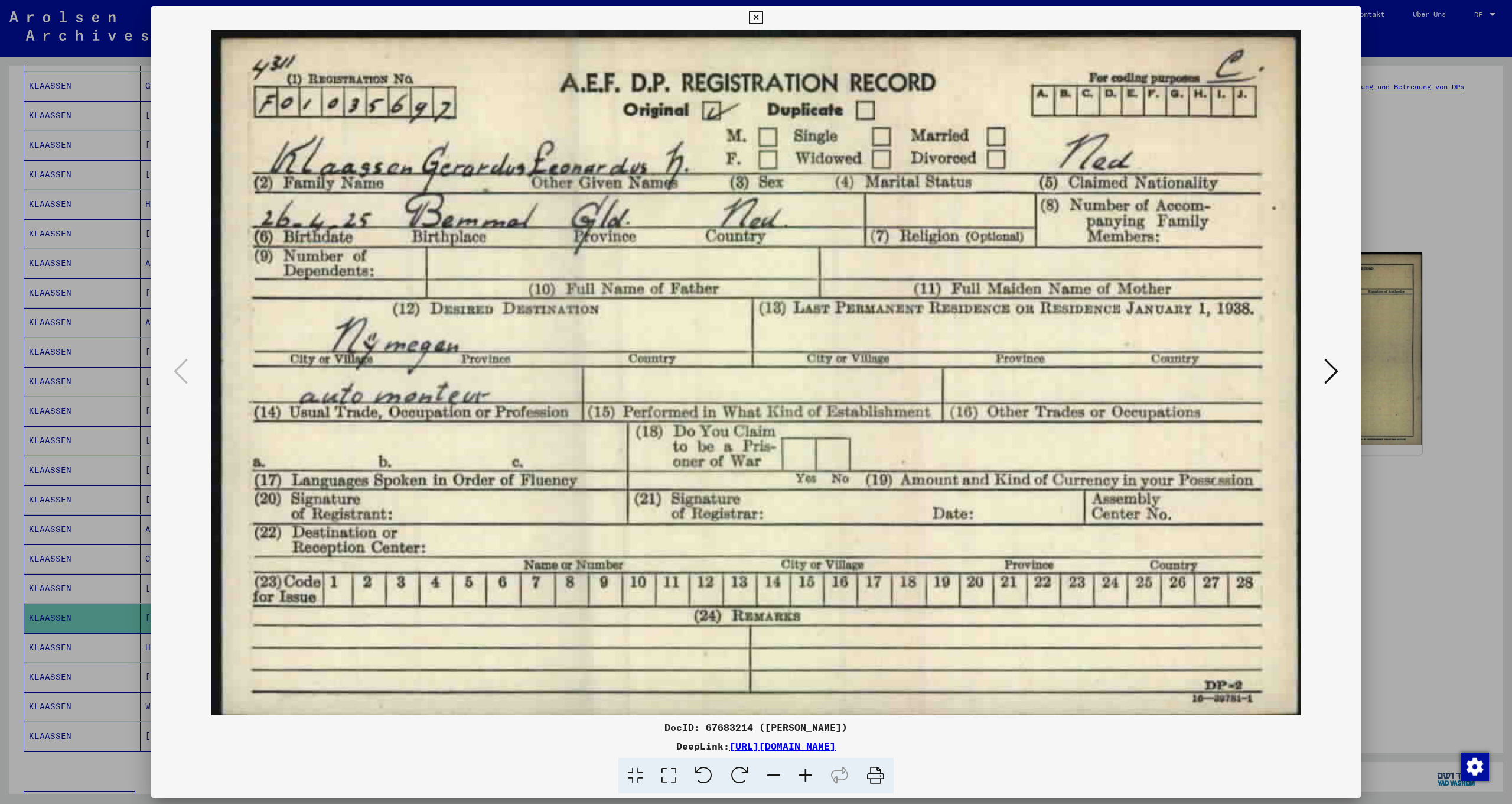
click at [1340, 374] on button at bounding box center [1332, 372] width 21 height 34
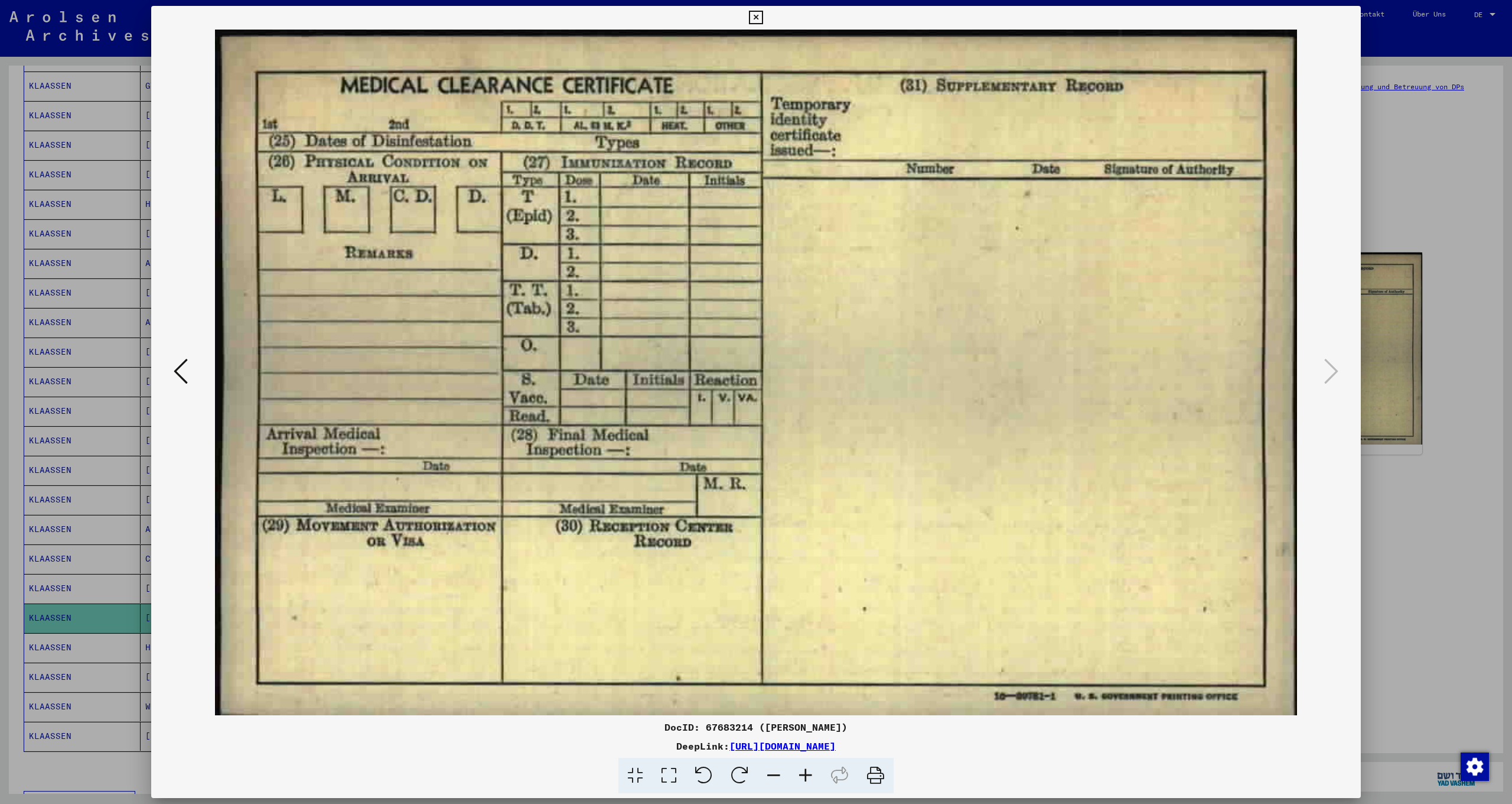
click at [186, 375] on icon at bounding box center [180, 372] width 14 height 29
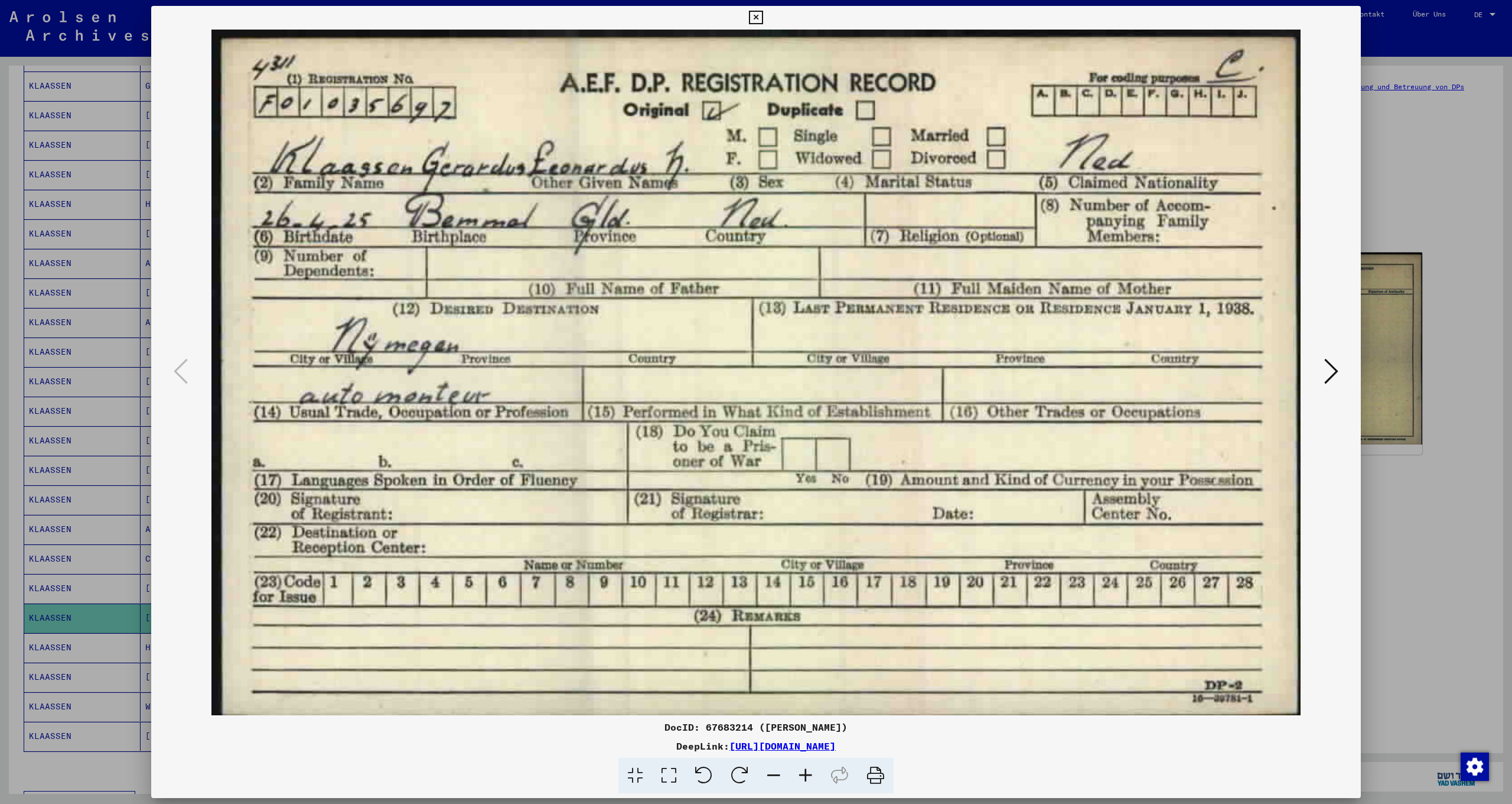
click at [762, 18] on icon at bounding box center [756, 17] width 13 height 14
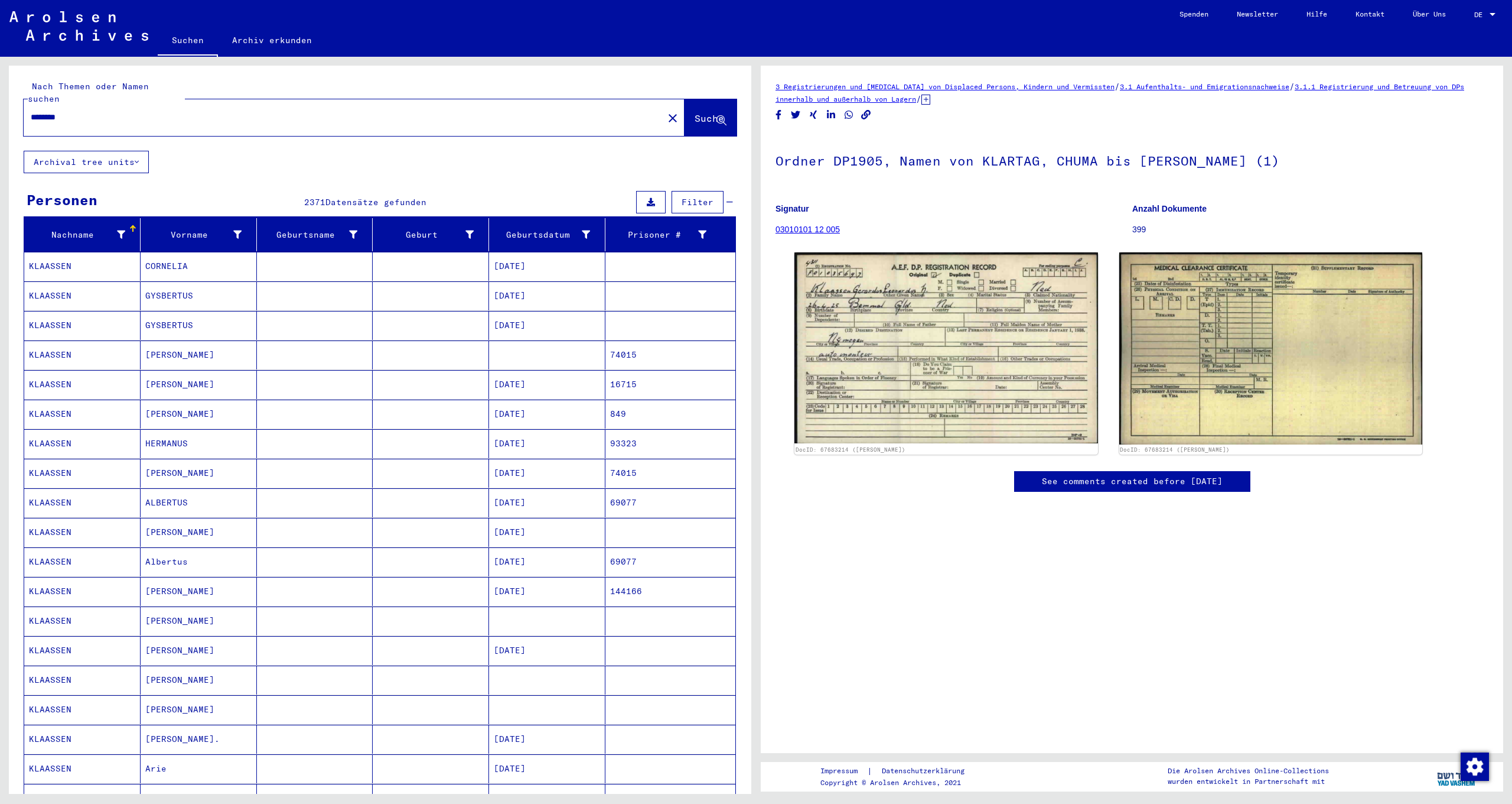
scroll to position [250, 0]
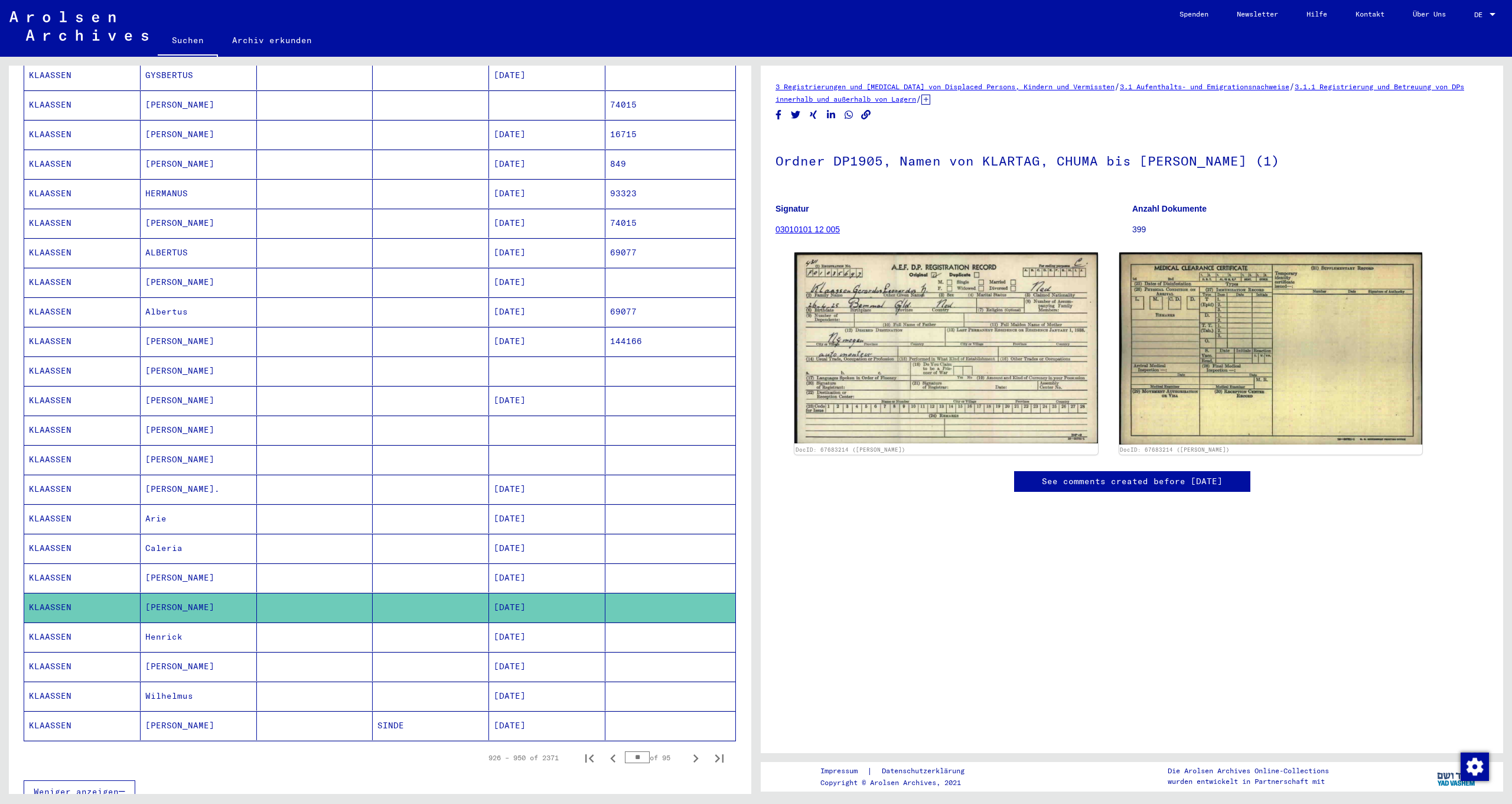
click at [928, 134] on h1 "Ordner DP1905, Namen von KLARTAG, CHUMA bis [PERSON_NAME] (1)" at bounding box center [1132, 159] width 713 height 52
click at [810, 134] on h1 "Ordner DP1905, Namen von KLARTAG, CHUMA bis [PERSON_NAME] (1)" at bounding box center [1132, 159] width 713 height 52
click at [812, 225] on link "03010101 12 005" at bounding box center [807, 230] width 64 height 10
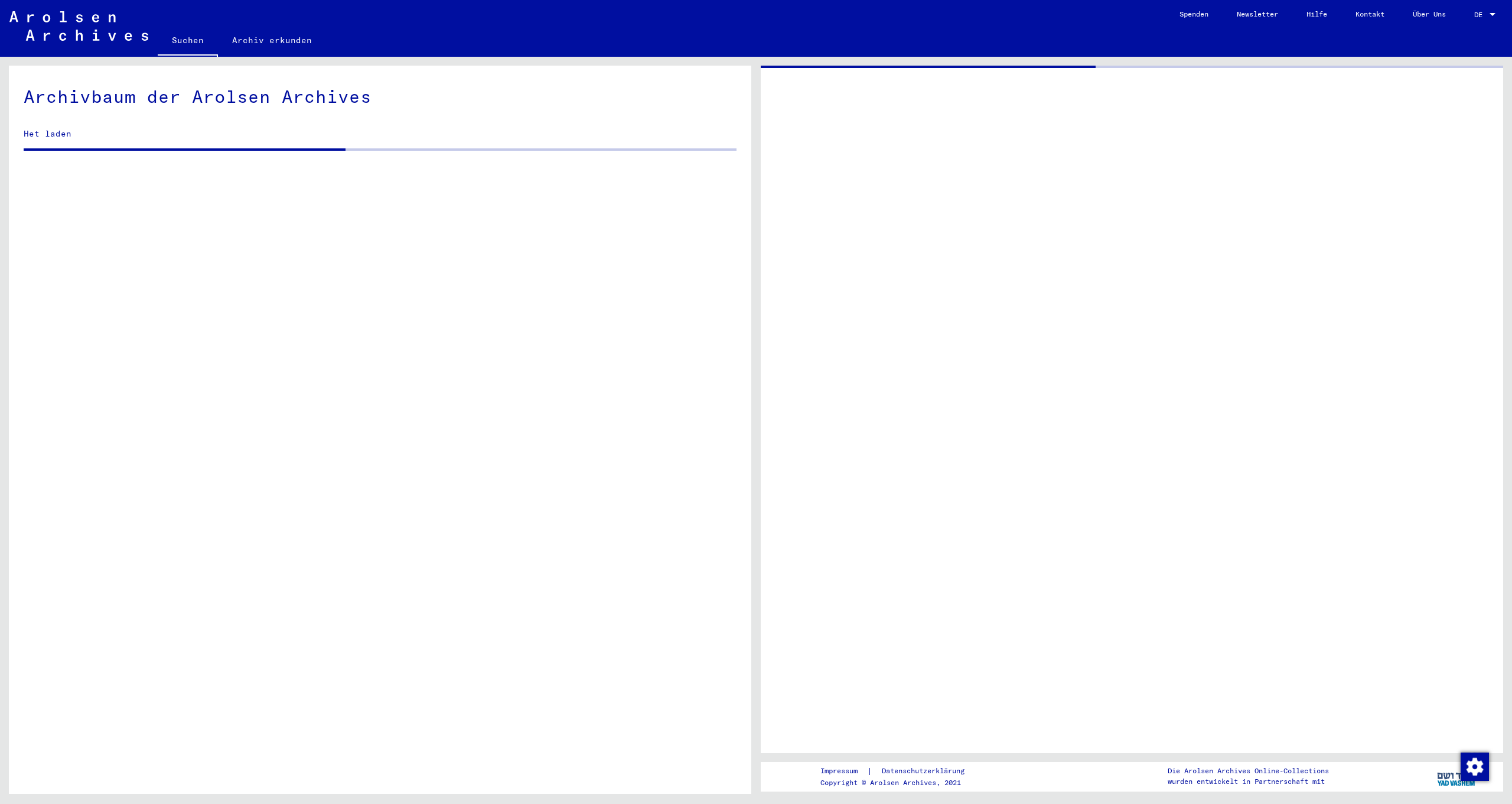
click at [804, 150] on div at bounding box center [1133, 409] width 743 height 688
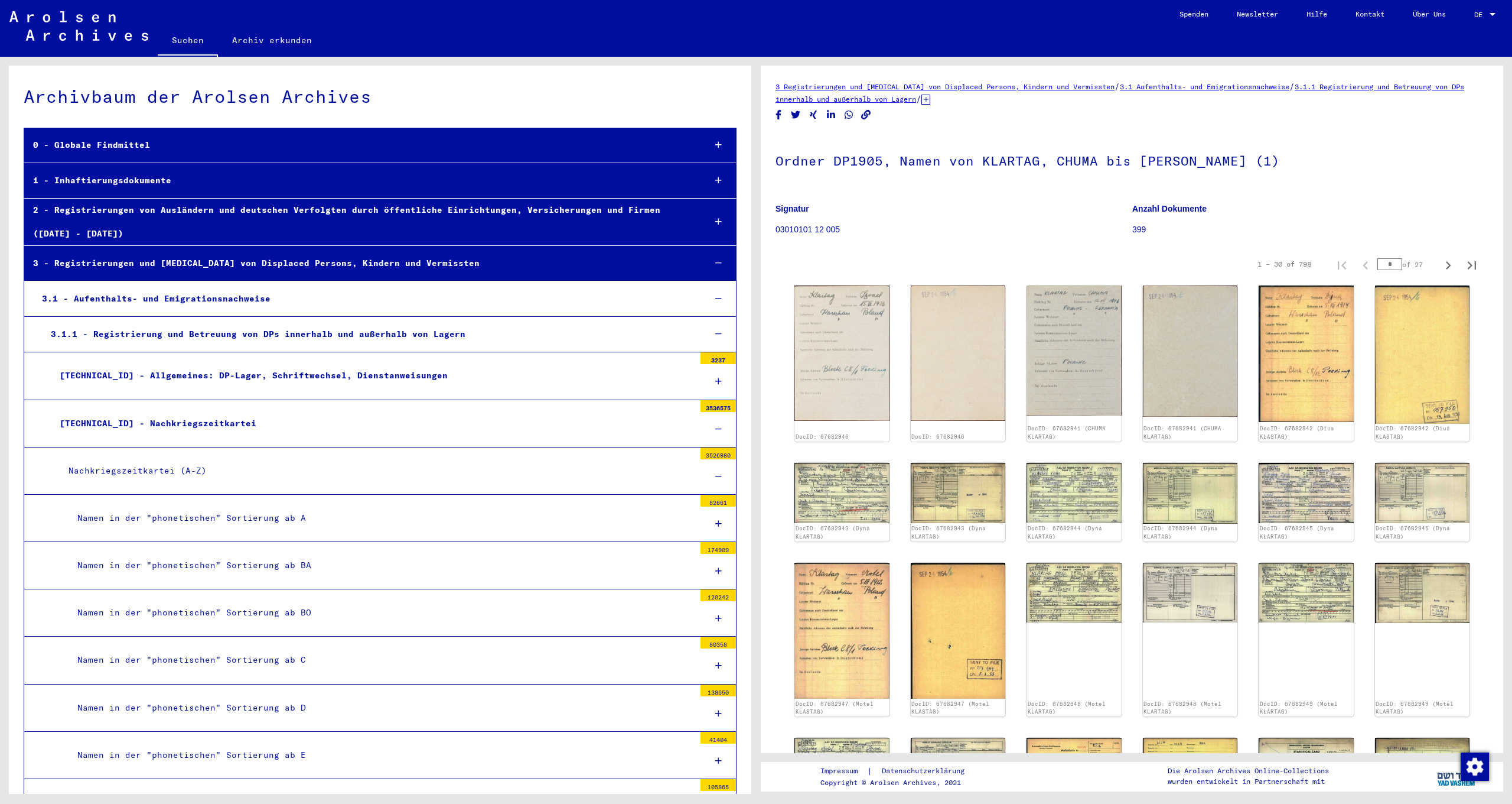
click at [140, 422] on div "[TECHNICAL_ID] - Nachkriegszeitkartei" at bounding box center [372, 424] width 644 height 23
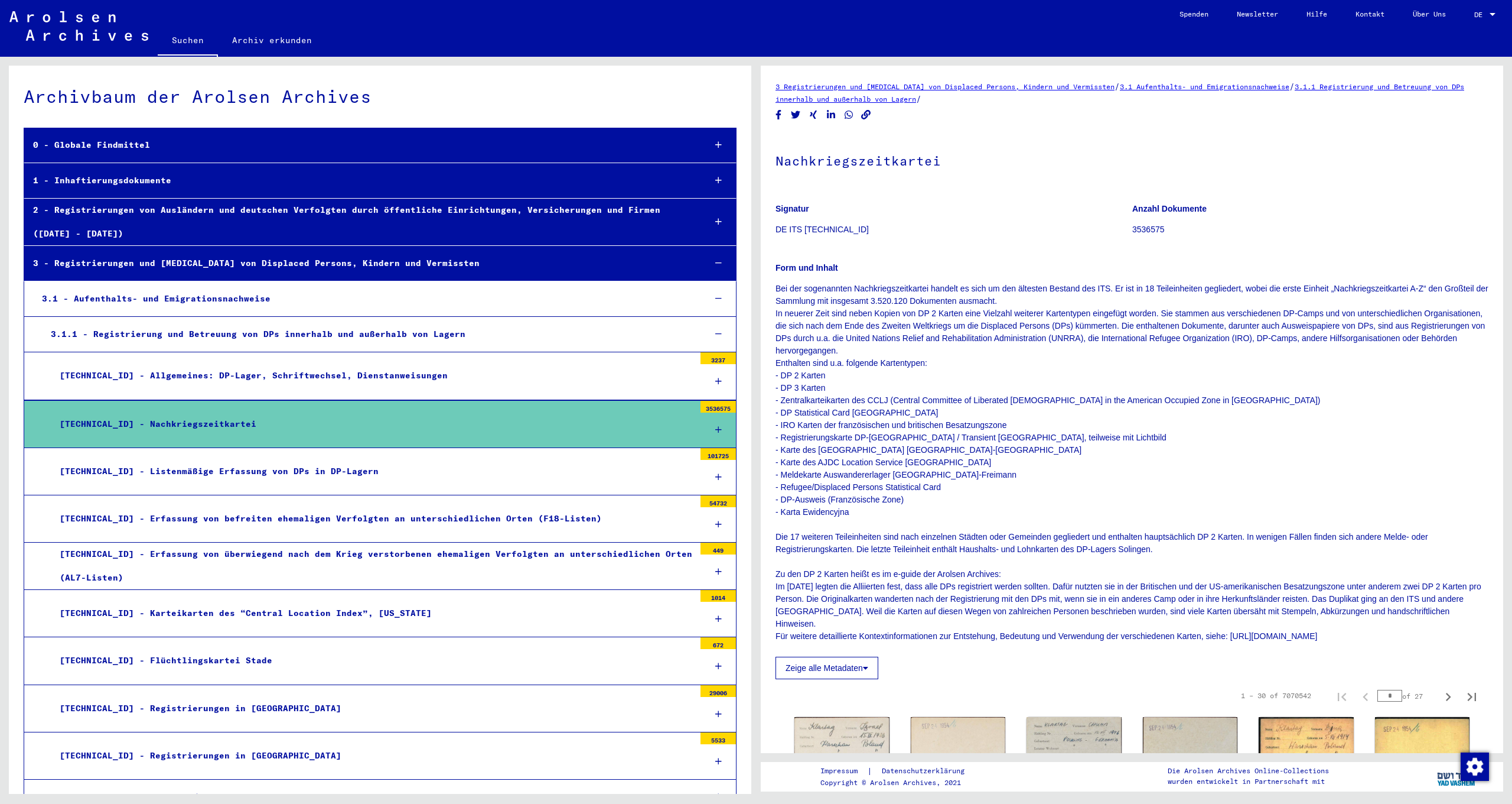
click at [1484, 12] on span "DE" at bounding box center [1481, 14] width 13 height 9
click at [1468, 22] on span "English" at bounding box center [1463, 20] width 29 height 9
